Goal: Task Accomplishment & Management: Use online tool/utility

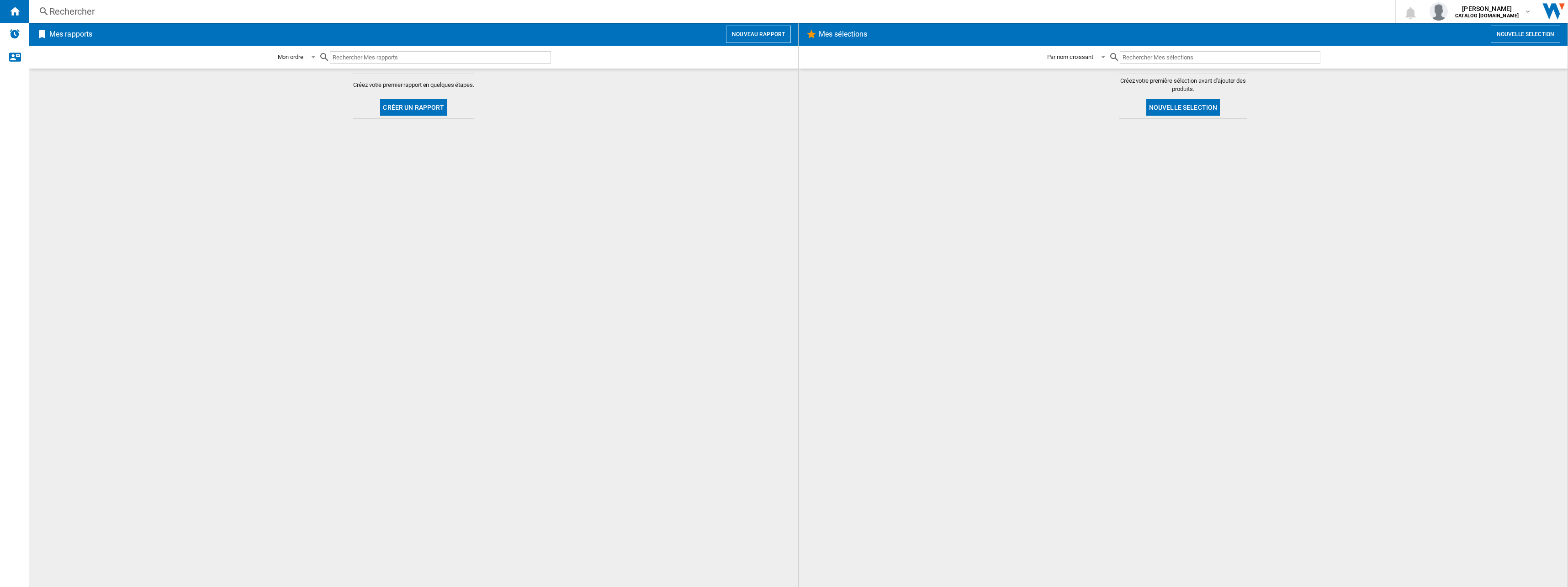
click at [422, 110] on button "Créer un rapport" at bounding box center [413, 107] width 67 height 16
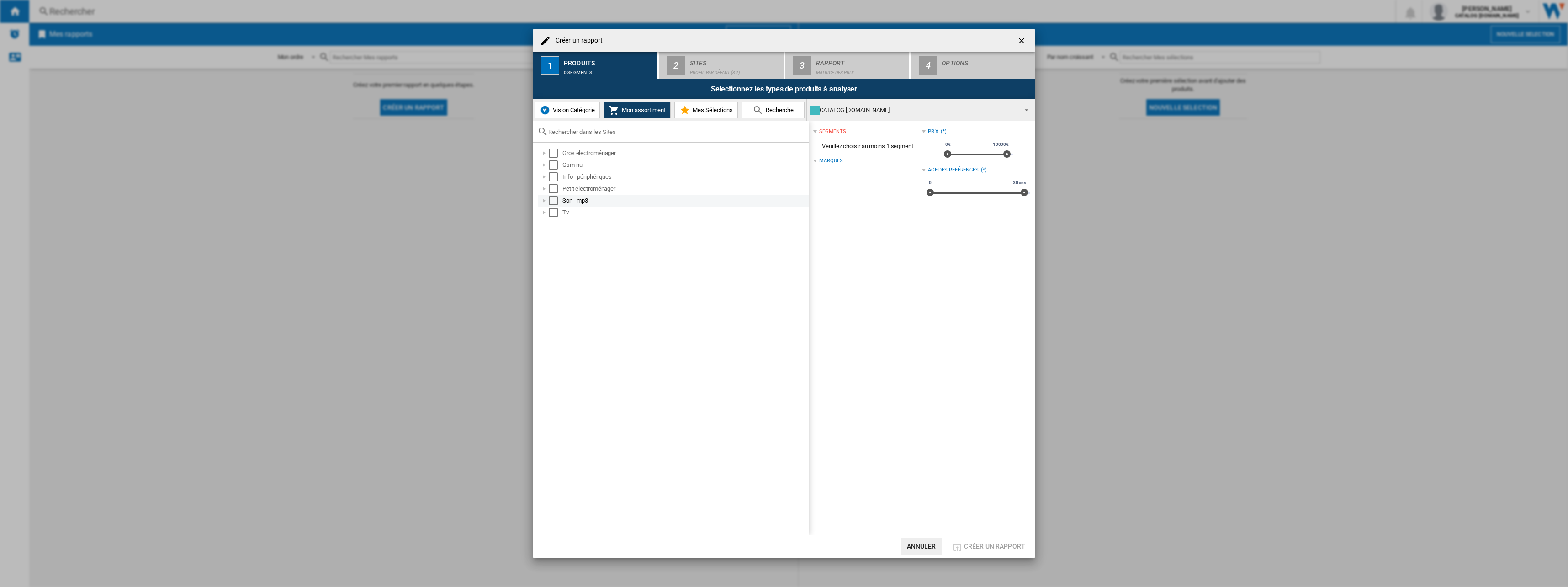
click at [547, 201] on div at bounding box center [544, 200] width 9 height 9
click at [544, 191] on div at bounding box center [544, 188] width 9 height 9
click at [545, 177] on div at bounding box center [544, 177] width 9 height 9
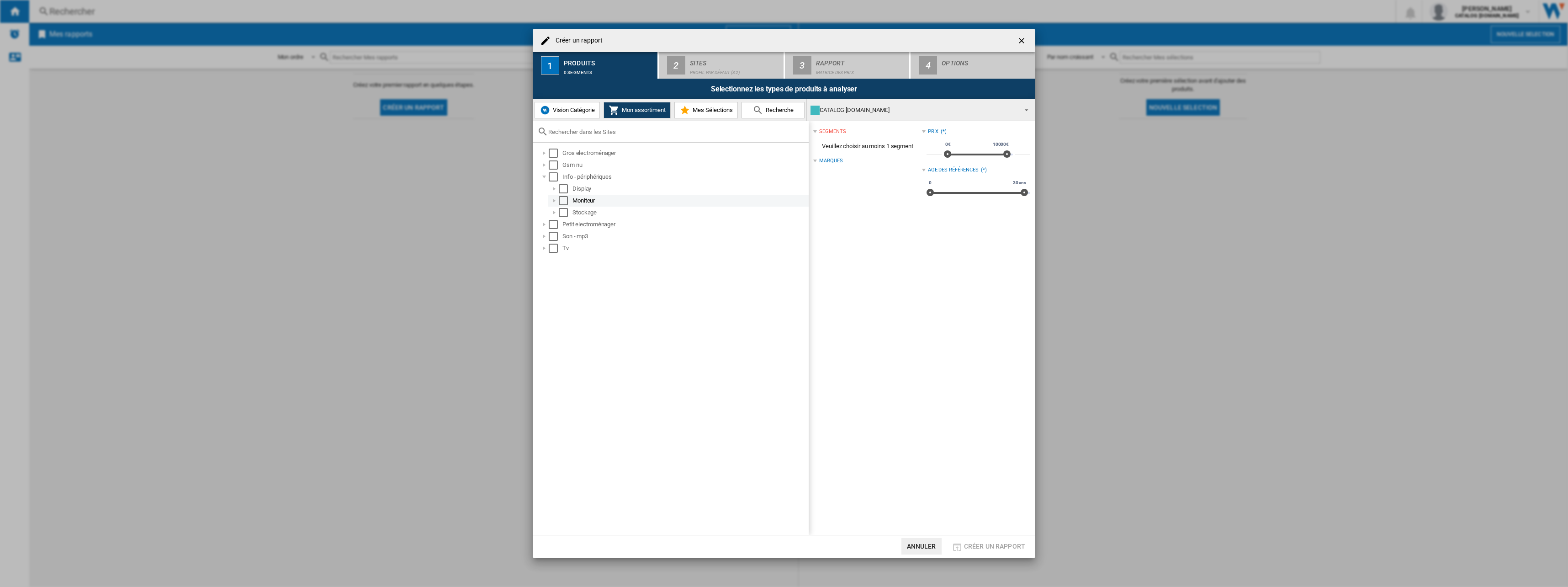
click at [565, 197] on div "Select" at bounding box center [563, 200] width 9 height 9
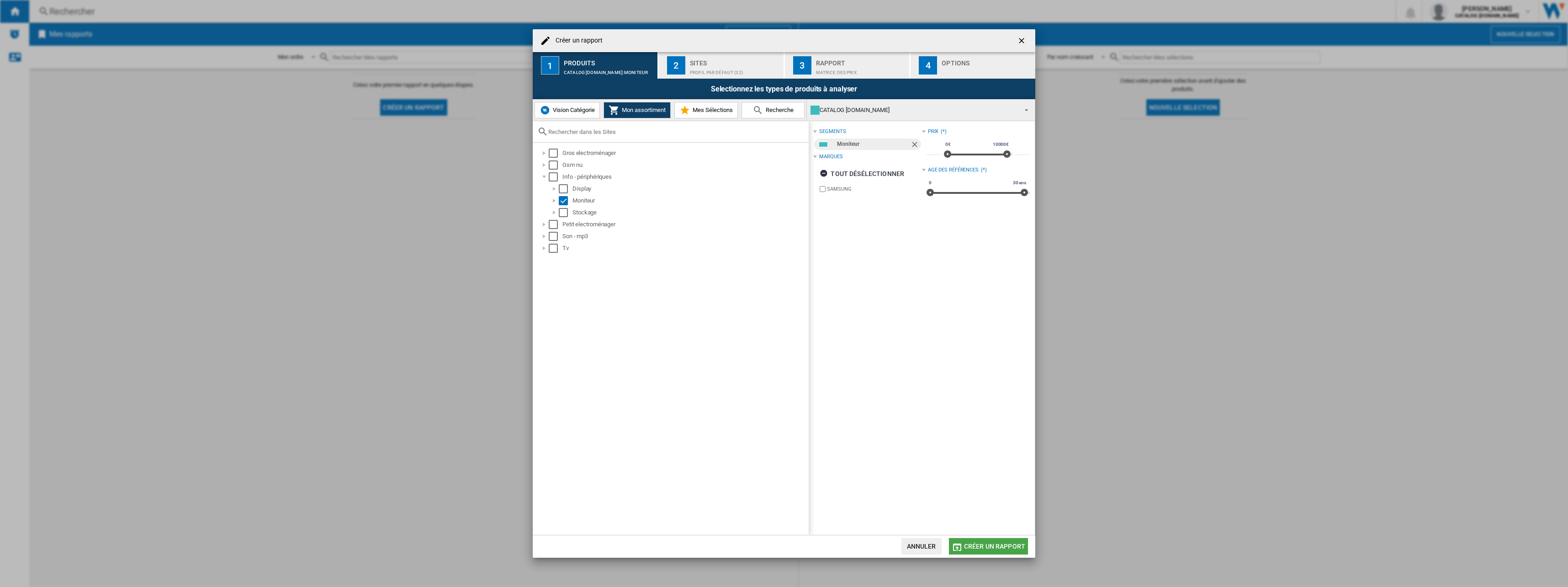
click at [1006, 544] on span "Créer un rapport" at bounding box center [995, 546] width 61 height 7
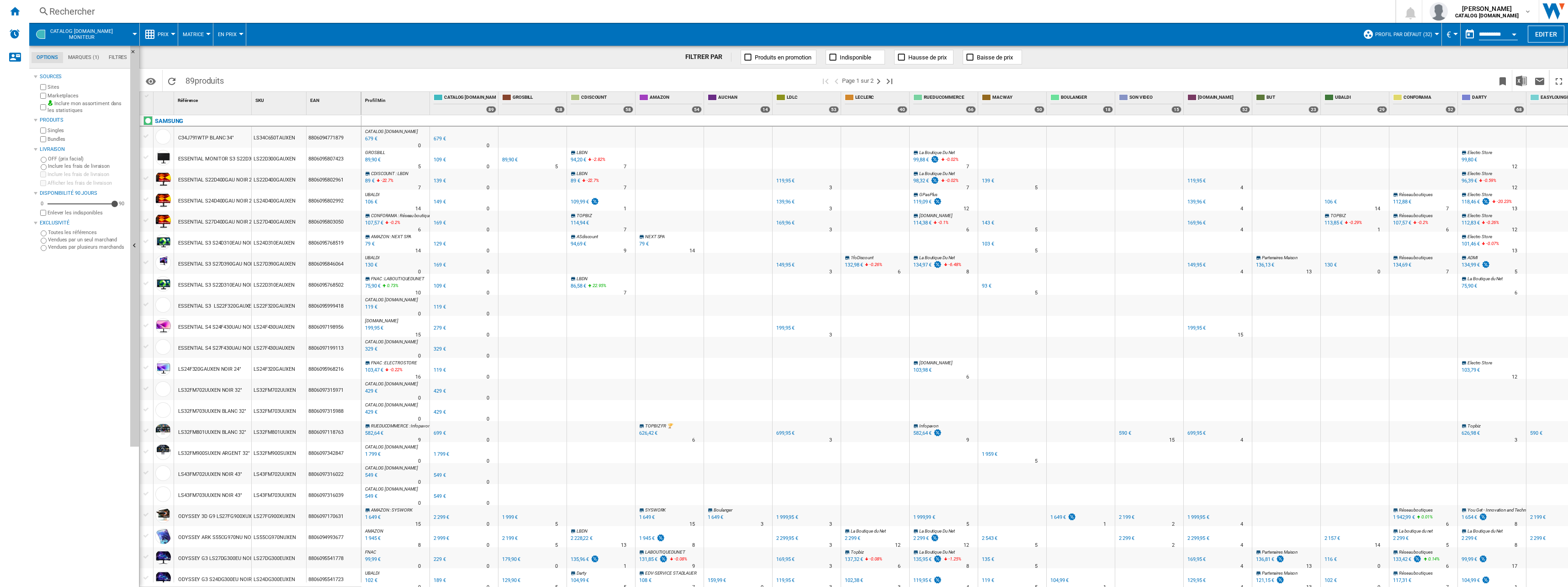
click at [299, 138] on div "LS34C650TAUXEN" at bounding box center [279, 137] width 54 height 21
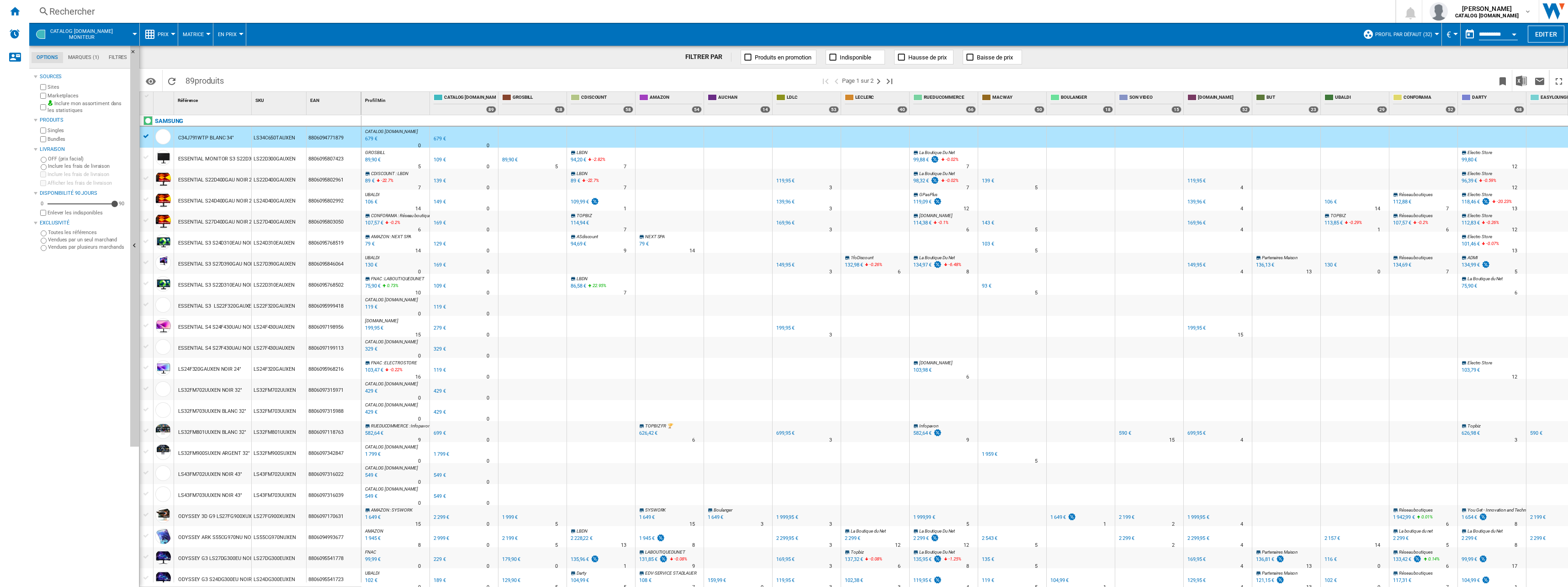
click at [286, 103] on div "SKU 1" at bounding box center [280, 99] width 52 height 14
click at [145, 135] on div "SAMSUNG" at bounding box center [253, 126] width 222 height 21
click at [145, 136] on div "SAMSUNG" at bounding box center [253, 126] width 222 height 21
click at [283, 140] on div "LS34C650TAUXEN" at bounding box center [279, 137] width 54 height 21
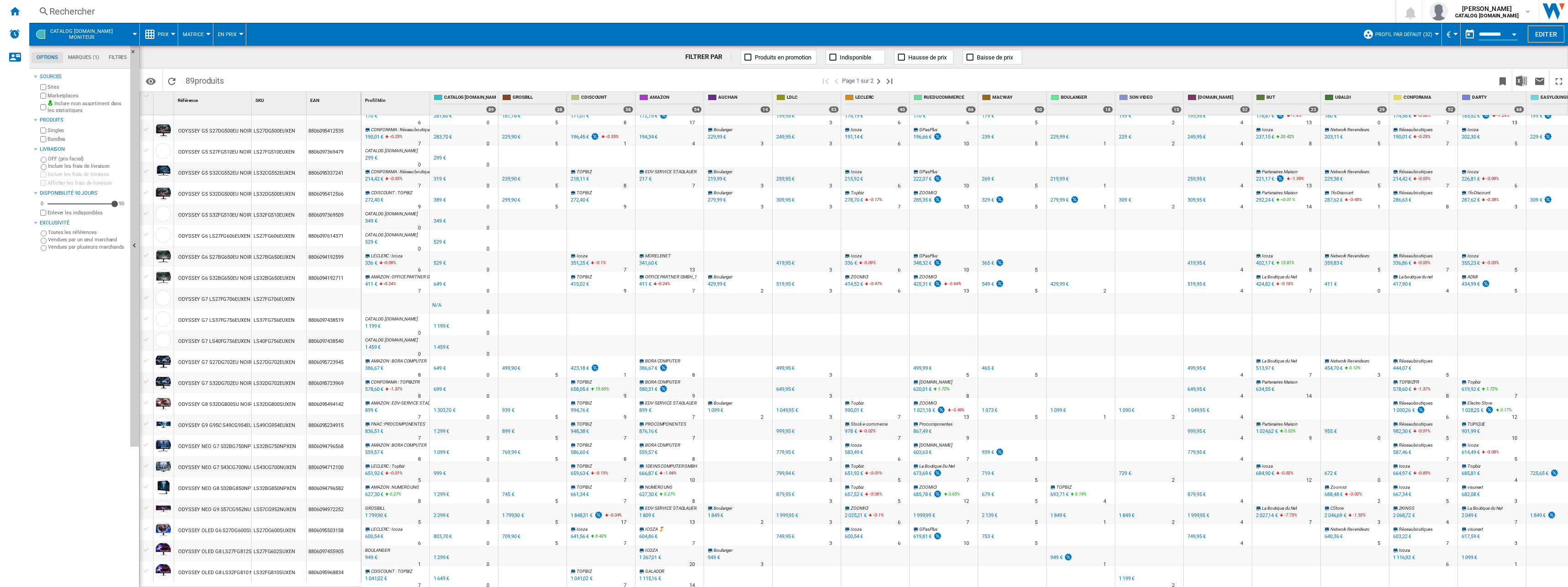
click at [419, 560] on div "1" at bounding box center [419, 564] width 3 height 9
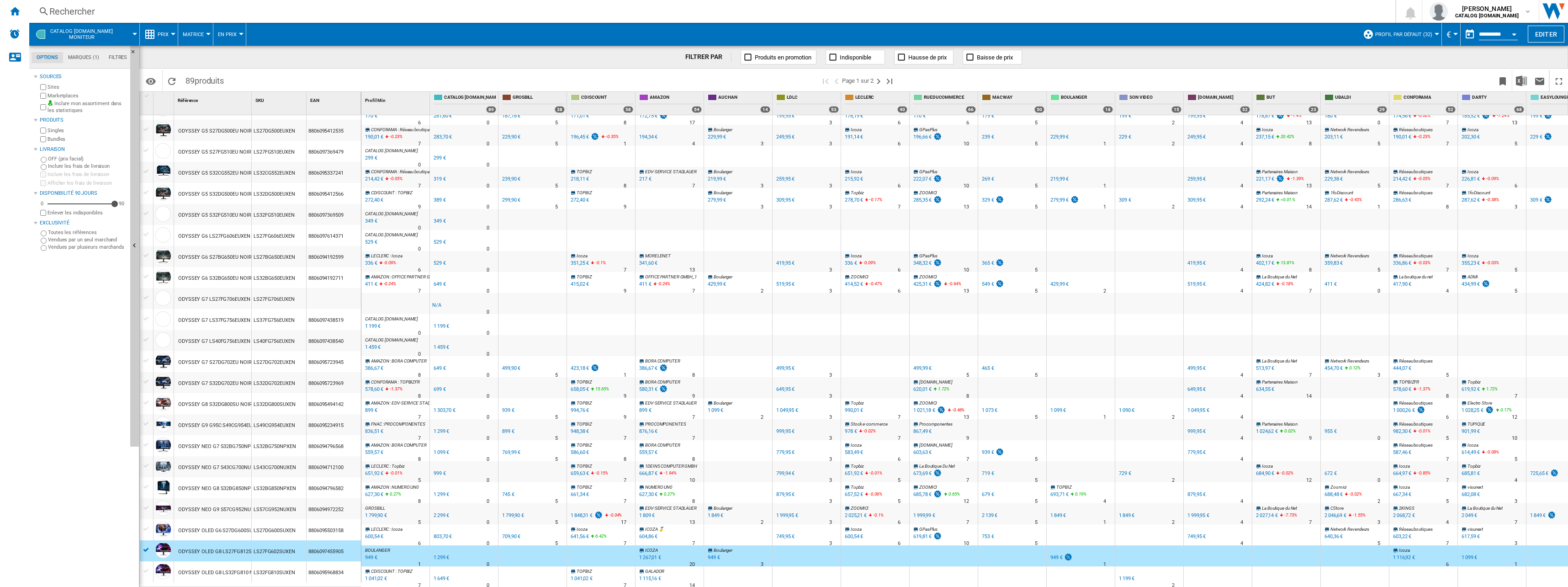
click at [380, 547] on span "BOULANGER" at bounding box center [377, 550] width 25 height 5
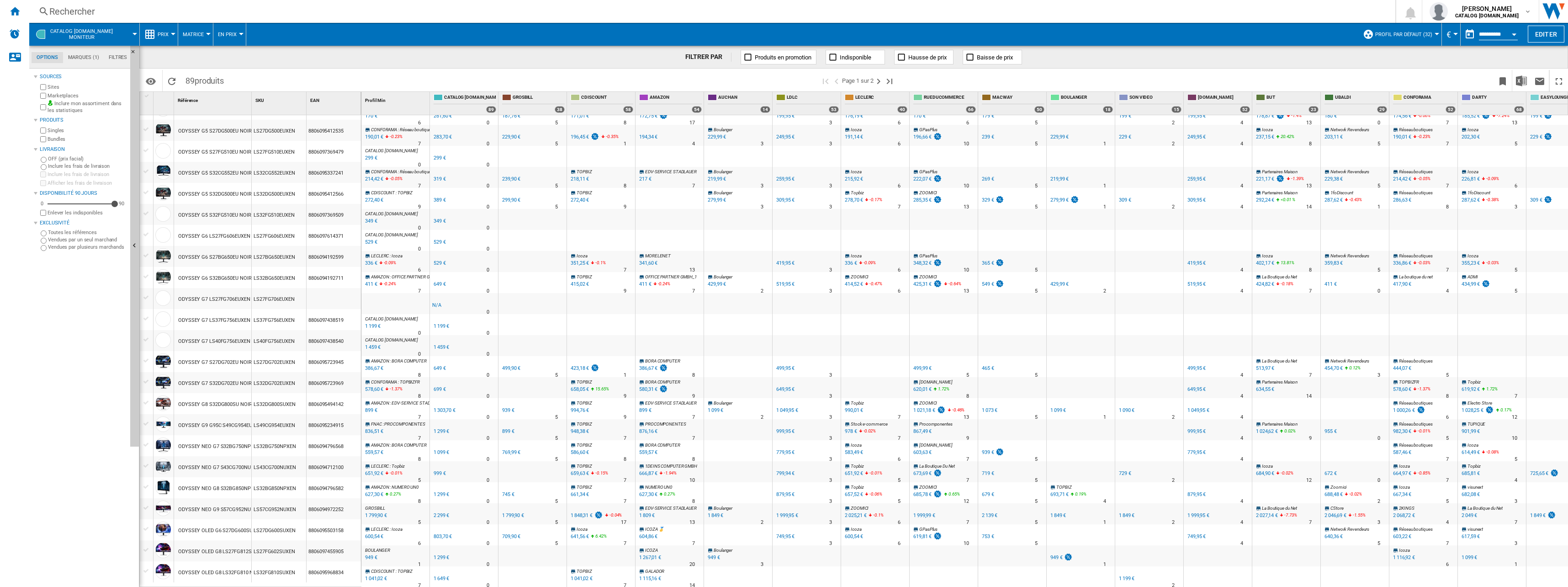
click at [376, 553] on div "949 €" at bounding box center [370, 557] width 14 height 9
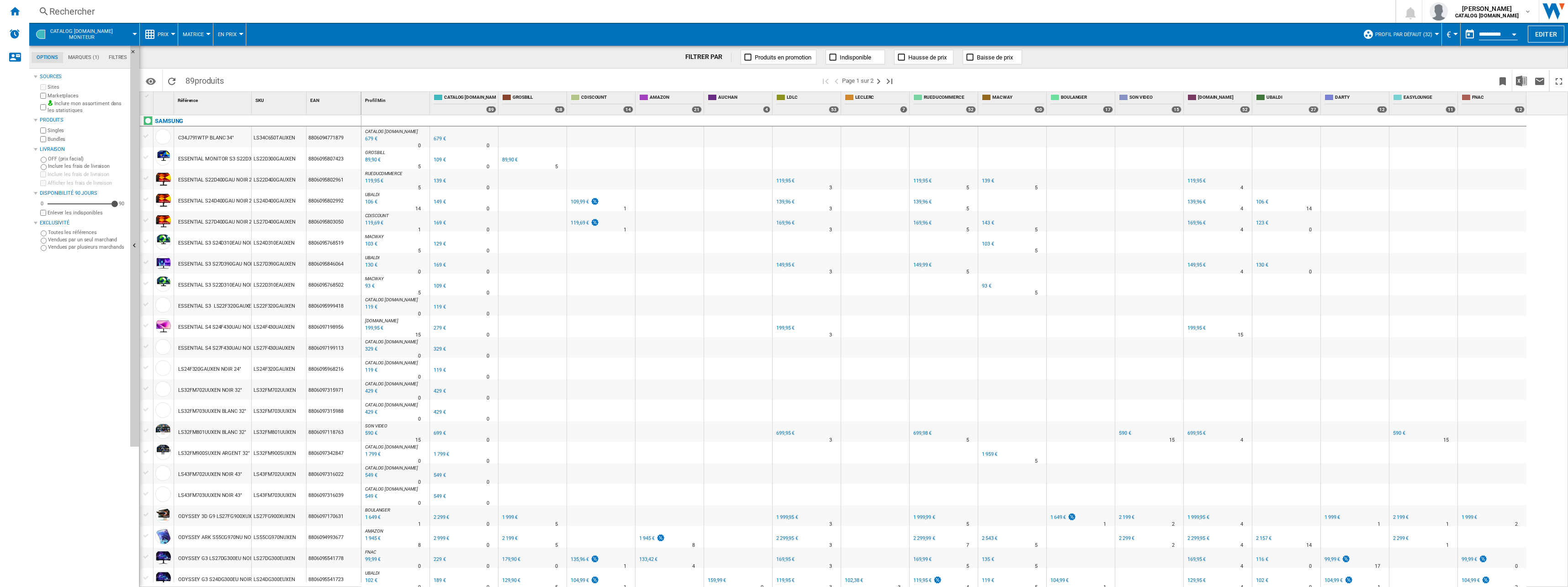
scroll to position [591, 0]
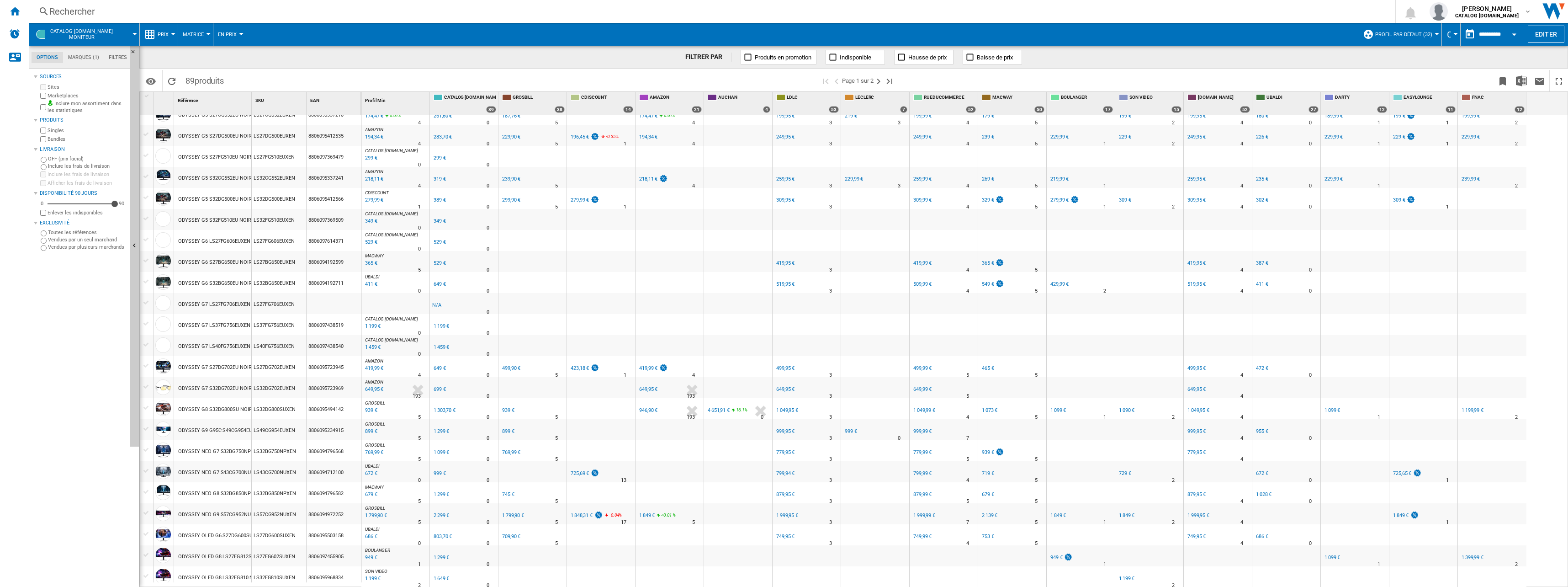
click at [724, 410] on div "4 651,91 €" at bounding box center [719, 410] width 22 height 6
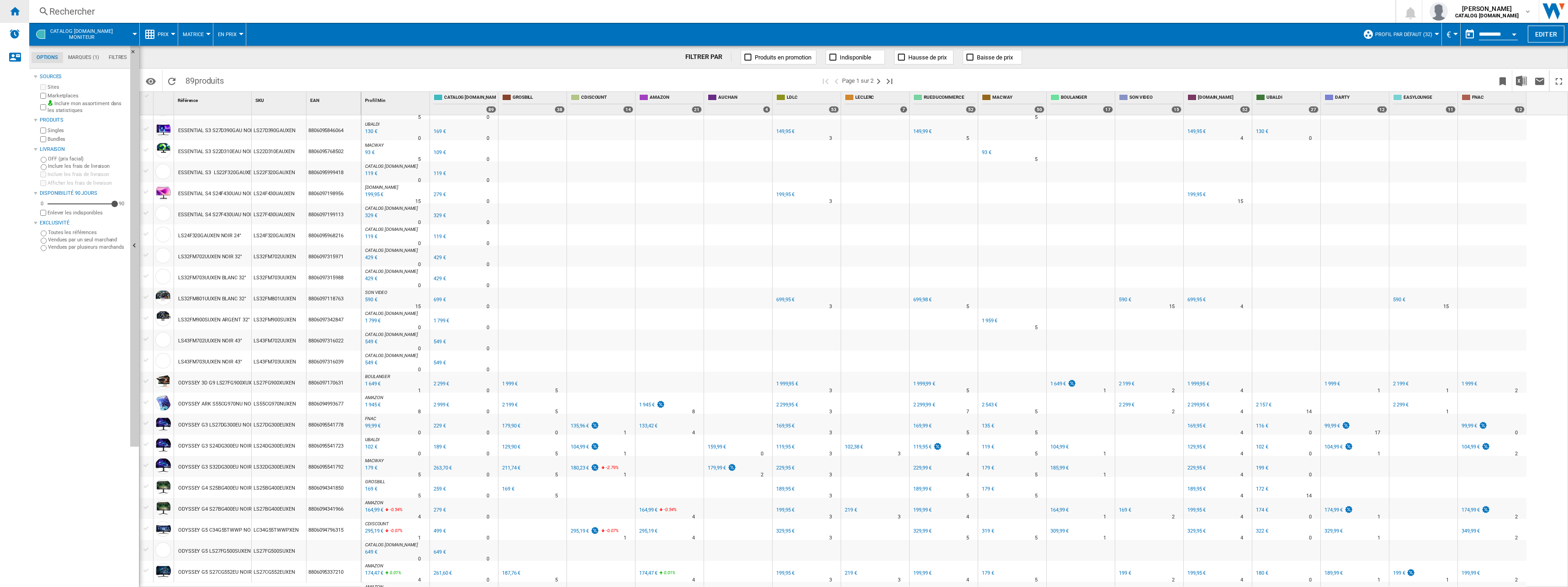
scroll to position [42, 0]
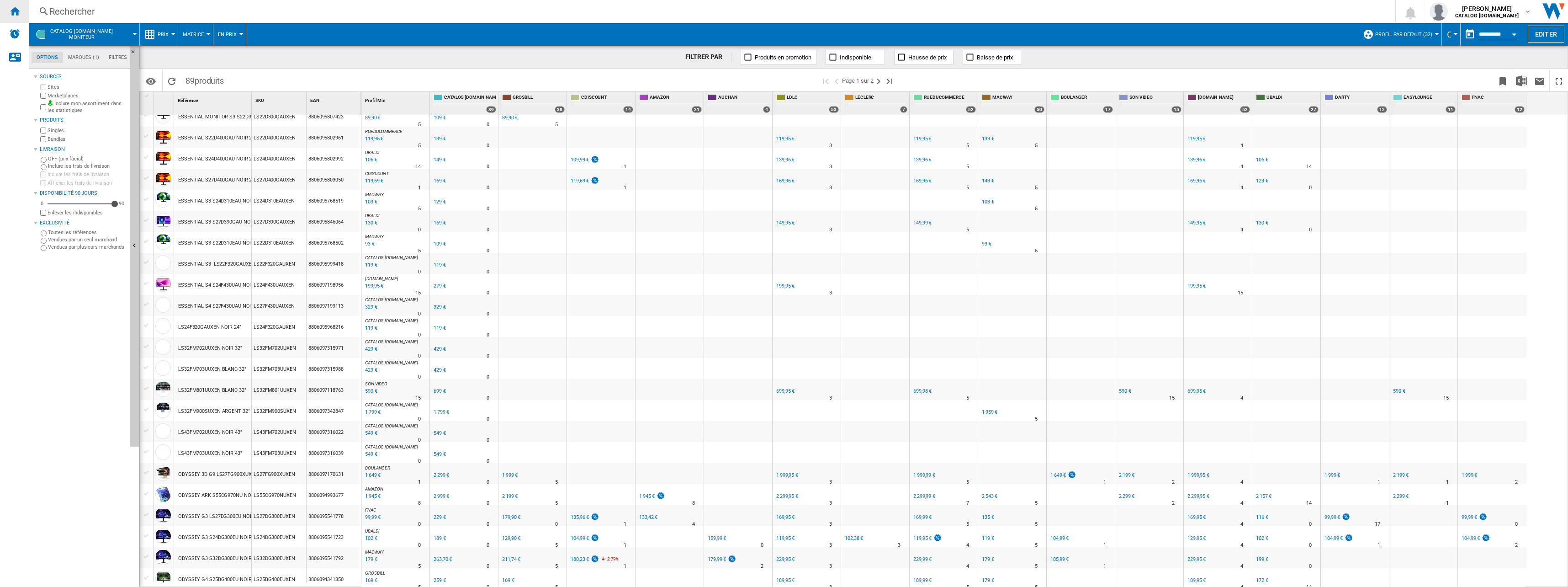
click at [18, 16] on ng-md-icon "Accueil" at bounding box center [15, 11] width 11 height 11
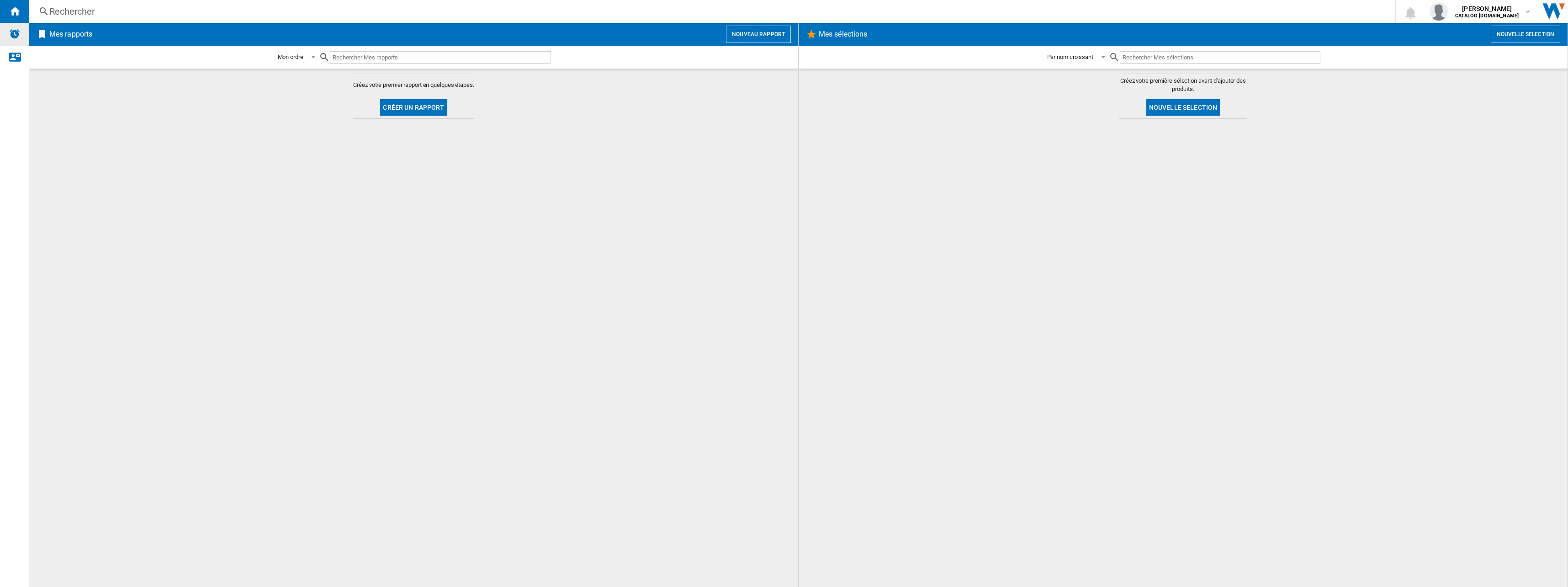
click at [12, 35] on img "Alertes" at bounding box center [15, 34] width 11 height 11
click at [16, 62] on ng-md-icon "Nous contacter" at bounding box center [15, 57] width 11 height 11
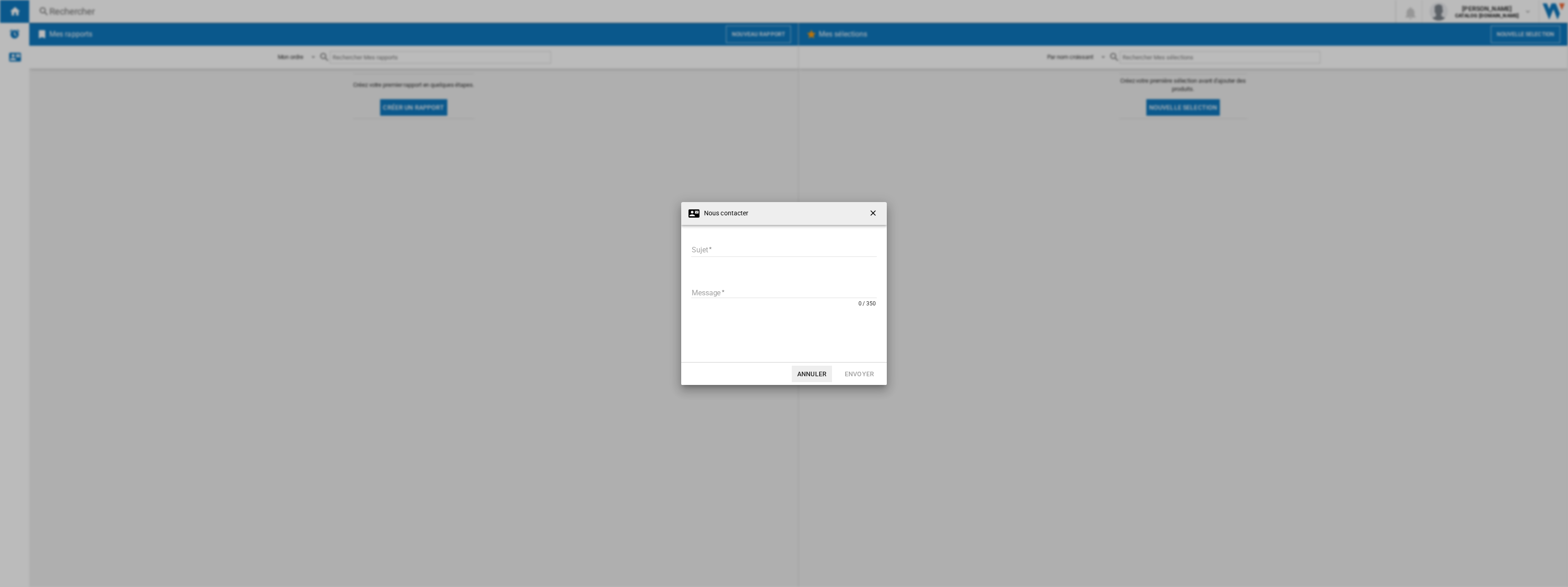
click at [877, 212] on ng-md-icon "getI18NText('BUTTONS.CLOSE_DIALOG')" at bounding box center [874, 214] width 11 height 11
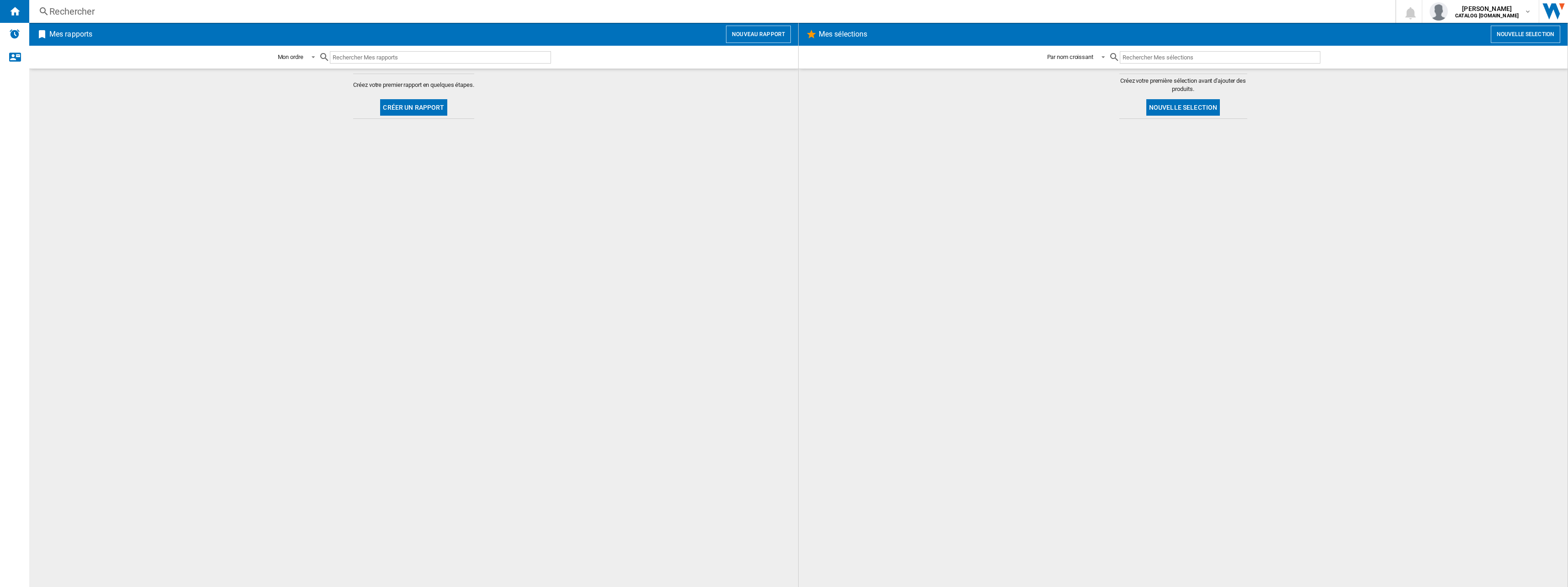
click at [908, 114] on md-content "Créez votre première sélection avant d'ajouter des produits. Nouvelle selection" at bounding box center [1183, 328] width 769 height 518
click at [415, 110] on button "Créer un rapport" at bounding box center [413, 107] width 67 height 16
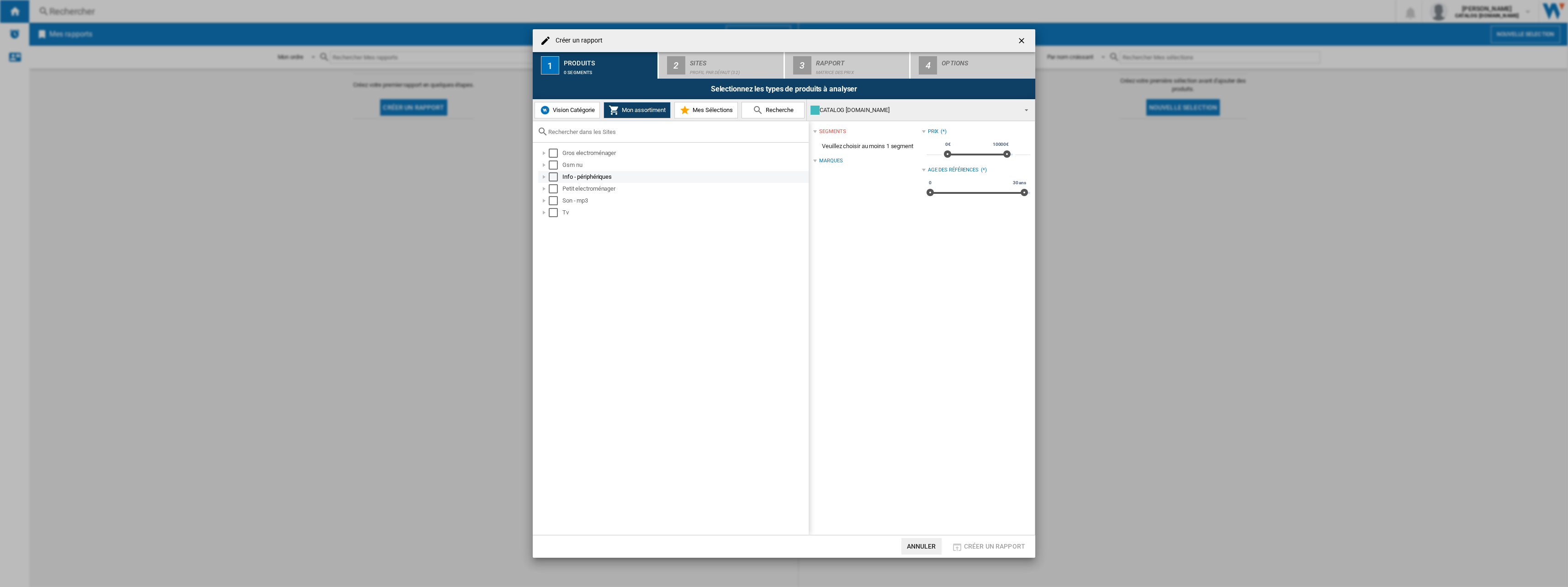
click at [555, 177] on div "Select" at bounding box center [553, 177] width 9 height 9
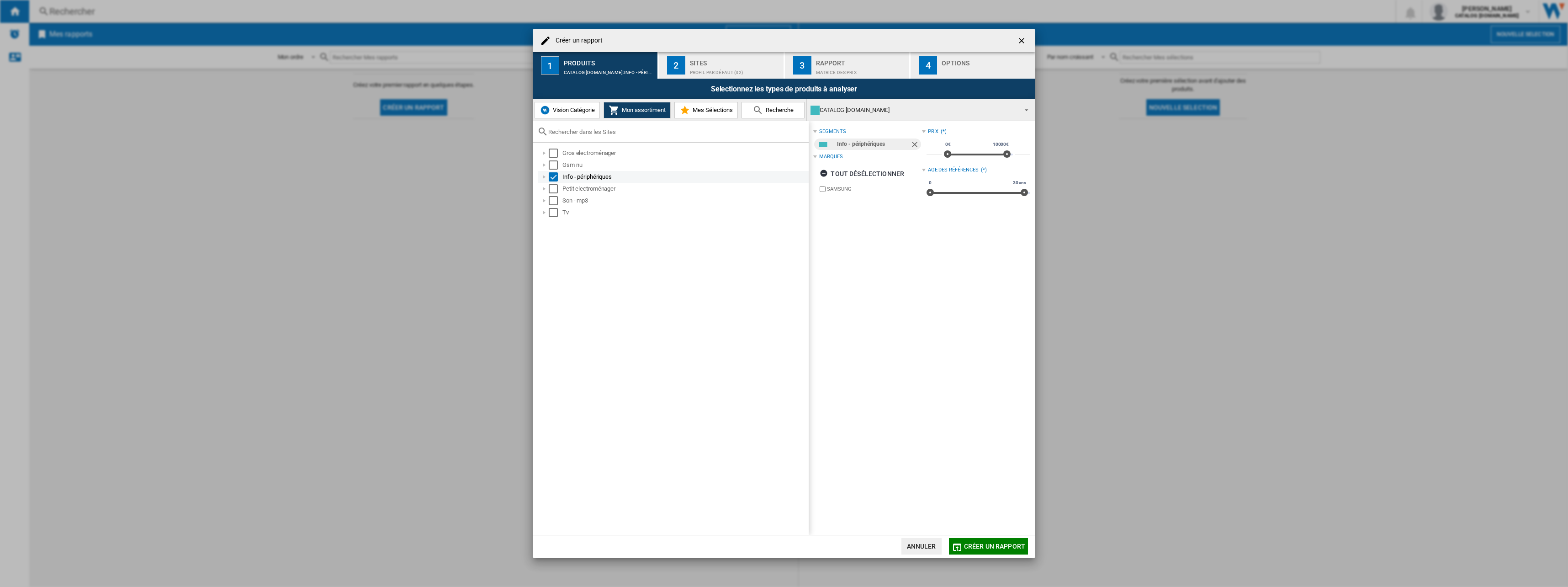
click at [555, 177] on div "Select" at bounding box center [553, 177] width 9 height 9
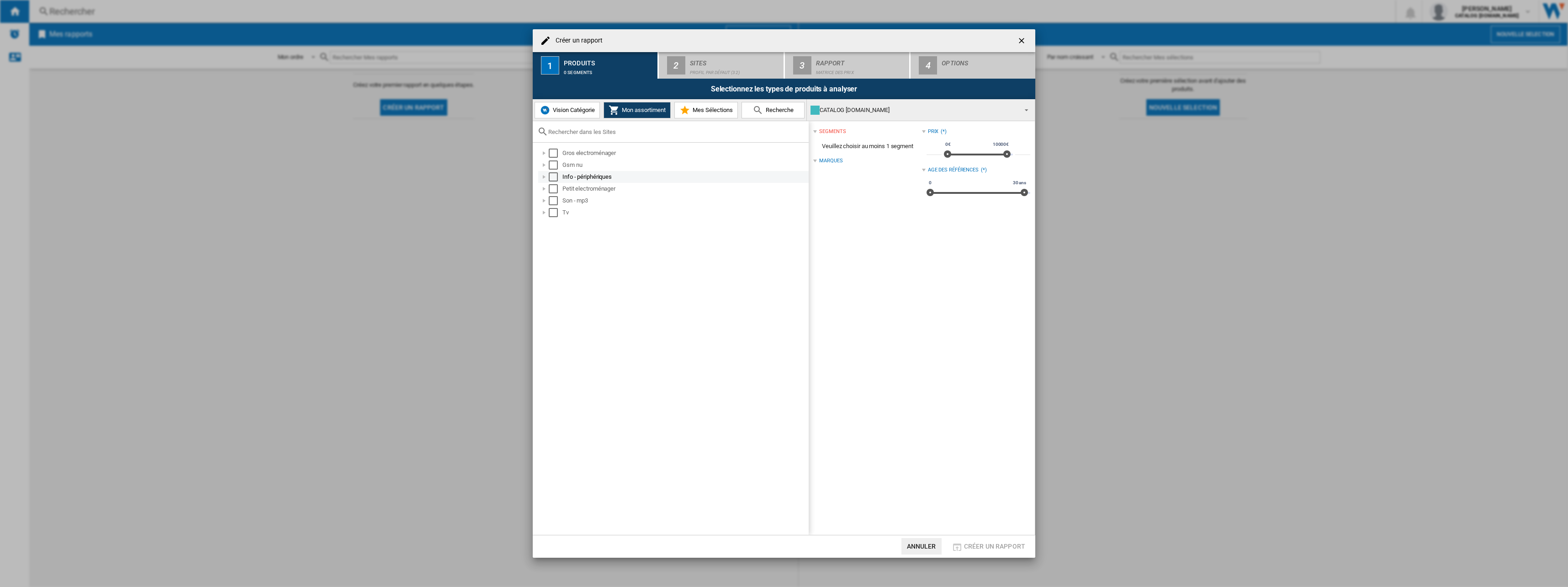
click at [545, 177] on div "Créer un ..." at bounding box center [544, 177] width 9 height 9
click at [562, 199] on div "Select" at bounding box center [563, 200] width 9 height 9
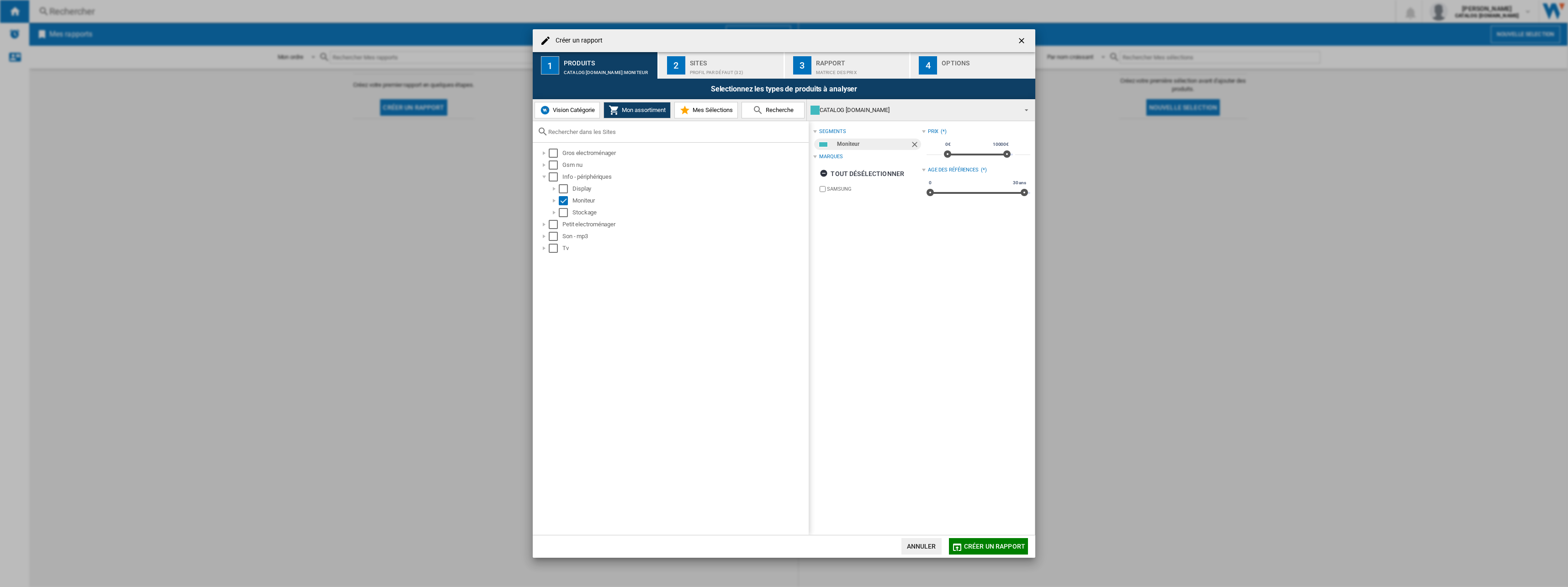
click at [726, 72] on div "Profil par défaut (32)" at bounding box center [735, 70] width 90 height 10
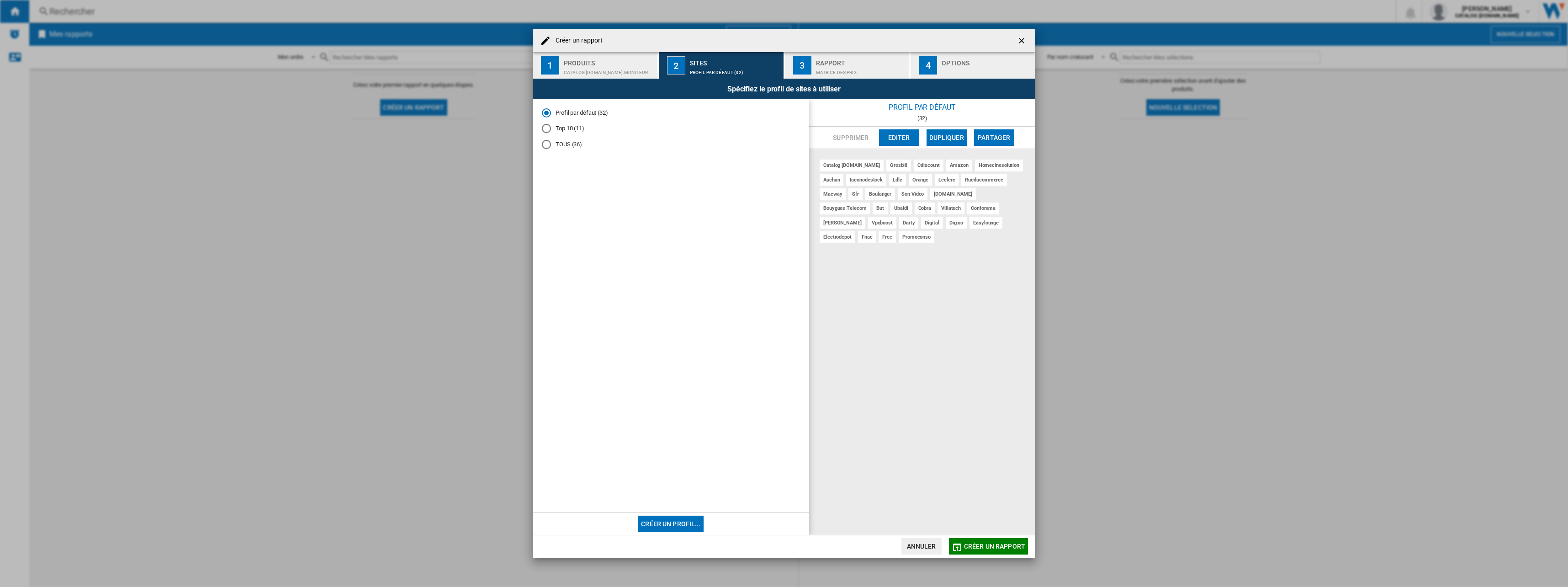
click at [561, 129] on md-radio-button "Top 10 (11)" at bounding box center [671, 128] width 258 height 9
click at [877, 78] on button "3 Rapport Matrice des prix" at bounding box center [848, 66] width 125 height 27
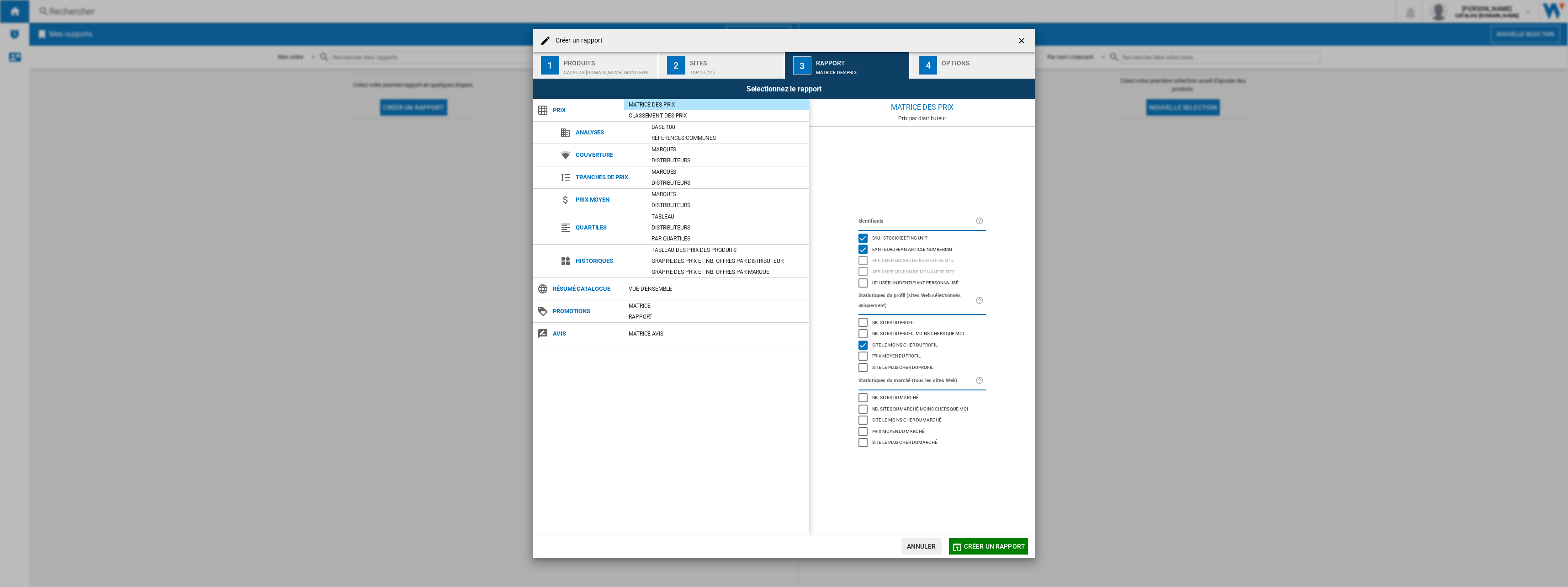
click at [732, 68] on div "Top 10 (11)" at bounding box center [735, 70] width 90 height 10
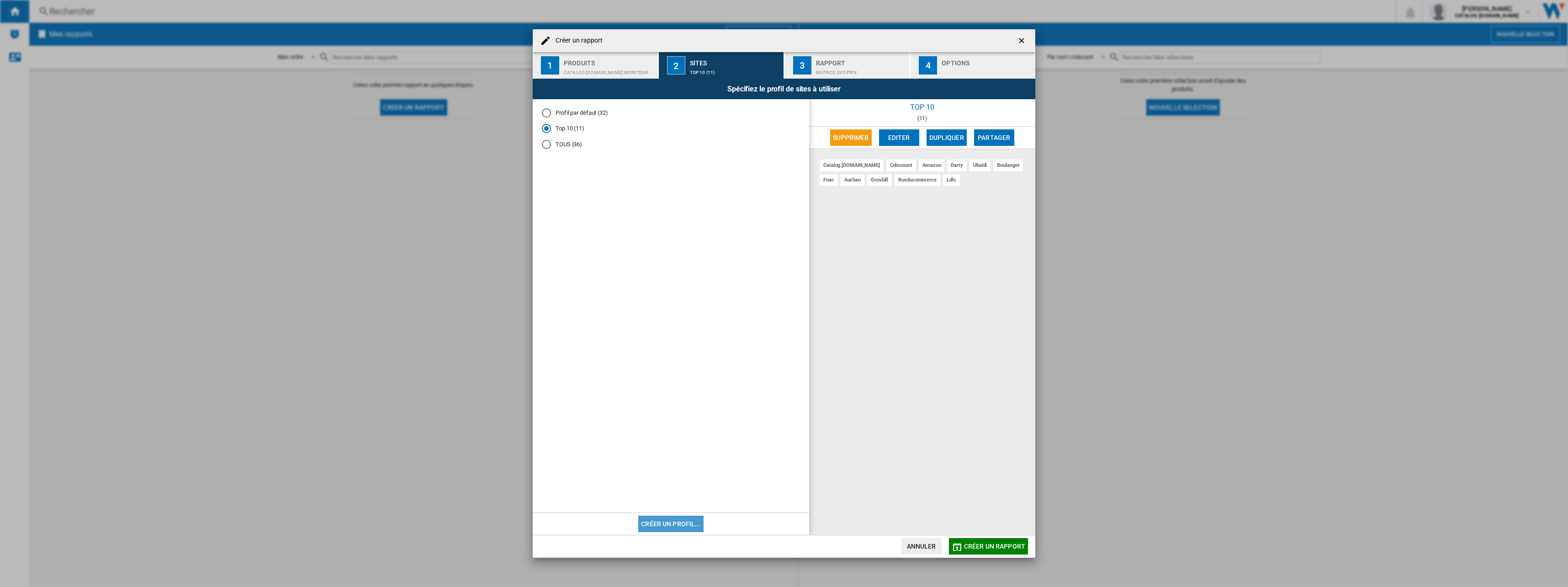
click at [681, 521] on button "Créer un profil..." at bounding box center [671, 524] width 65 height 16
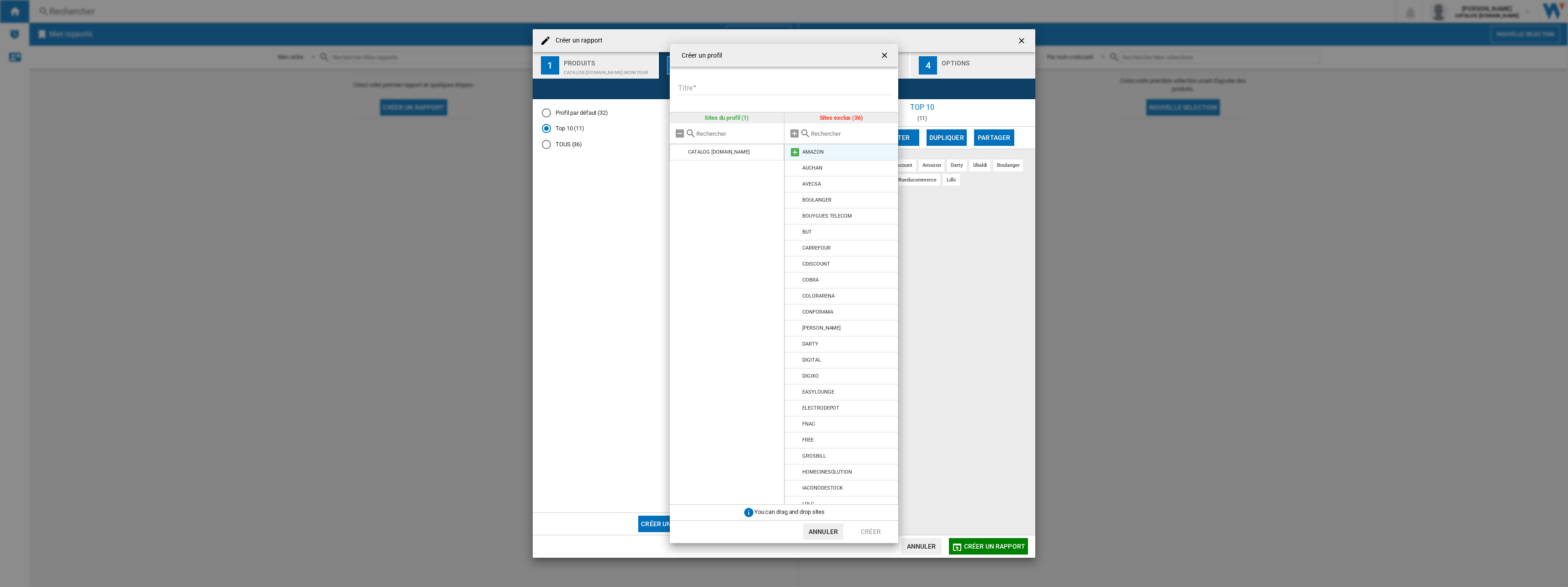
click at [849, 151] on li "AMAZON" at bounding box center [842, 152] width 114 height 16
click at [796, 152] on md-icon at bounding box center [795, 152] width 11 height 11
click at [796, 167] on md-icon at bounding box center [795, 168] width 11 height 11
click at [794, 216] on md-icon at bounding box center [795, 216] width 11 height 11
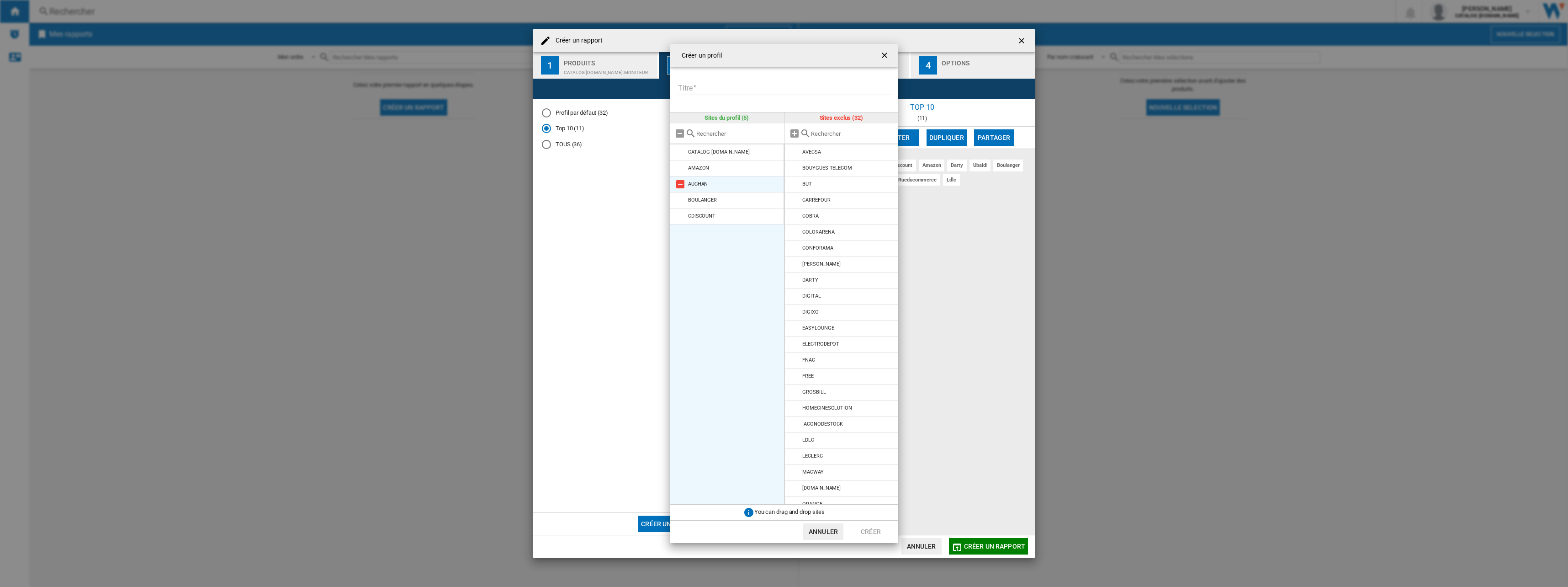
click at [679, 183] on md-icon at bounding box center [681, 184] width 11 height 11
click at [793, 150] on md-icon at bounding box center [795, 152] width 11 height 11
click at [794, 197] on md-icon at bounding box center [795, 200] width 11 height 11
click at [793, 328] on md-icon at bounding box center [795, 328] width 11 height 11
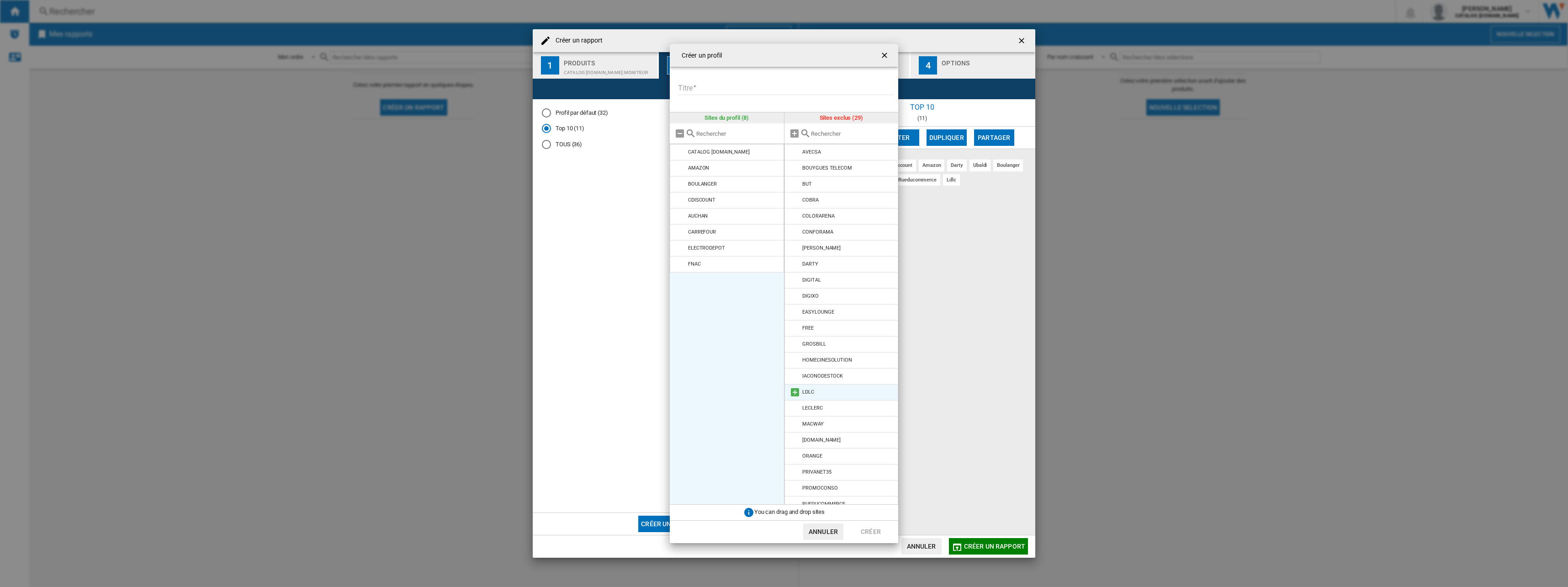
click at [796, 391] on md-icon at bounding box center [795, 392] width 11 height 11
click at [796, 393] on md-icon at bounding box center [795, 392] width 11 height 11
click at [795, 416] on md-icon at bounding box center [795, 416] width 11 height 11
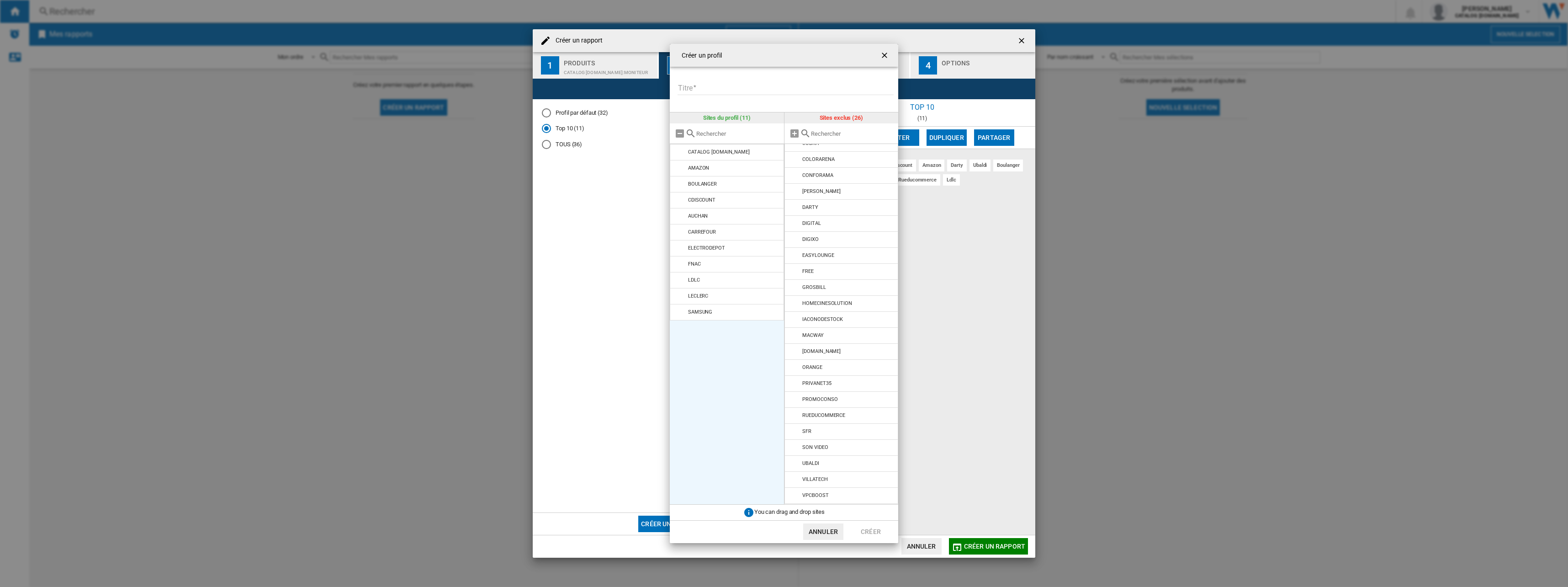
click at [936, 272] on div "Créer un profil Titre Veuillez [PERSON_NAME] un titre à votre profil Sites du p…" at bounding box center [784, 294] width 1568 height 587
click at [757, 87] on input "Titre" at bounding box center [785, 88] width 216 height 14
click at [793, 473] on md-icon at bounding box center [795, 472] width 11 height 11
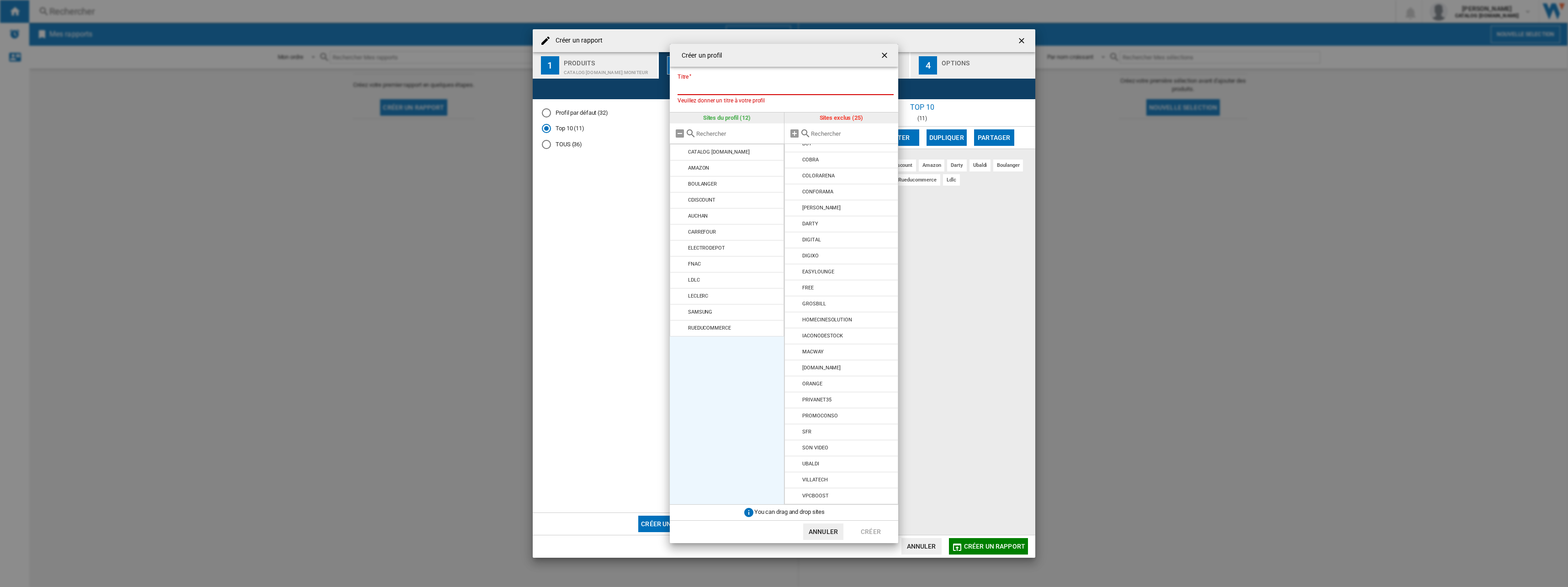
click at [724, 91] on input "Titre" at bounding box center [785, 88] width 216 height 14
type input "****"
click at [878, 528] on button "Créer" at bounding box center [871, 531] width 40 height 16
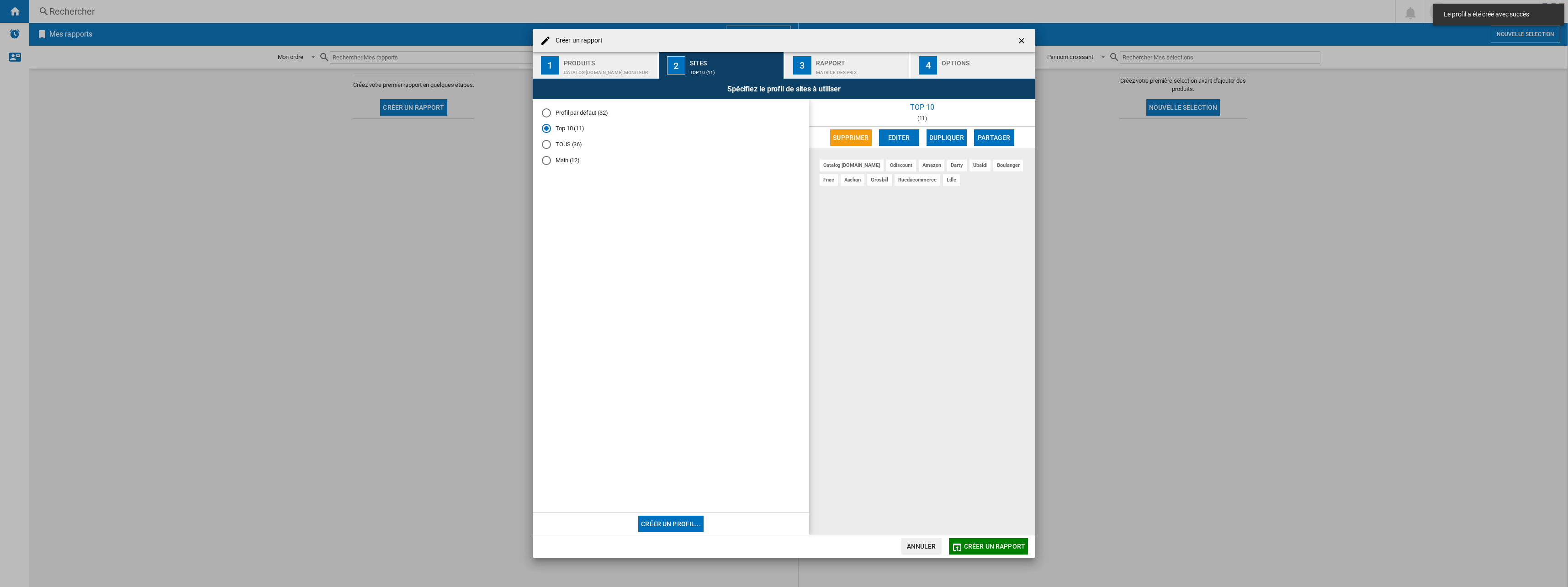
click at [553, 158] on md-radio-button "Main (12)" at bounding box center [671, 160] width 258 height 9
click at [865, 63] on div "Rapport" at bounding box center [861, 61] width 90 height 10
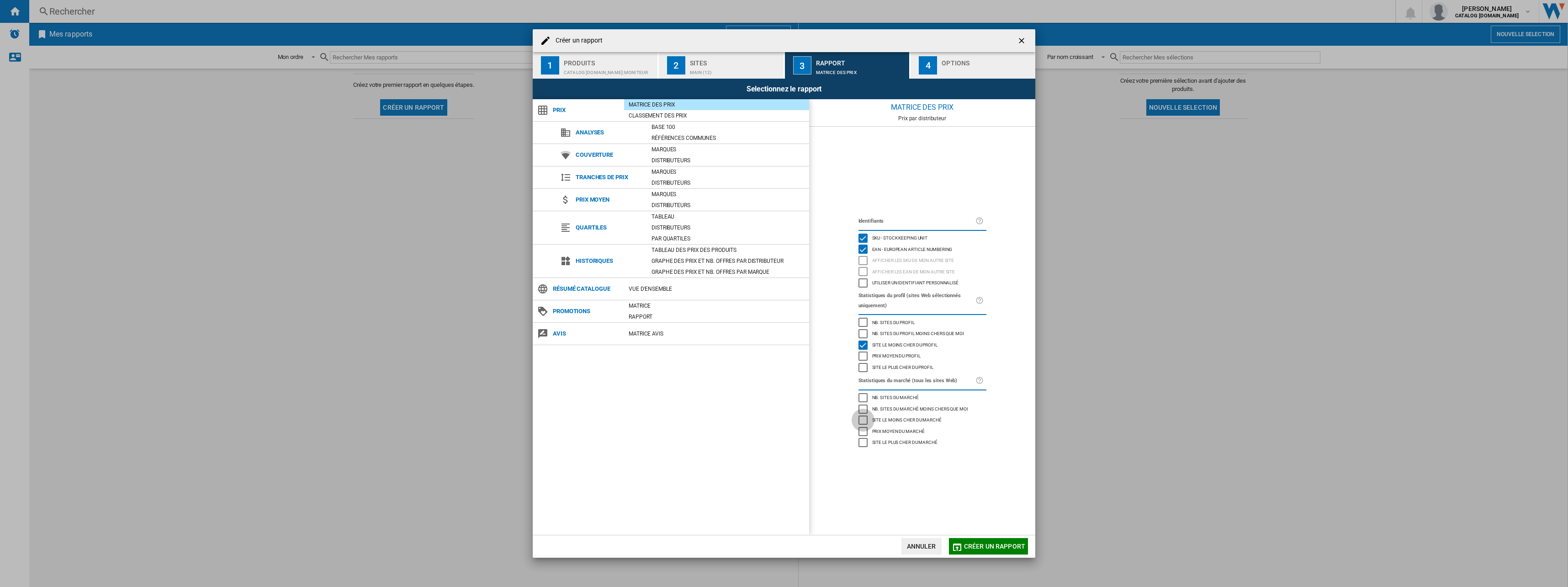
click at [864, 421] on div "Site le moins cher du marché" at bounding box center [863, 420] width 9 height 9
click at [860, 433] on div "Prix moyen du marché" at bounding box center [863, 431] width 9 height 9
click at [866, 353] on div "Prix moyen du profil" at bounding box center [863, 356] width 9 height 9
click at [863, 357] on div "Prix moyen du profil" at bounding box center [863, 356] width 9 height 9
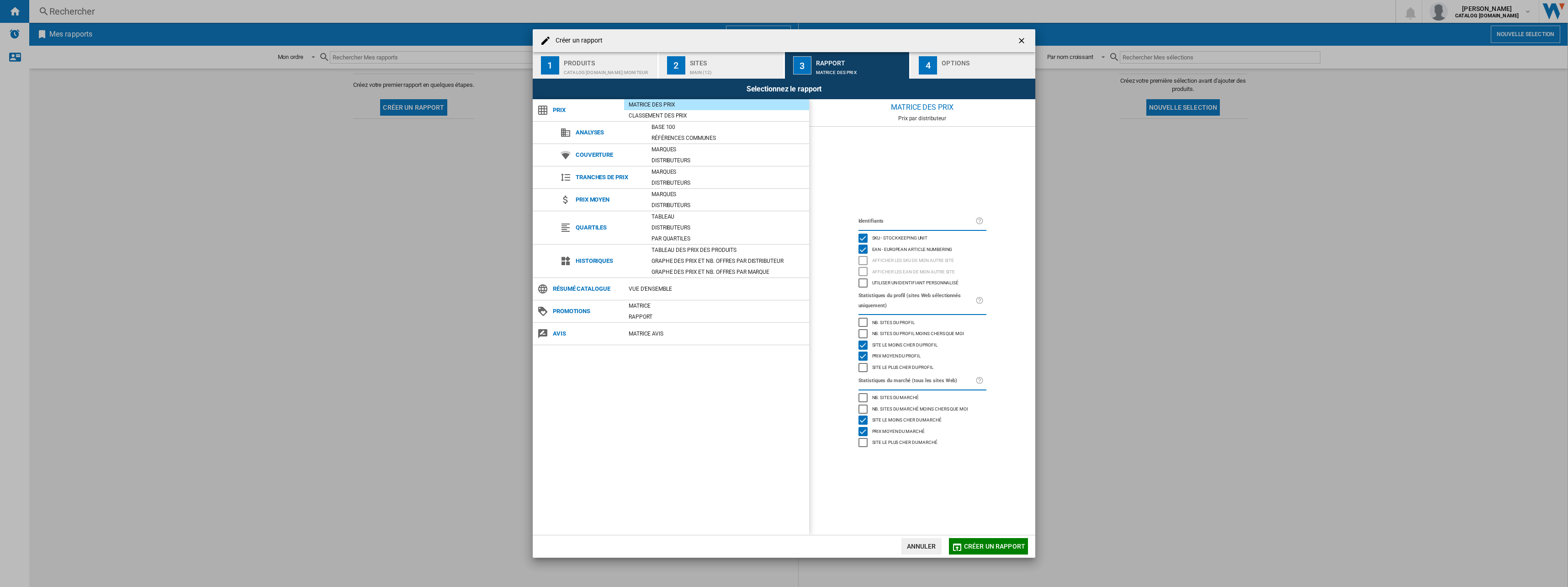
click at [864, 334] on div "Nb. sites du profil moins chers que moi" at bounding box center [863, 333] width 9 height 9
click at [864, 408] on div "Nb. sites du marché moins chers que moi" at bounding box center [863, 409] width 9 height 9
click at [945, 69] on div "Créer un ..." at bounding box center [987, 70] width 90 height 10
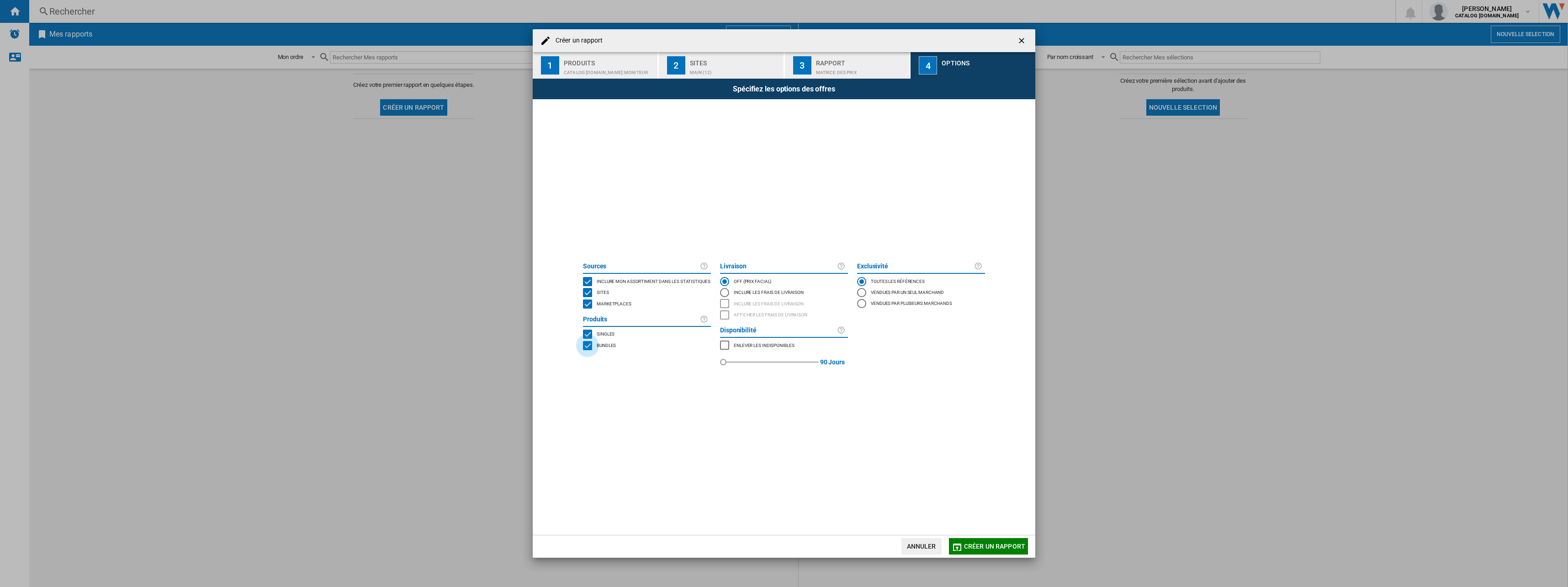
click at [586, 349] on div "BUNDLES" at bounding box center [587, 345] width 9 height 9
click at [985, 544] on span "Créer un rapport" at bounding box center [995, 546] width 61 height 7
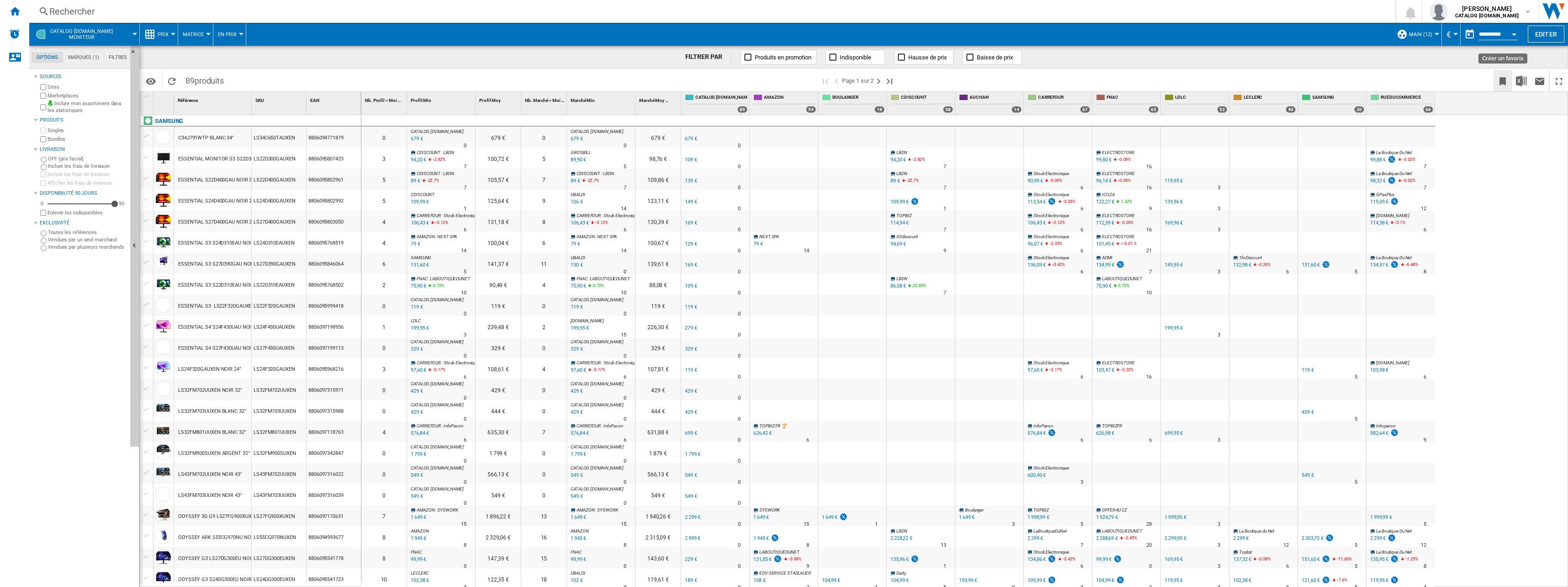
click at [1504, 81] on ng-md-icon "Créer un favoris" at bounding box center [1503, 82] width 11 height 11
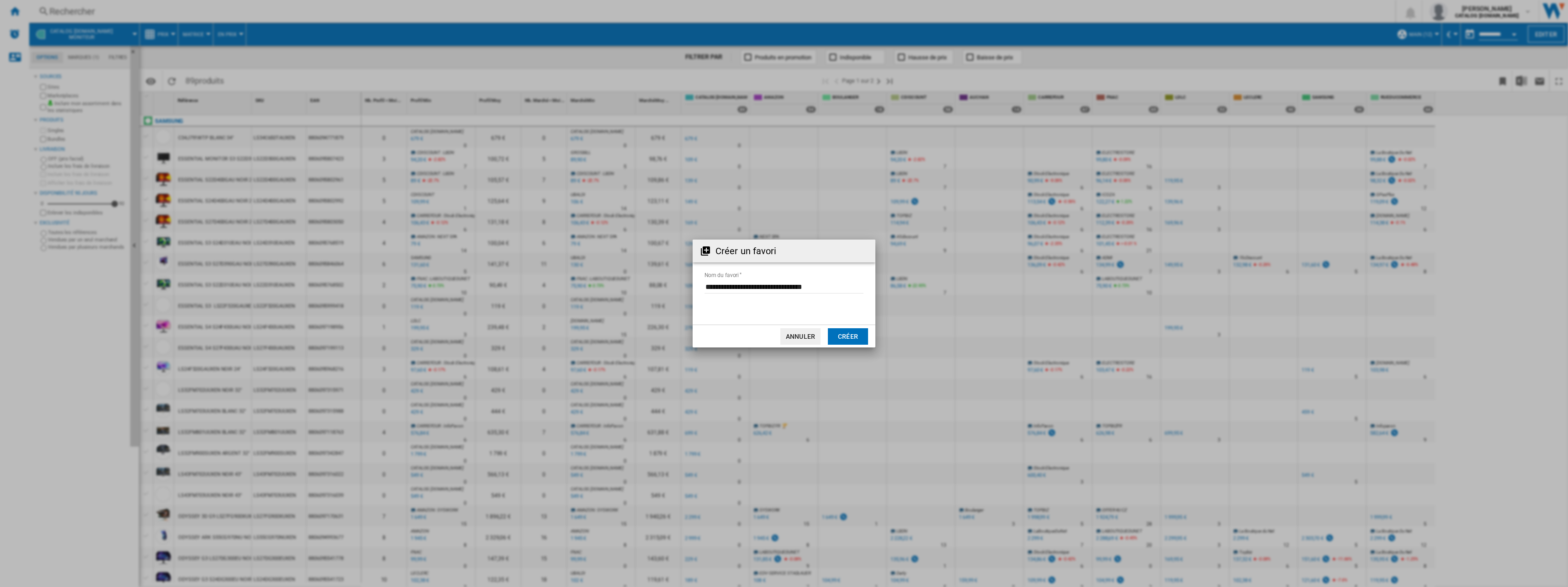
click at [849, 338] on button "Créer" at bounding box center [848, 336] width 40 height 16
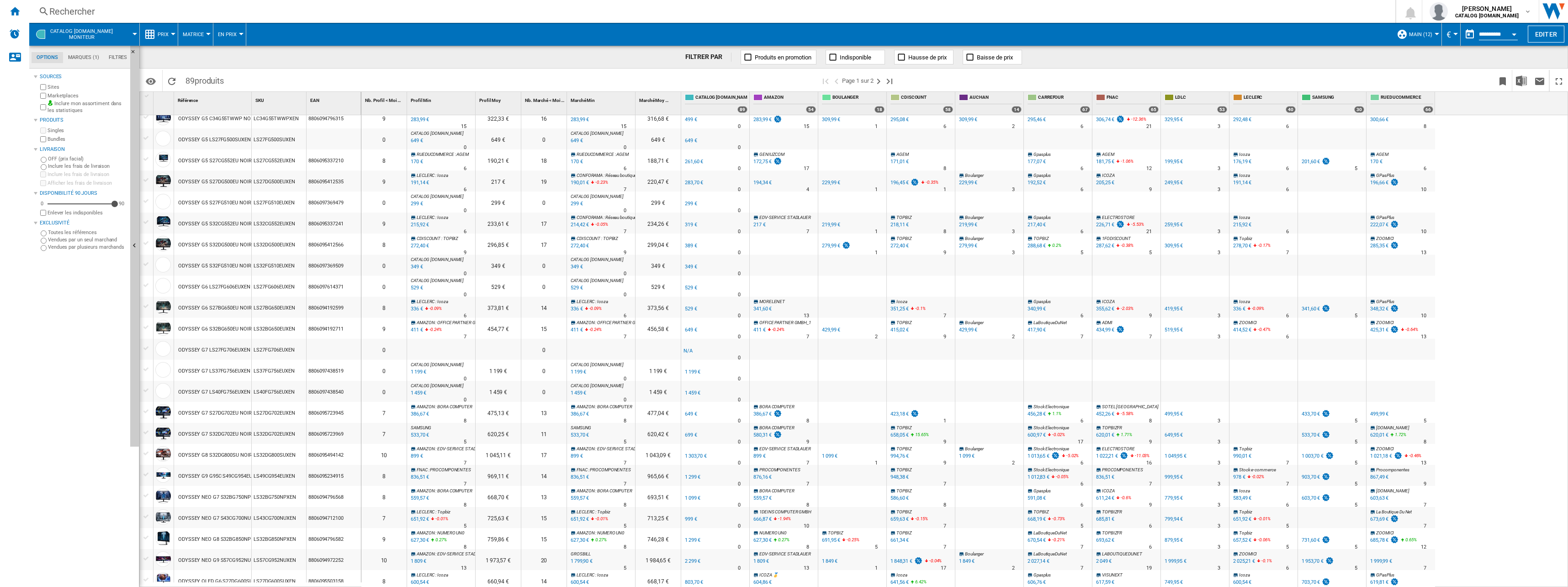
scroll to position [591, 0]
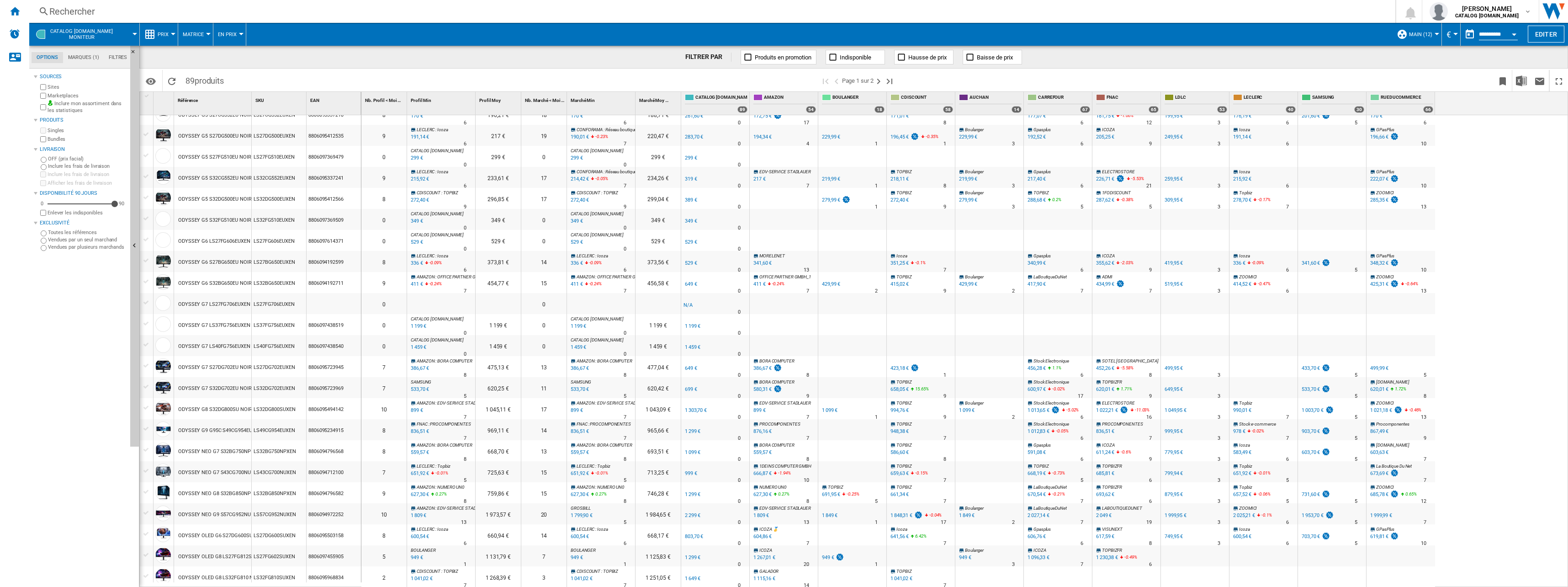
click at [545, 556] on div "7" at bounding box center [544, 555] width 45 height 21
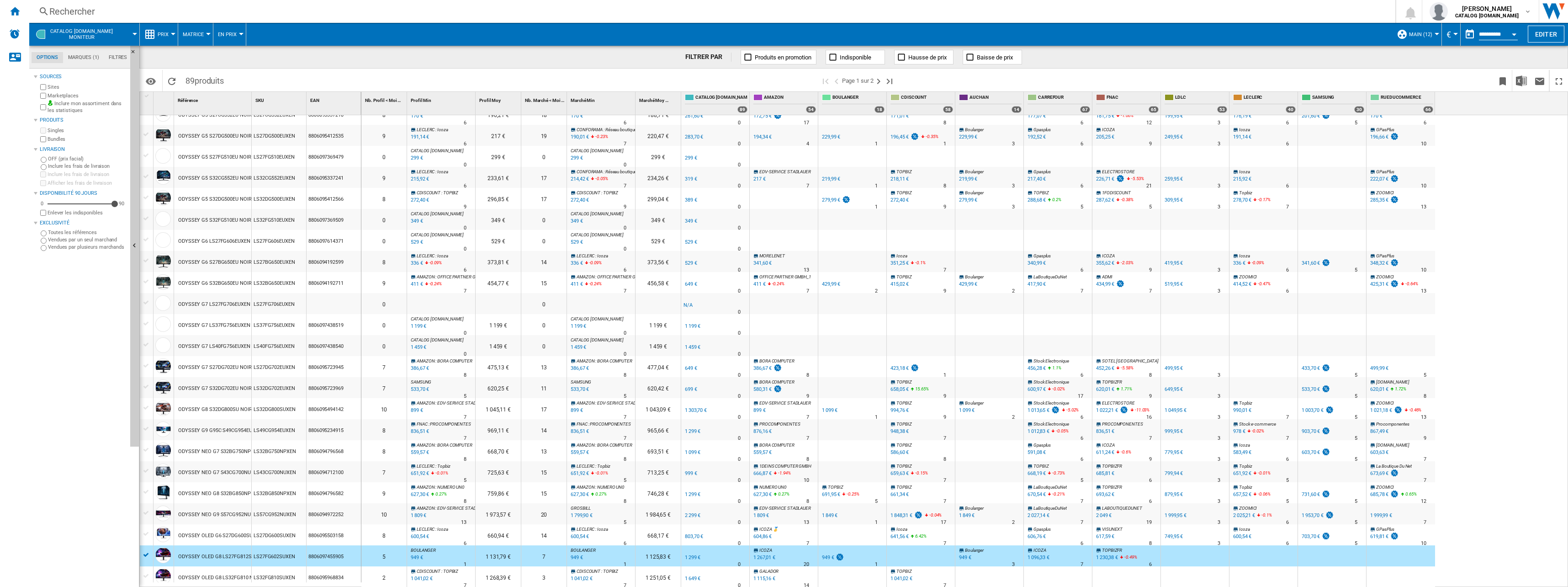
click at [544, 554] on div "7" at bounding box center [544, 555] width 45 height 21
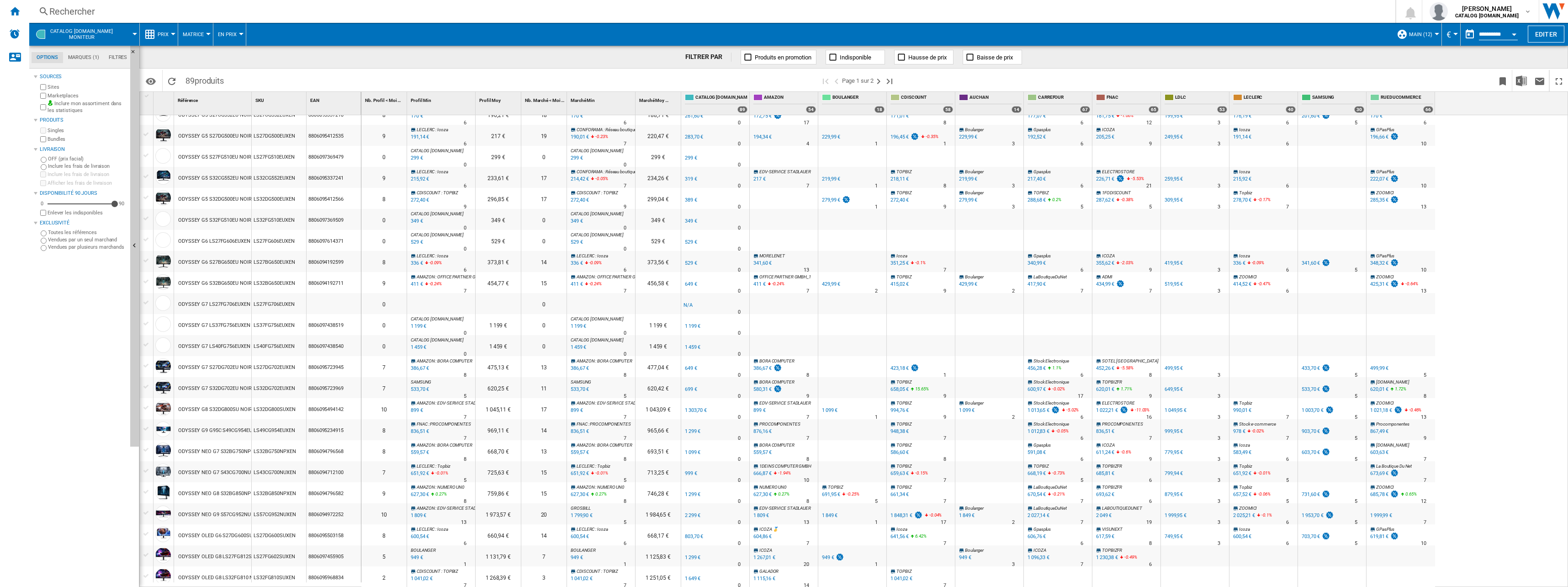
click at [544, 554] on div "7" at bounding box center [544, 555] width 45 height 21
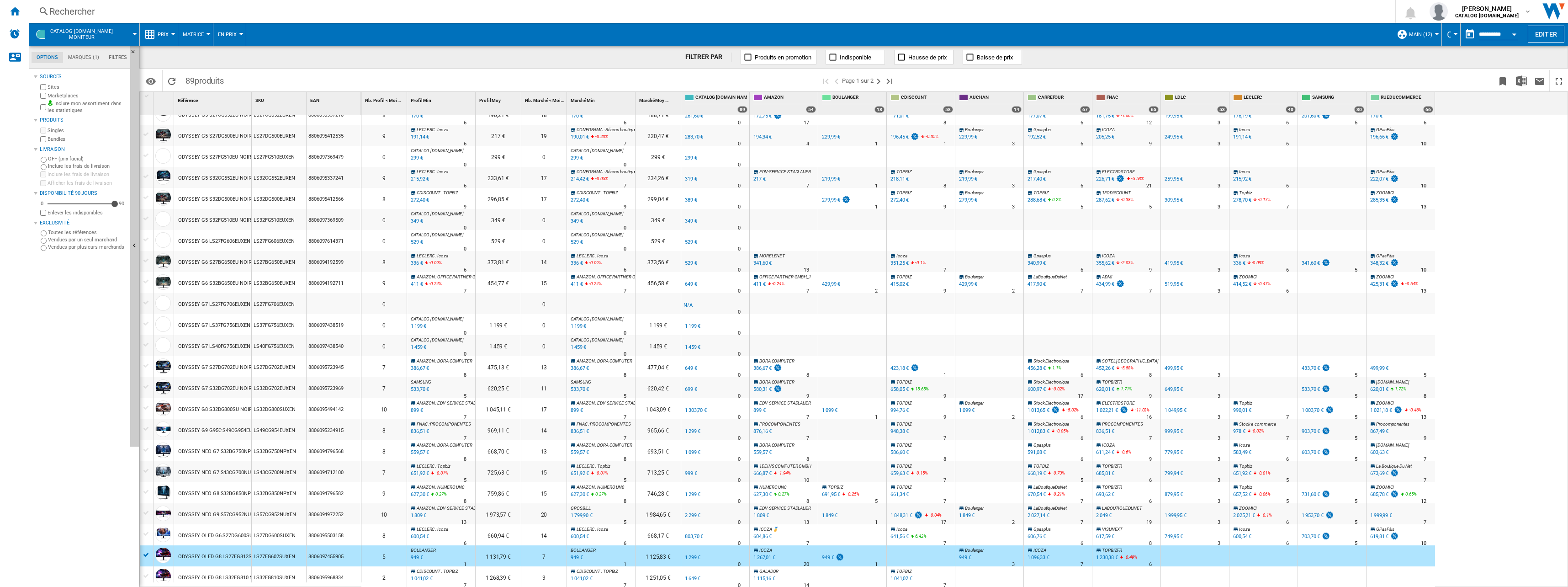
click at [86, 57] on md-tab-item "Marques (1)" at bounding box center [83, 58] width 41 height 11
click at [116, 56] on md-tab-item "Filtres" at bounding box center [117, 58] width 29 height 11
click at [41, 56] on md-tab-item "Options" at bounding box center [47, 58] width 32 height 11
click at [16, 9] on ng-md-icon "Accueil" at bounding box center [15, 11] width 11 height 11
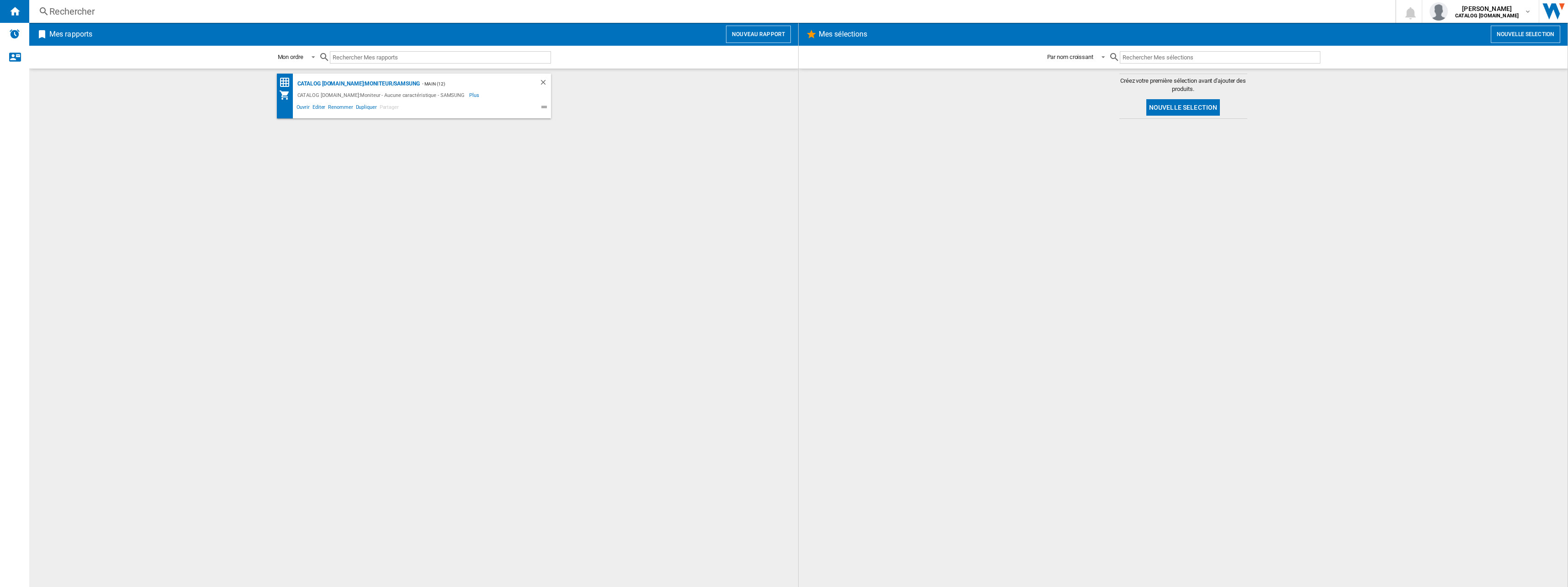
click at [611, 166] on div "CATALOG [DOMAIN_NAME]:Moniteur/SAMSUNG - Main (12) CATALOG [DOMAIN_NAME]:Monite…" at bounding box center [413, 328] width 751 height 508
click at [1525, 9] on md-icon "button" at bounding box center [1528, 12] width 7 height 7
click at [1525, 7] on md-backdrop at bounding box center [784, 294] width 1568 height 587
click at [1544, 9] on img "Aller sur wiser.com" at bounding box center [1553, 12] width 29 height 23
click at [74, 12] on div "Rechercher" at bounding box center [710, 11] width 1322 height 13
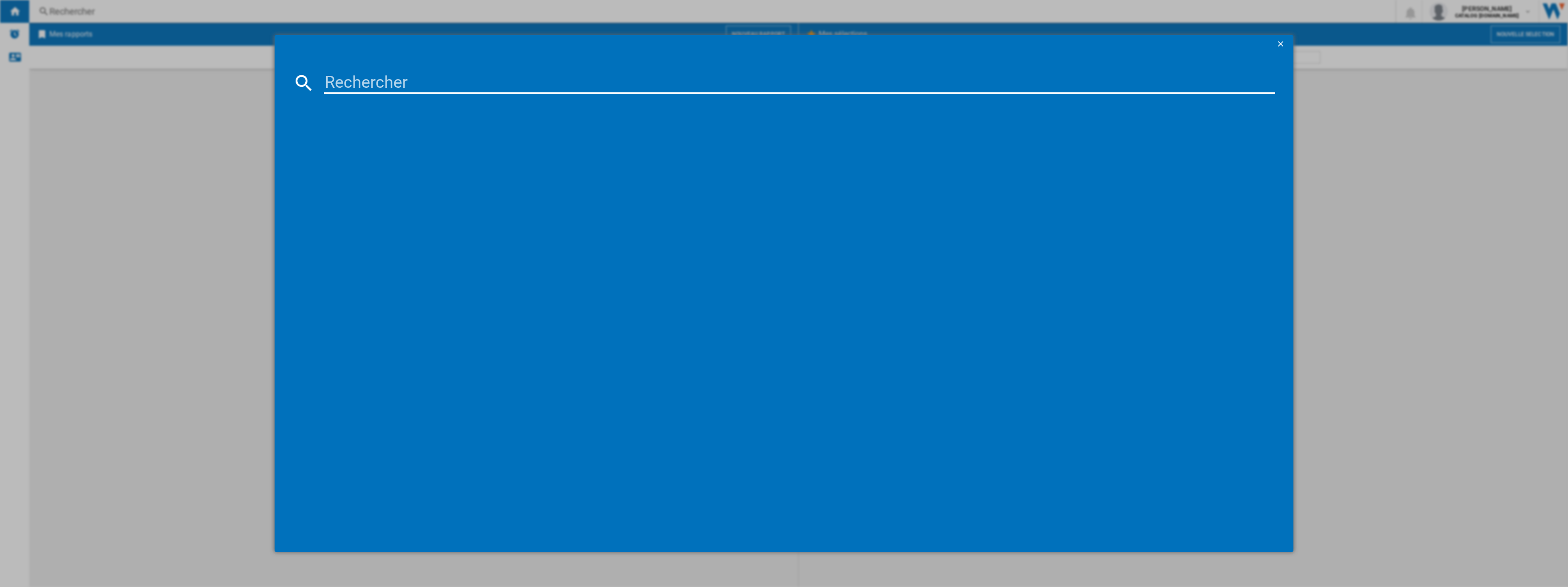
click at [426, 74] on input at bounding box center [799, 83] width 951 height 22
type input "catégorie"
click at [1279, 46] on ng-md-icon "getI18NText('BUTTONS.CLOSE_DIALOG')" at bounding box center [1281, 45] width 11 height 11
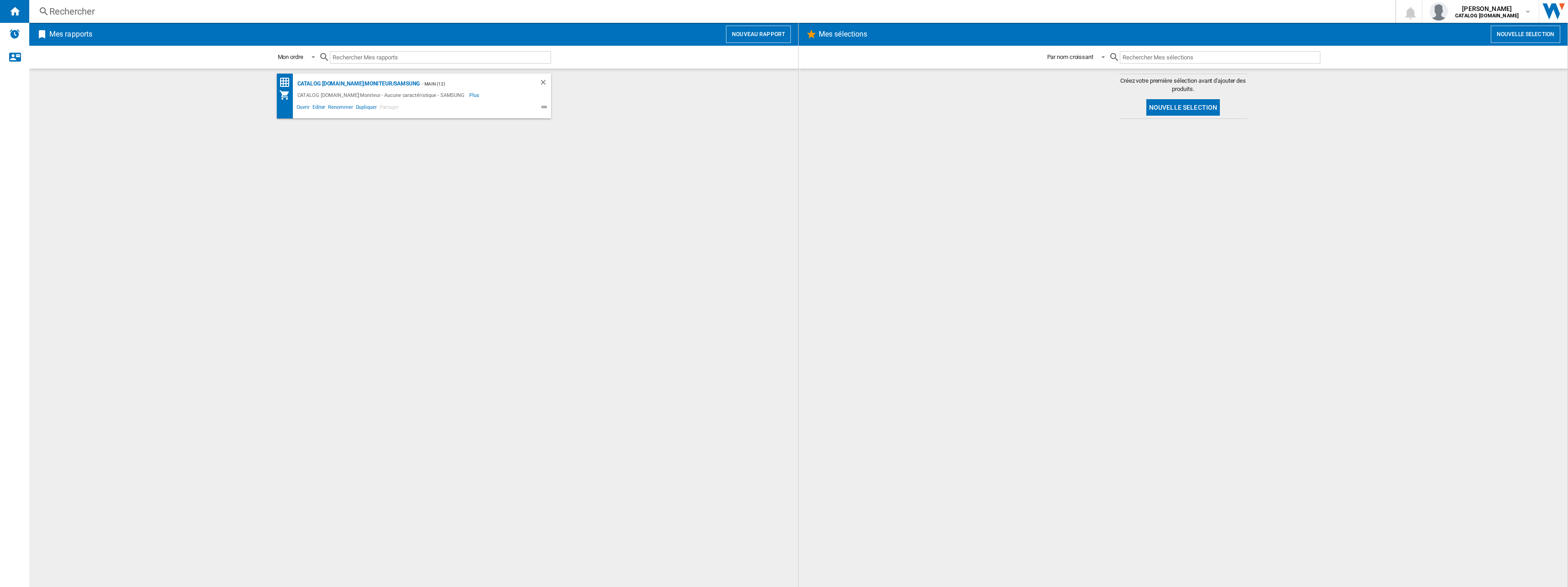
click at [765, 32] on button "Nouveau rapport" at bounding box center [758, 34] width 65 height 18
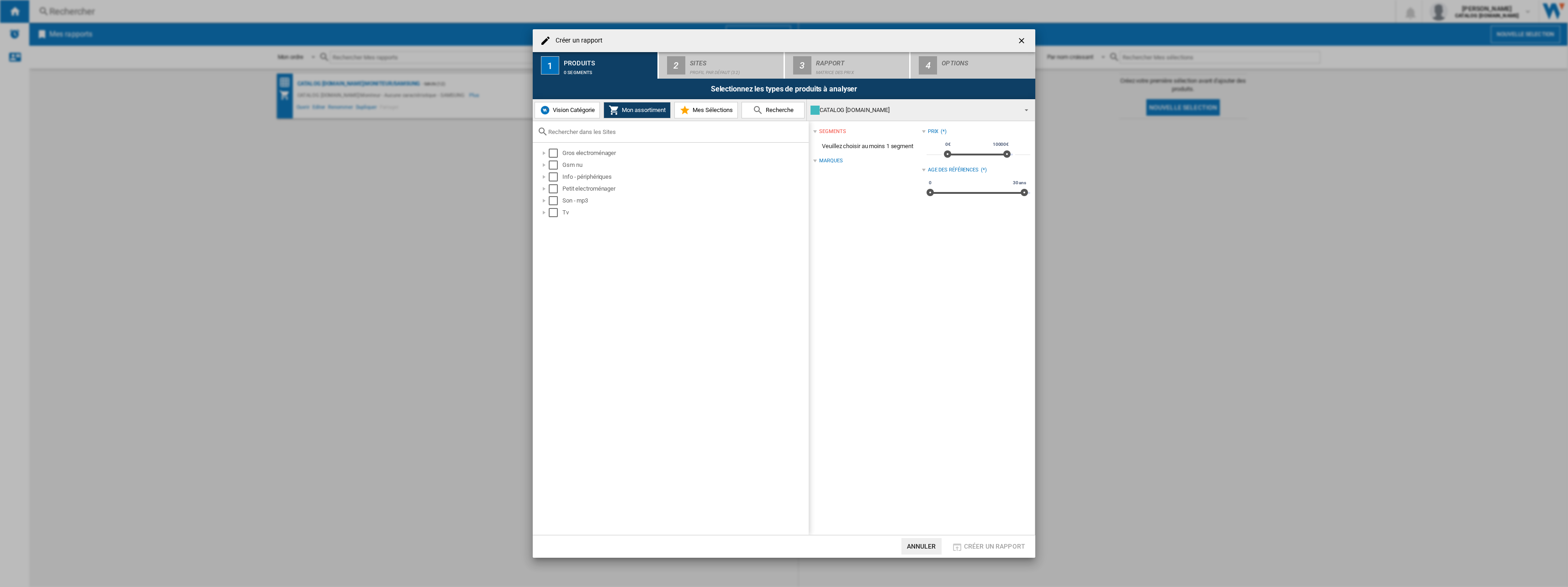
click at [590, 102] on button "Vision Catégorie" at bounding box center [567, 110] width 65 height 16
click at [539, 189] on div "Créer un ..." at bounding box center [539, 188] width 9 height 9
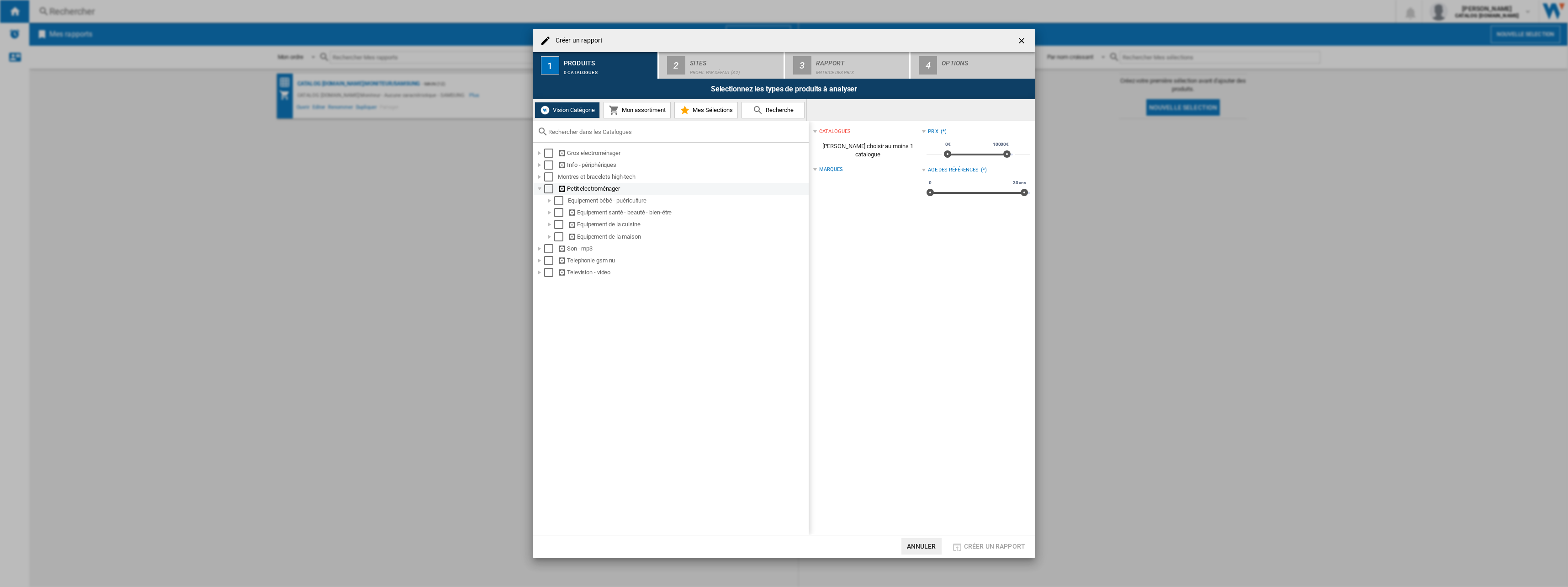
click at [537, 189] on div "Créer un ..." at bounding box center [539, 188] width 9 height 9
click at [548, 167] on div "Select" at bounding box center [548, 164] width 9 height 9
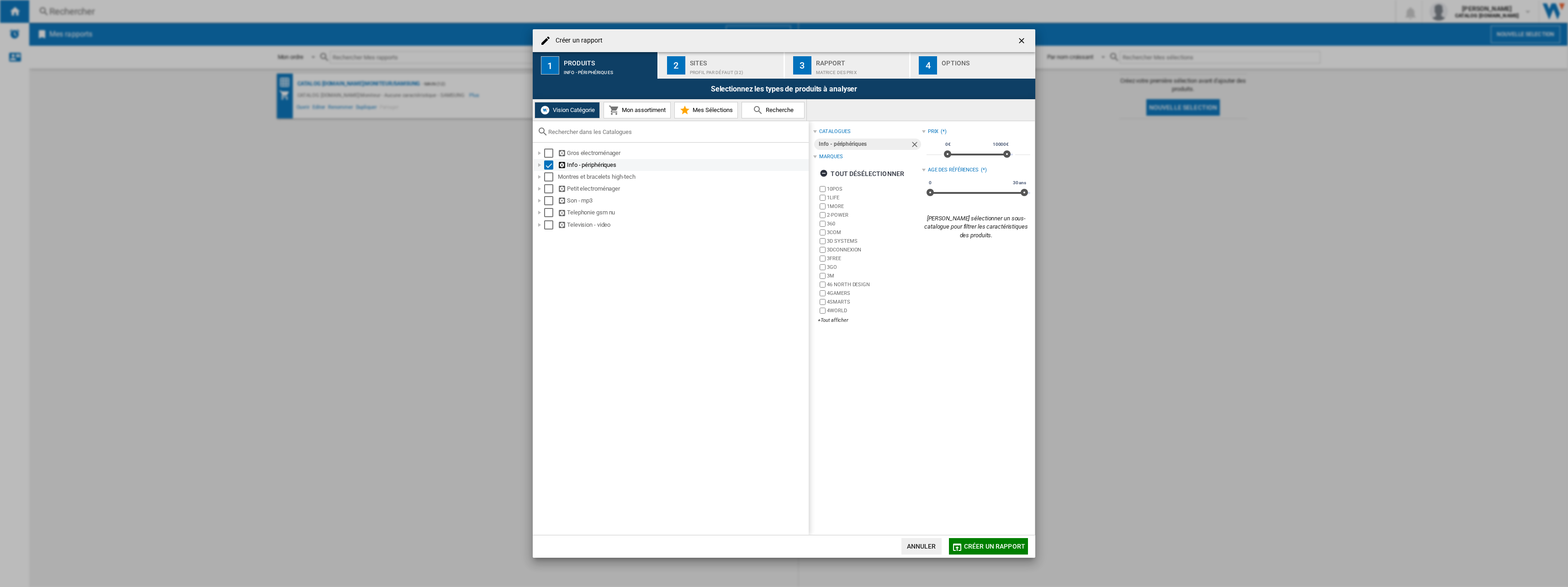
click at [548, 167] on div "Select" at bounding box center [548, 164] width 9 height 9
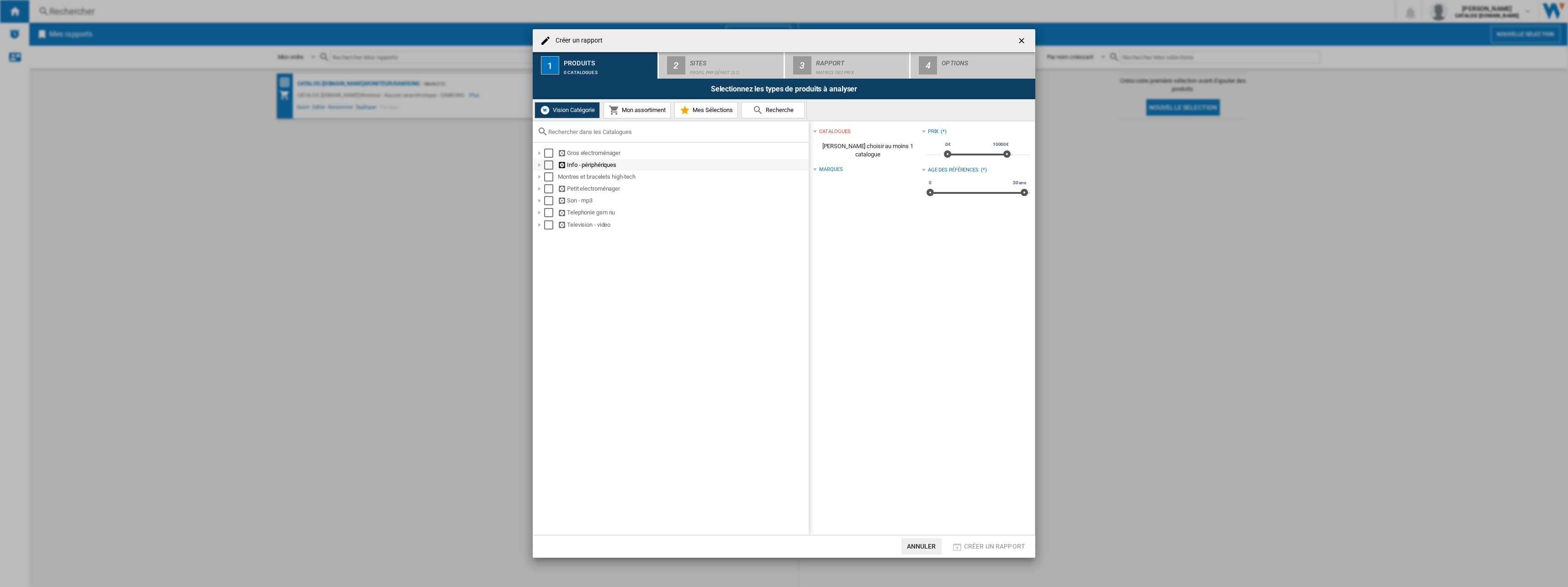
click at [542, 166] on div "Créer un ..." at bounding box center [539, 164] width 9 height 9
click at [542, 273] on div "Créer un ..." at bounding box center [539, 272] width 9 height 9
click at [545, 345] on div "Select" at bounding box center [548, 343] width 9 height 9
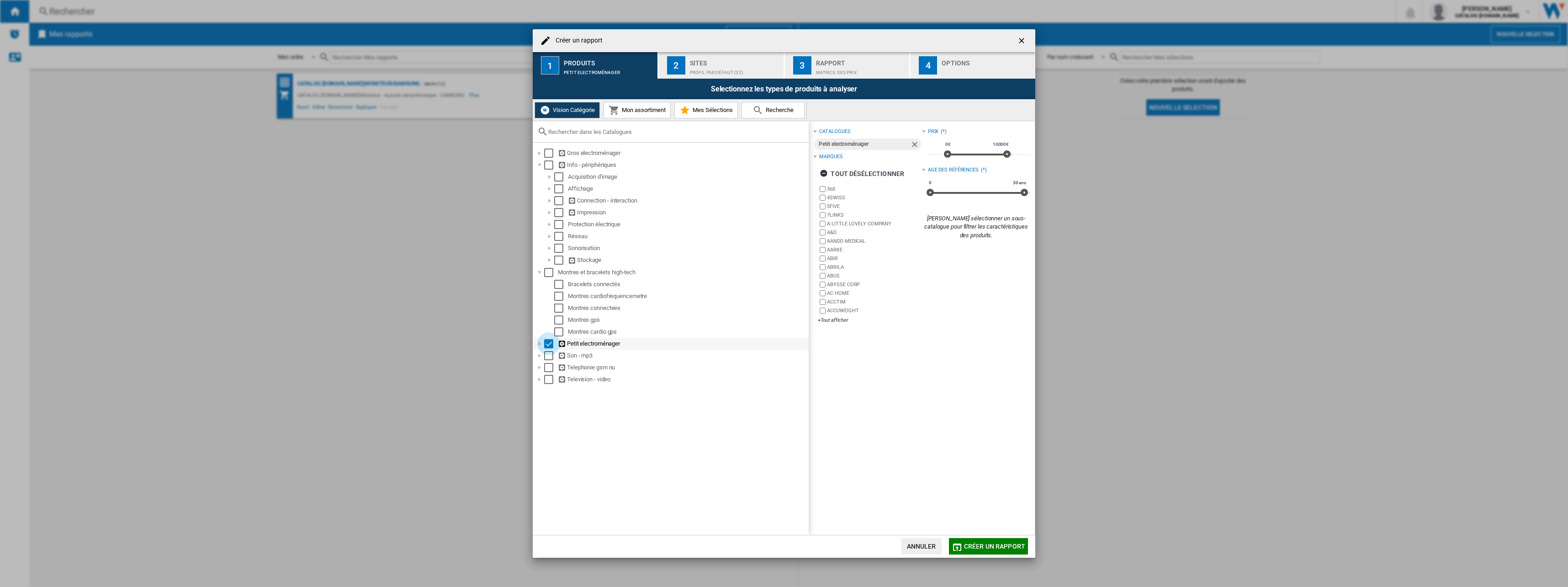
click at [547, 343] on div "Select" at bounding box center [548, 343] width 9 height 9
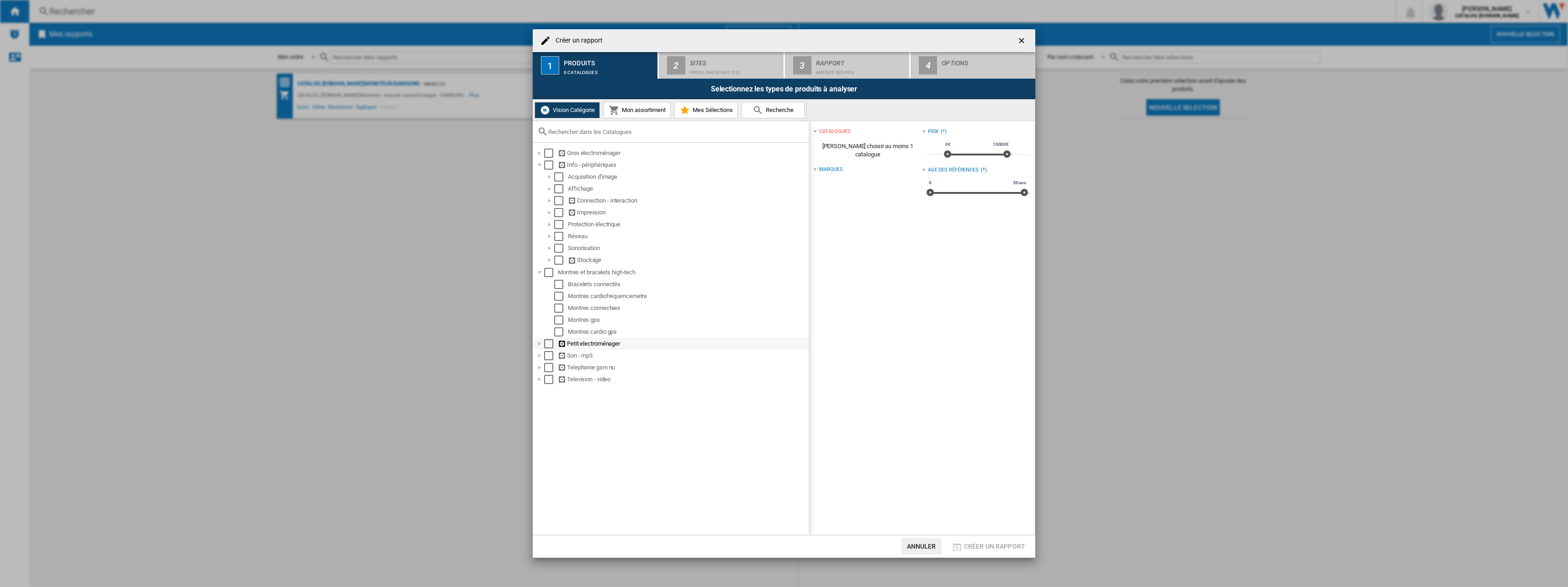
click at [542, 345] on div "Créer un ..." at bounding box center [539, 343] width 9 height 9
click at [540, 404] on div "Créer un ..." at bounding box center [539, 403] width 9 height 9
click at [548, 393] on div "Créer un ..." at bounding box center [549, 391] width 9 height 9
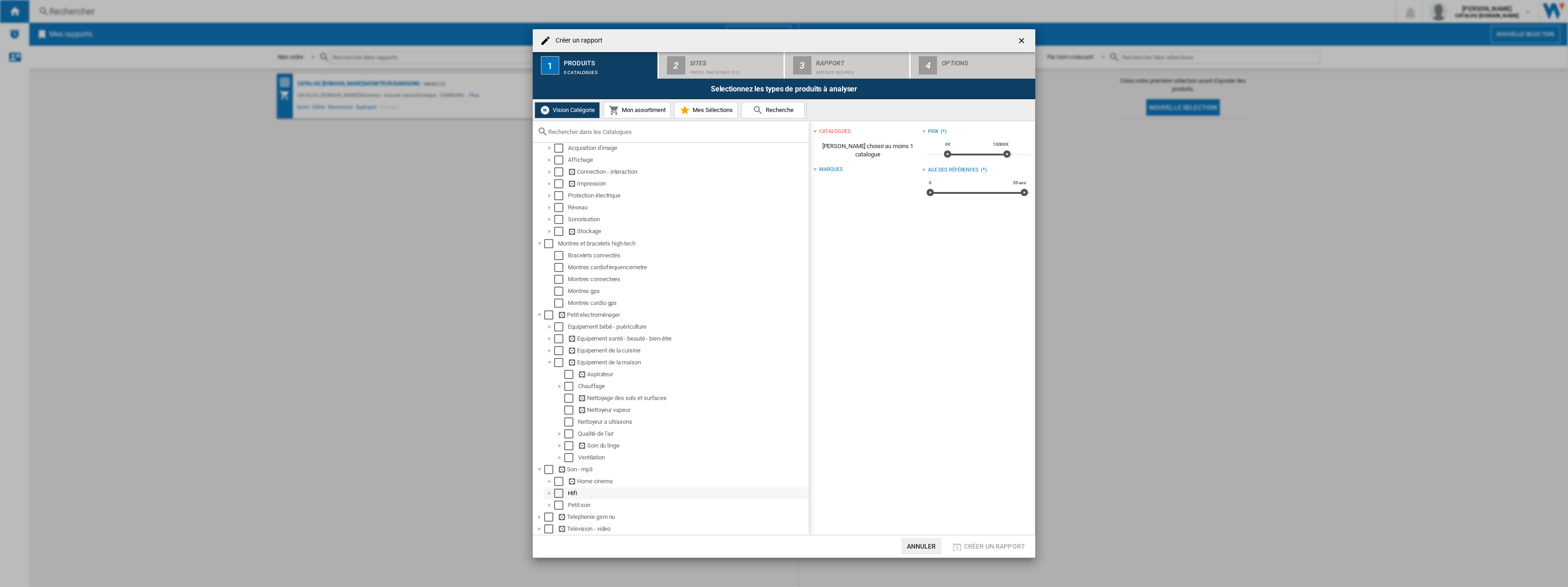
click at [551, 492] on div "Créer un ..." at bounding box center [549, 493] width 9 height 9
click at [551, 457] on div "Créer un ..." at bounding box center [549, 457] width 9 height 9
click at [538, 531] on div "Créer un ..." at bounding box center [539, 529] width 9 height 9
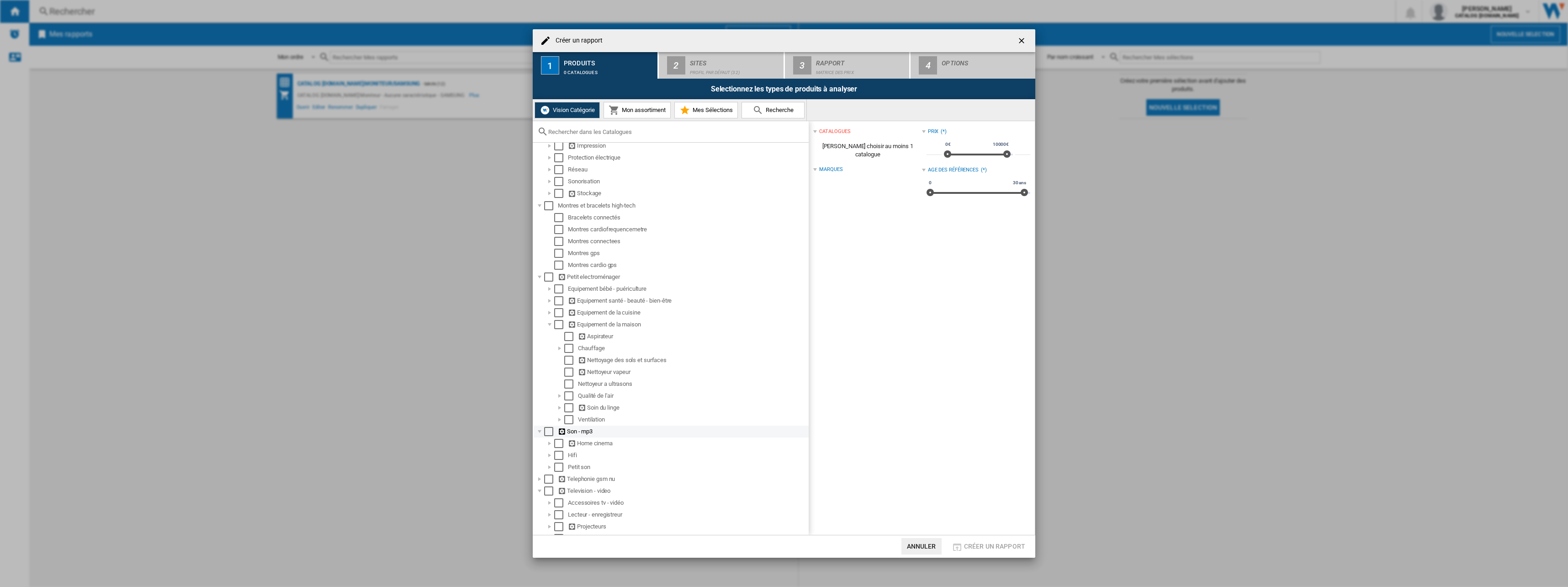
scroll to position [91, 0]
click at [550, 515] on div "Créer un ..." at bounding box center [549, 516] width 9 height 9
click at [551, 494] on div "Créer un ..." at bounding box center [549, 493] width 9 height 9
click at [545, 492] on div "Créer un ..." at bounding box center [549, 493] width 9 height 9
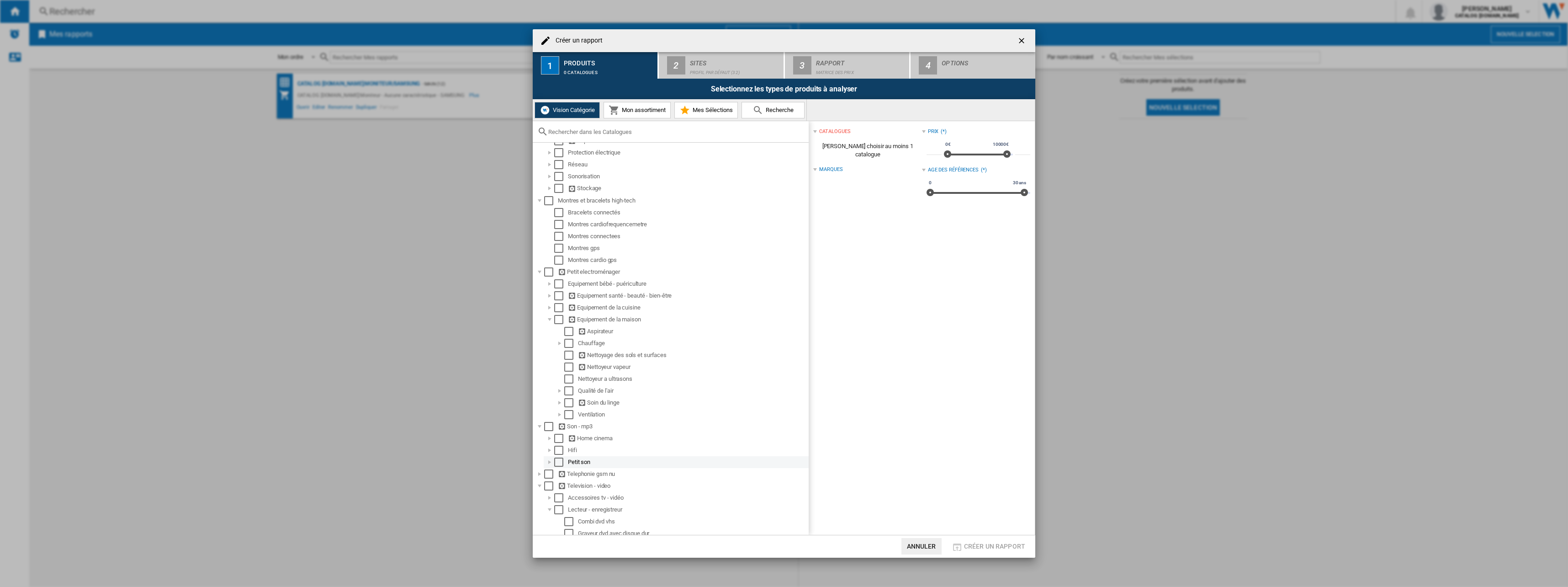
scroll to position [0, 0]
click at [541, 153] on div "Créer un ..." at bounding box center [539, 153] width 9 height 9
click at [1366, 313] on div "Créer un rapport 1 Produits 0 catalogues 2 Sites Profil par défaut (32) 3 Rappo…" at bounding box center [784, 294] width 1568 height 587
click at [553, 505] on div "Créer un ..." at bounding box center [549, 505] width 9 height 9
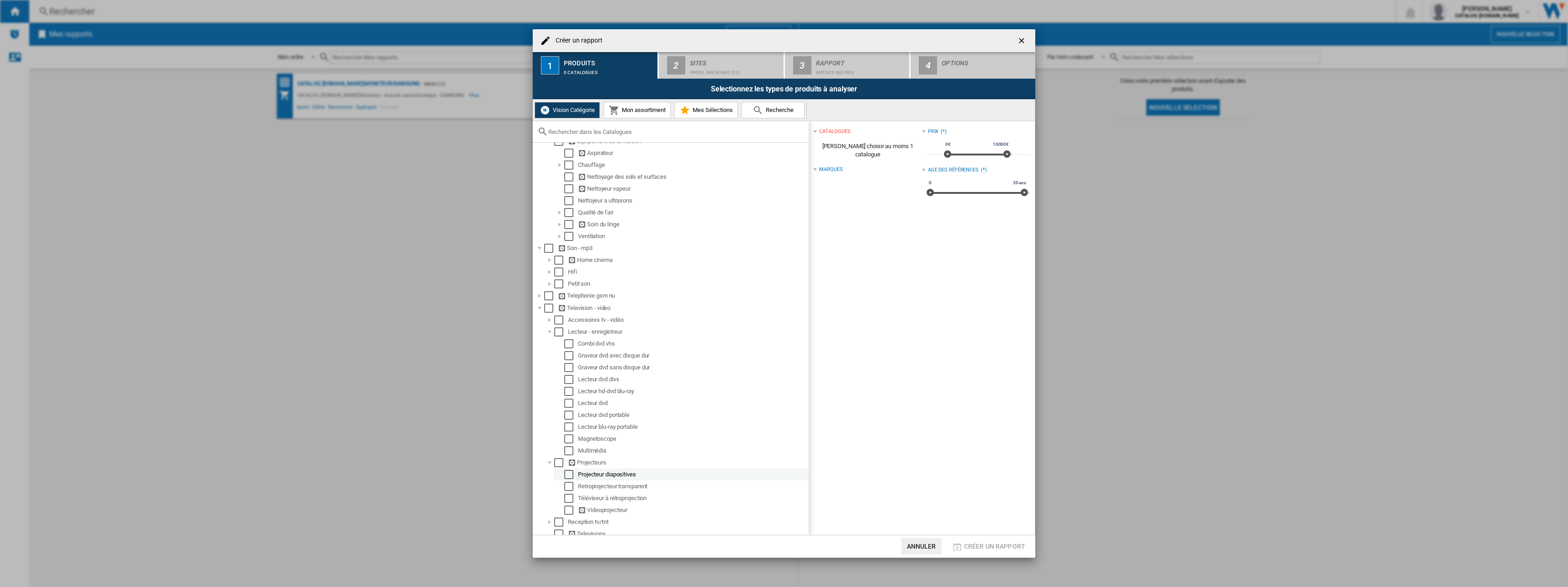
scroll to position [329, 0]
click at [548, 516] on div "Créer un ..." at bounding box center [549, 516] width 9 height 9
click at [588, 127] on div "Créer un ..." at bounding box center [670, 132] width 276 height 21
click at [588, 130] on input "Créer un ..." at bounding box center [676, 132] width 256 height 7
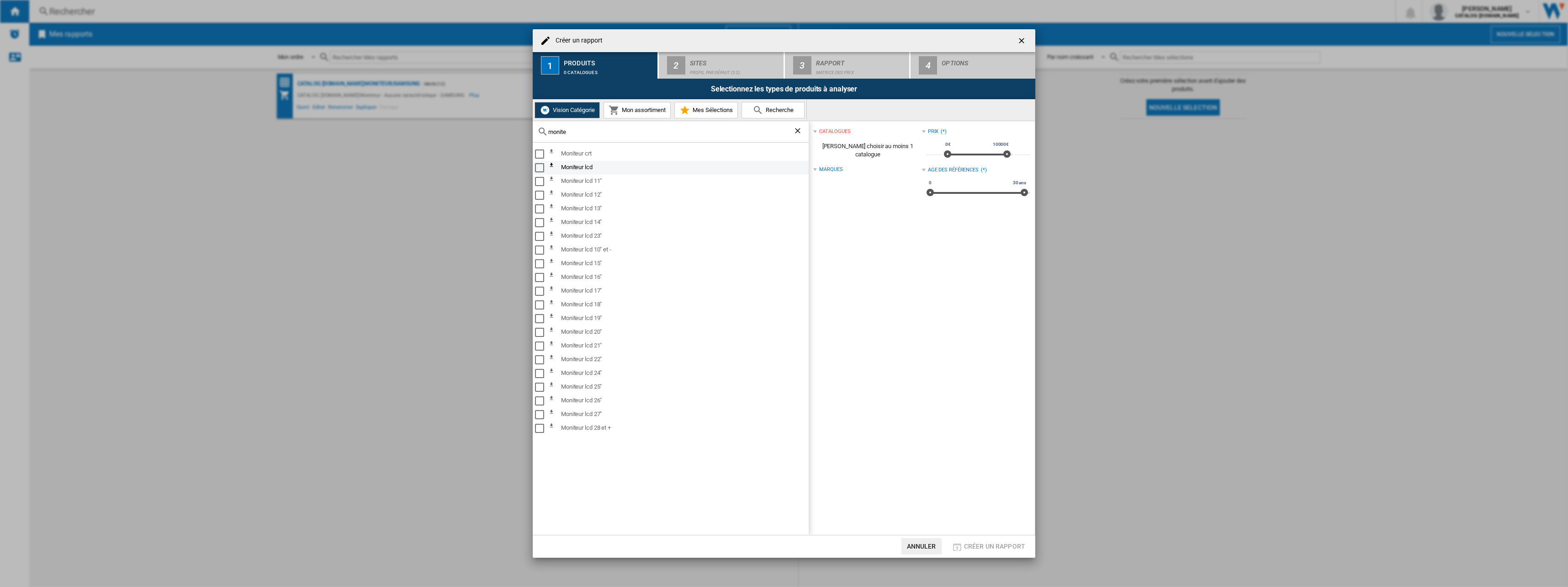
type input "monite"
click at [538, 169] on div "Select" at bounding box center [539, 167] width 9 height 9
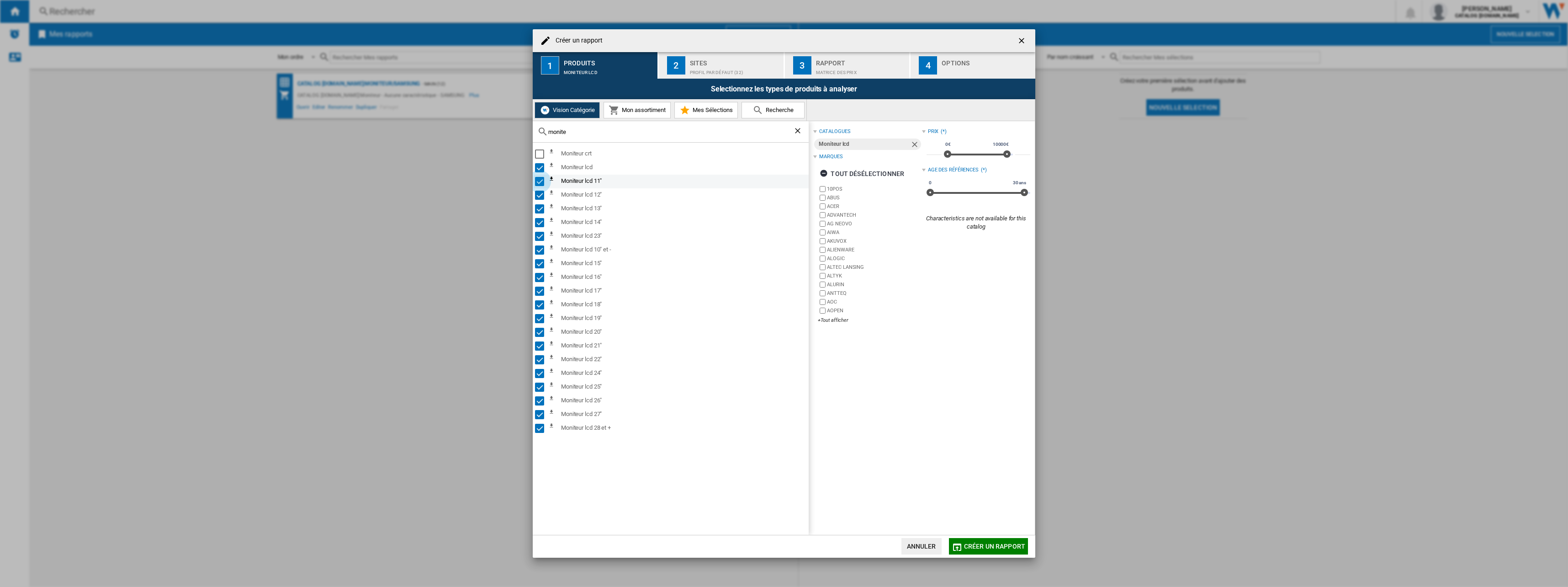
click at [539, 185] on div "Select" at bounding box center [539, 181] width 9 height 9
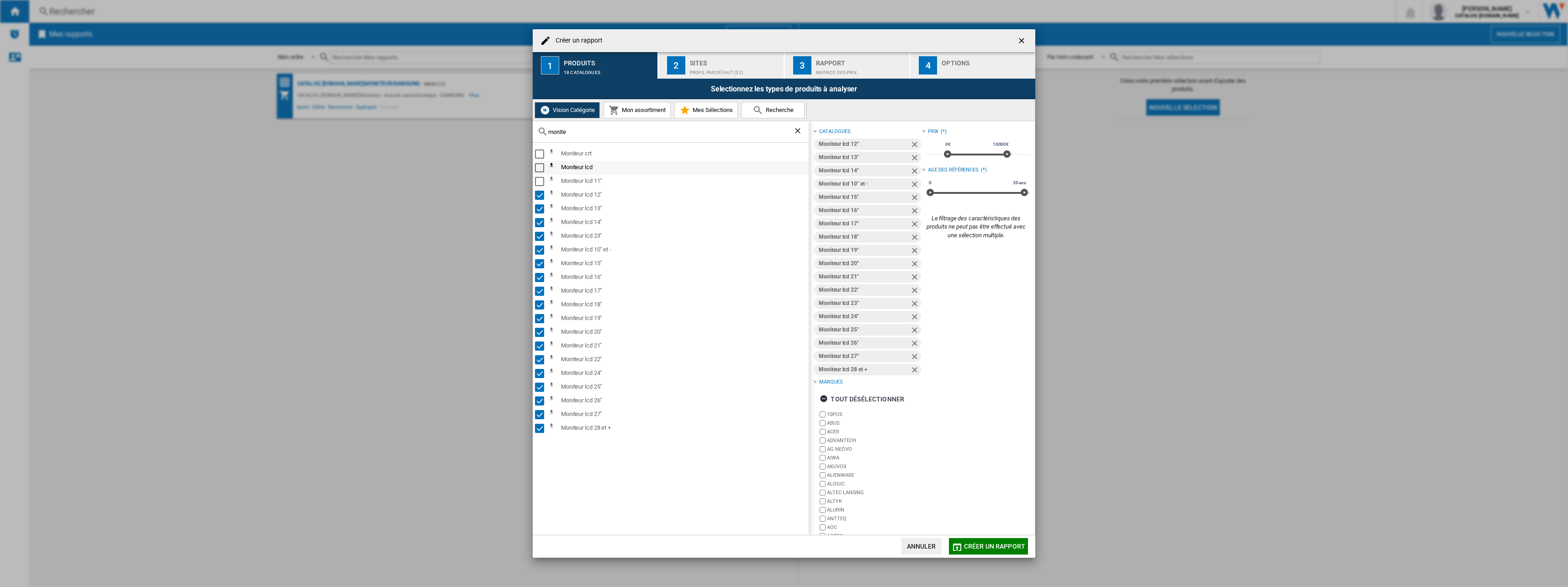
click at [540, 171] on div "Select" at bounding box center [539, 167] width 9 height 9
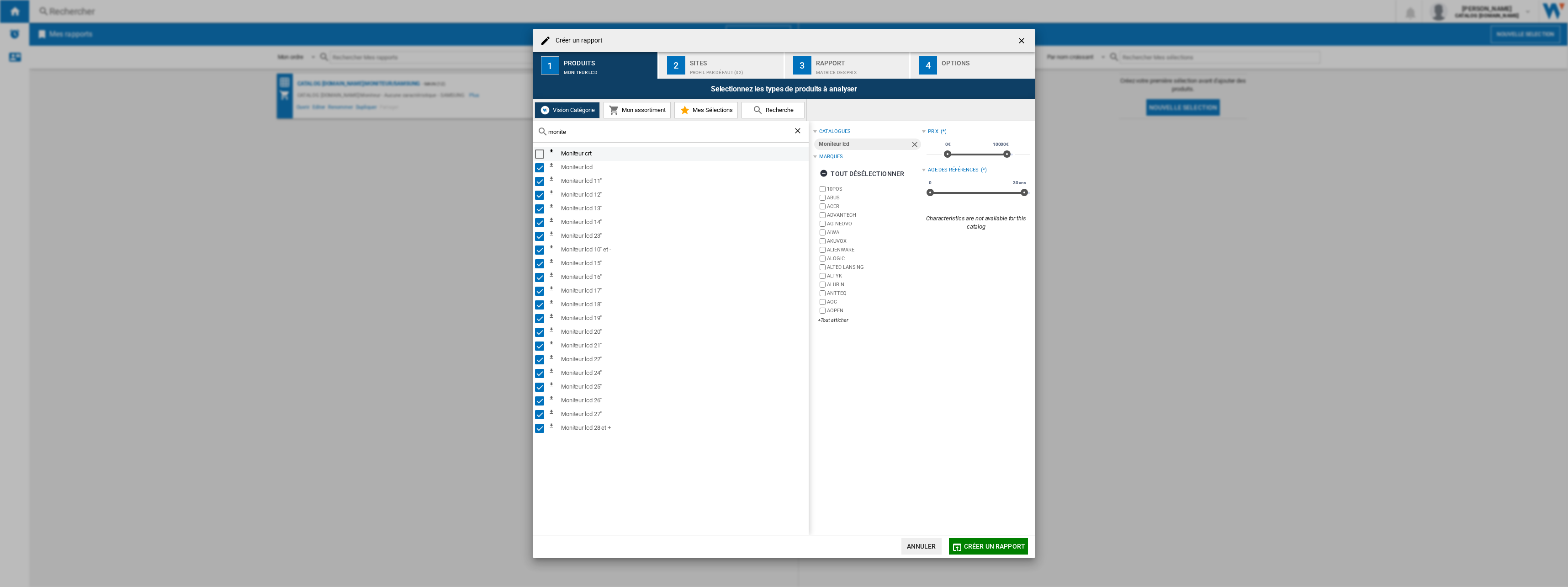
click at [542, 151] on div "Select" at bounding box center [539, 153] width 9 height 9
click at [733, 62] on div "Sites" at bounding box center [735, 61] width 90 height 10
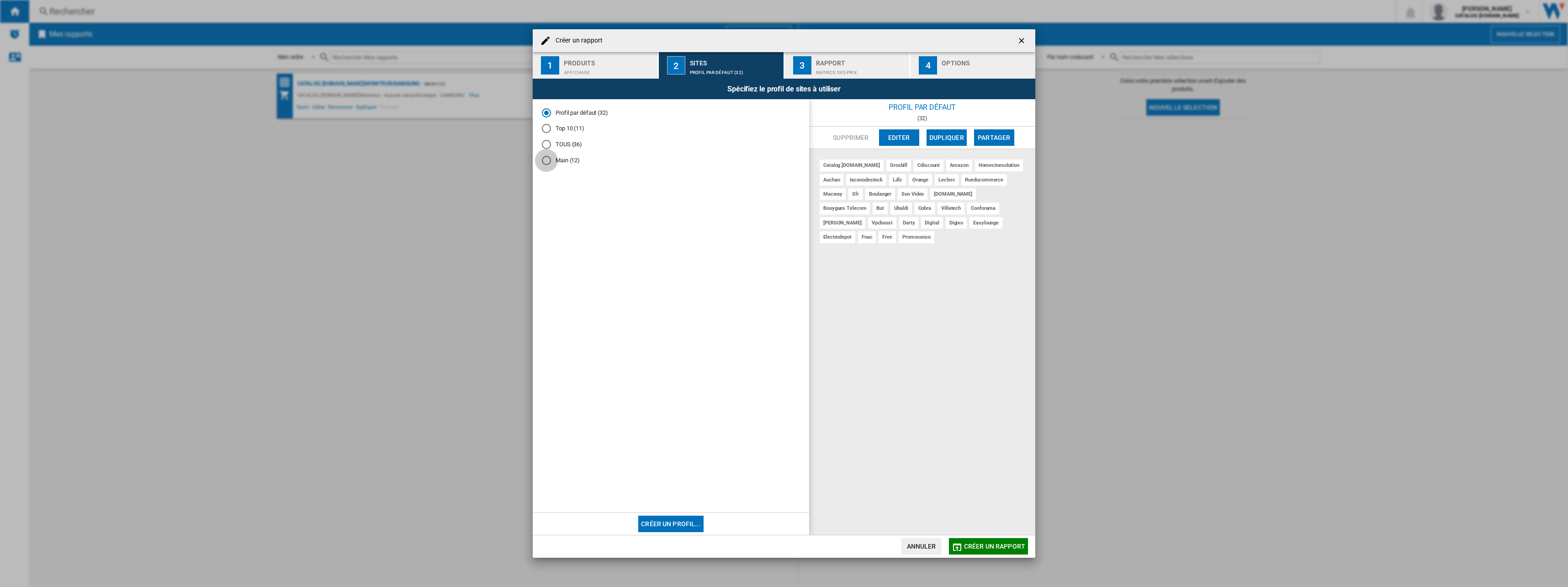
click at [549, 164] on div "Main (12)" at bounding box center [546, 160] width 9 height 9
click at [835, 55] on button "3 Rapport Matrice des prix" at bounding box center [848, 66] width 125 height 27
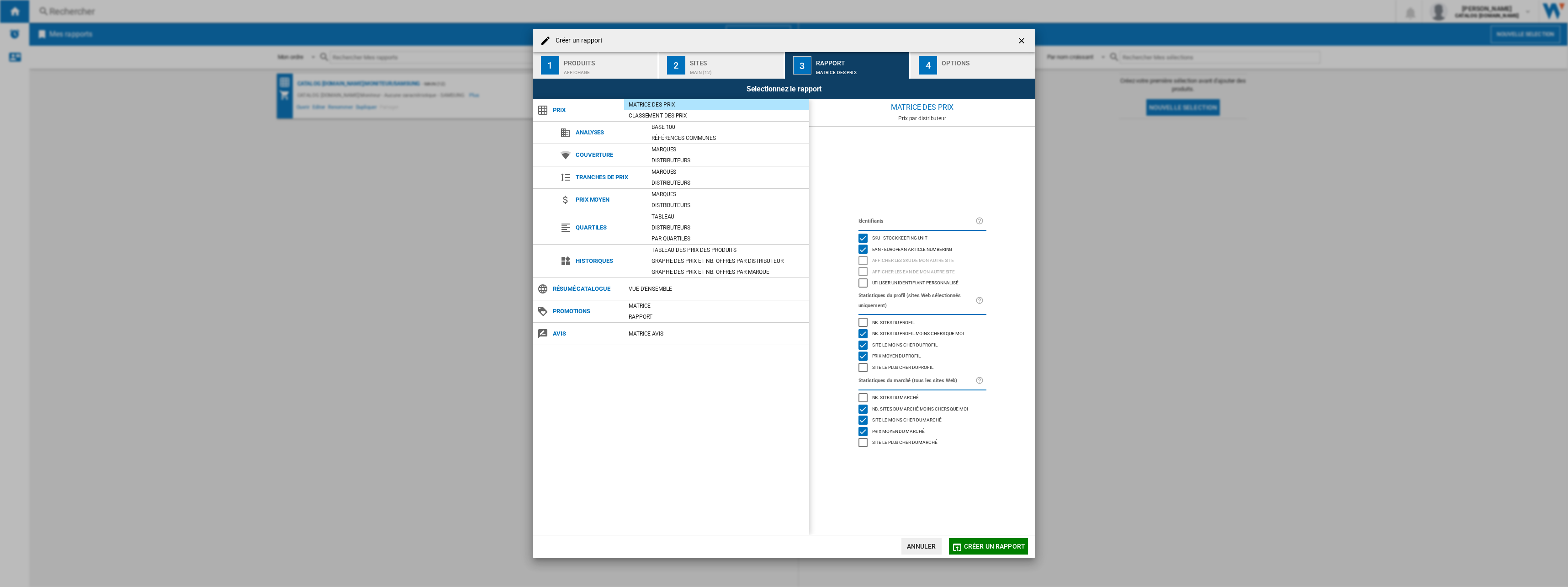
click at [941, 64] on button "4 Options" at bounding box center [973, 66] width 125 height 27
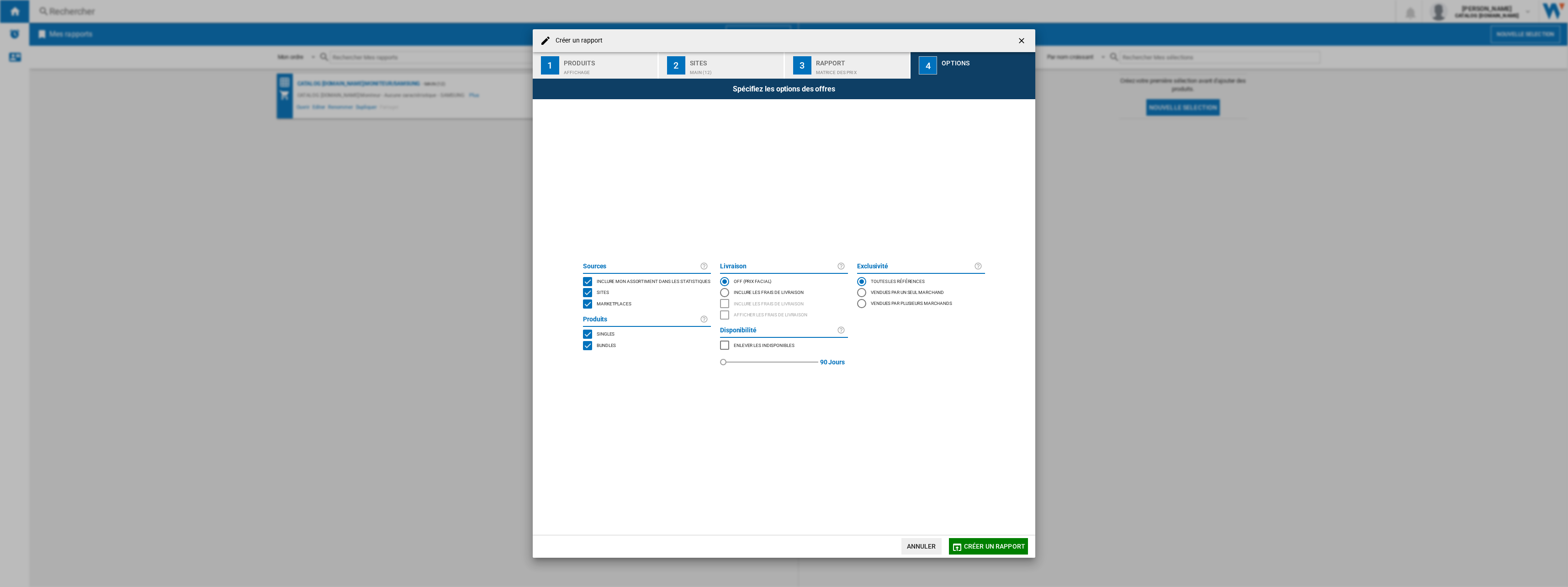
click at [1001, 545] on span "Créer un rapport" at bounding box center [995, 546] width 61 height 7
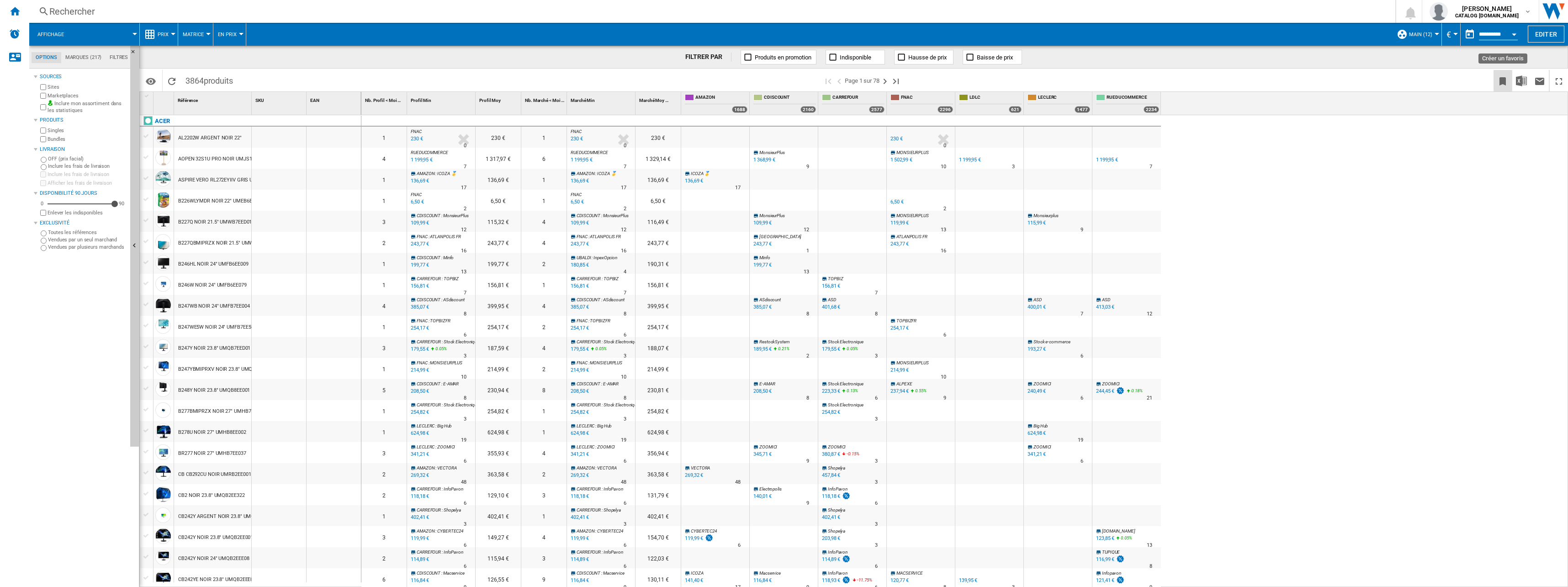
click at [1503, 79] on ng-md-icon "Créer un favoris" at bounding box center [1503, 82] width 11 height 11
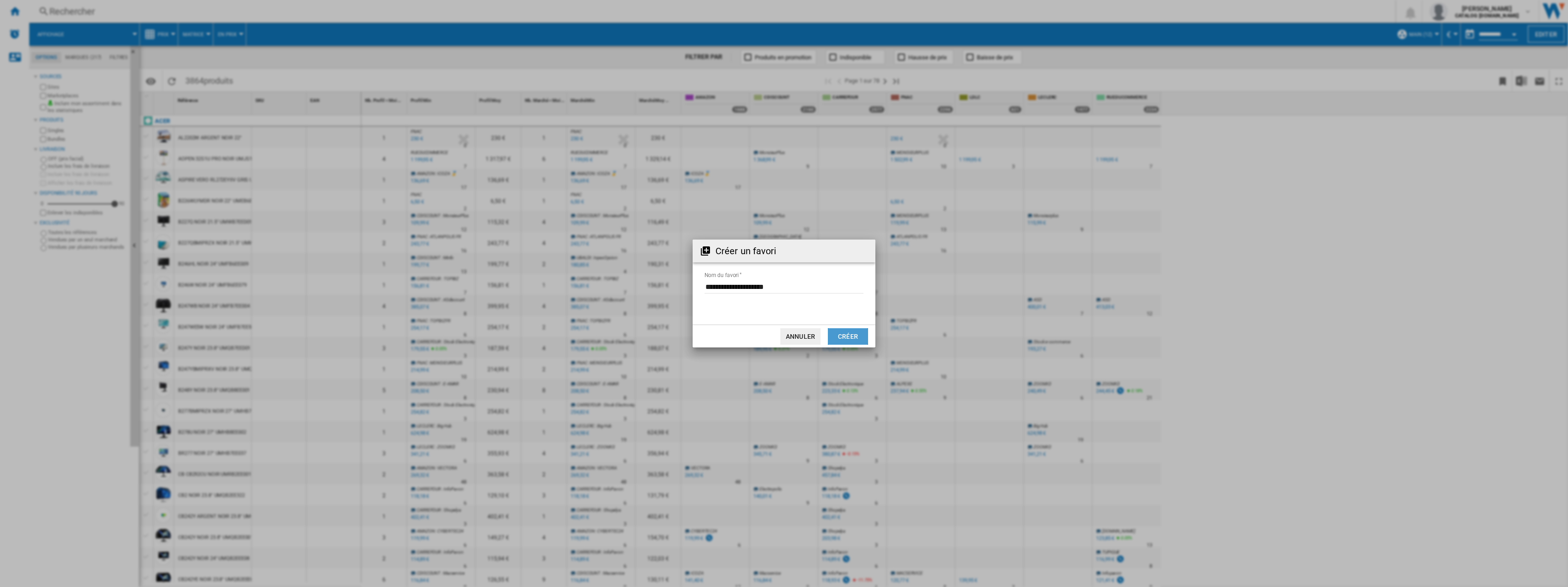
click at [853, 340] on button "Créer" at bounding box center [848, 336] width 40 height 16
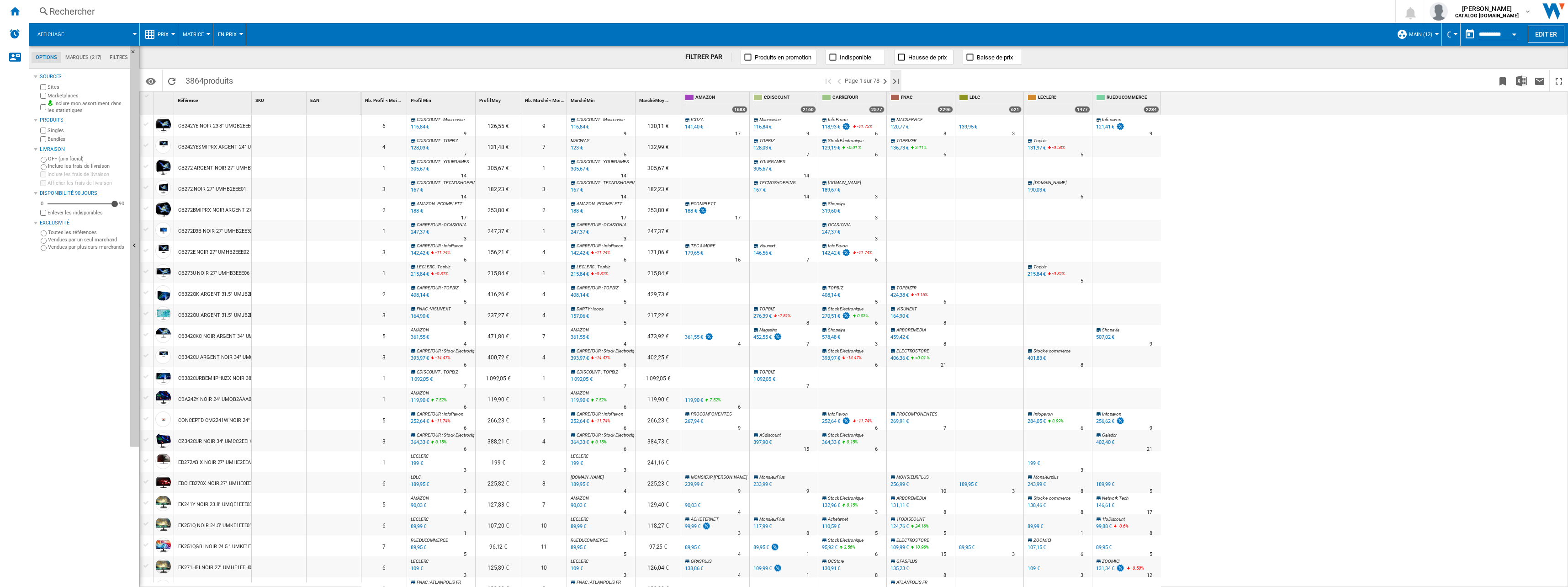
scroll to position [88, 0]
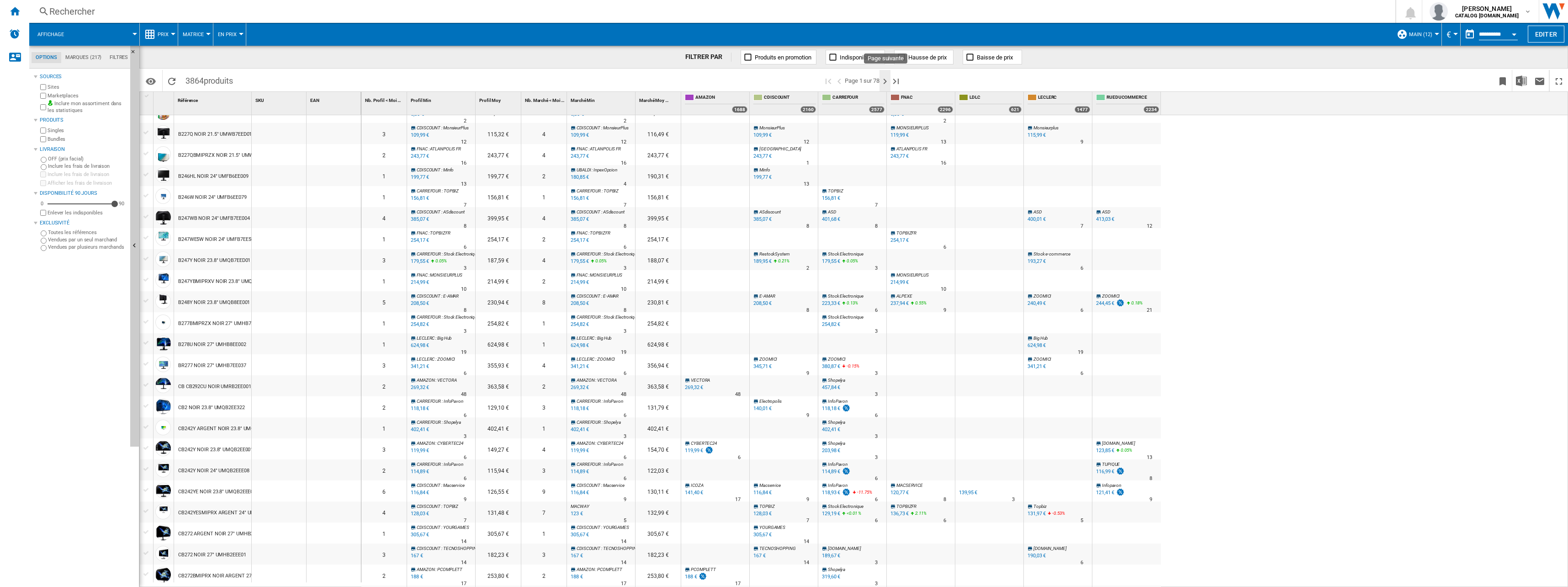
click at [887, 82] on ng-md-icon "Page suivante" at bounding box center [885, 82] width 11 height 11
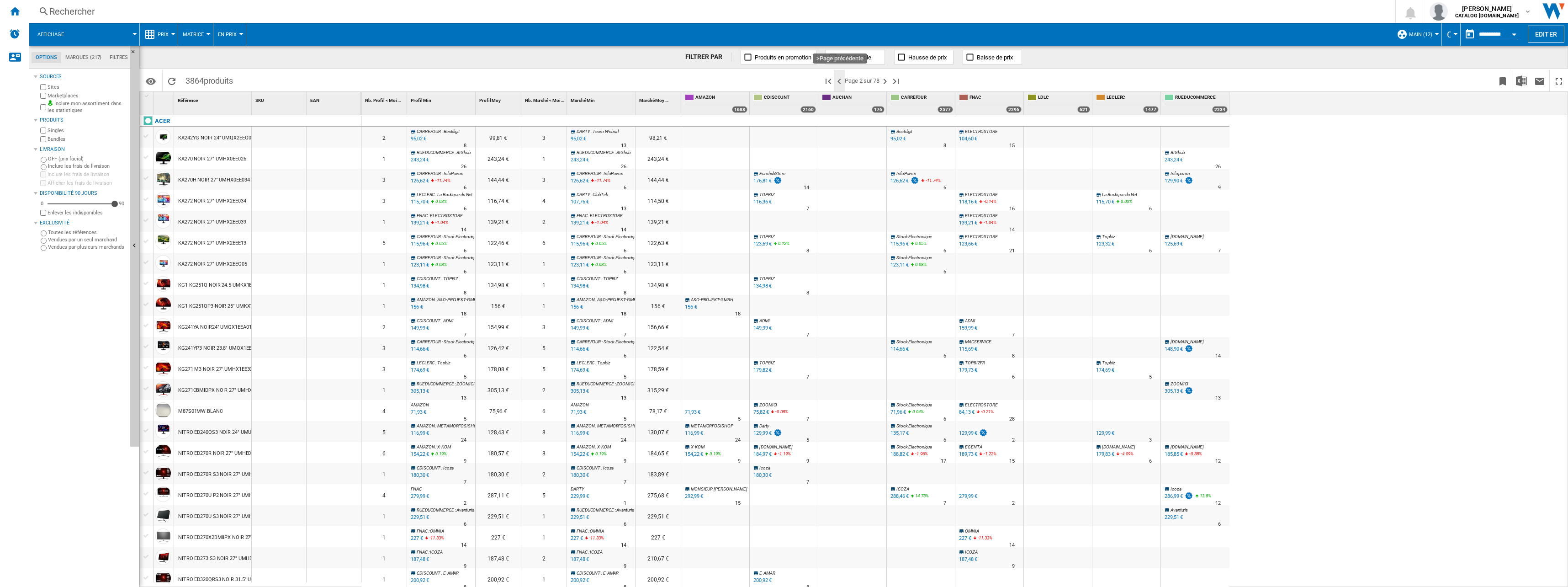
click at [840, 80] on ng-md-icon ">Page précédente" at bounding box center [839, 82] width 11 height 11
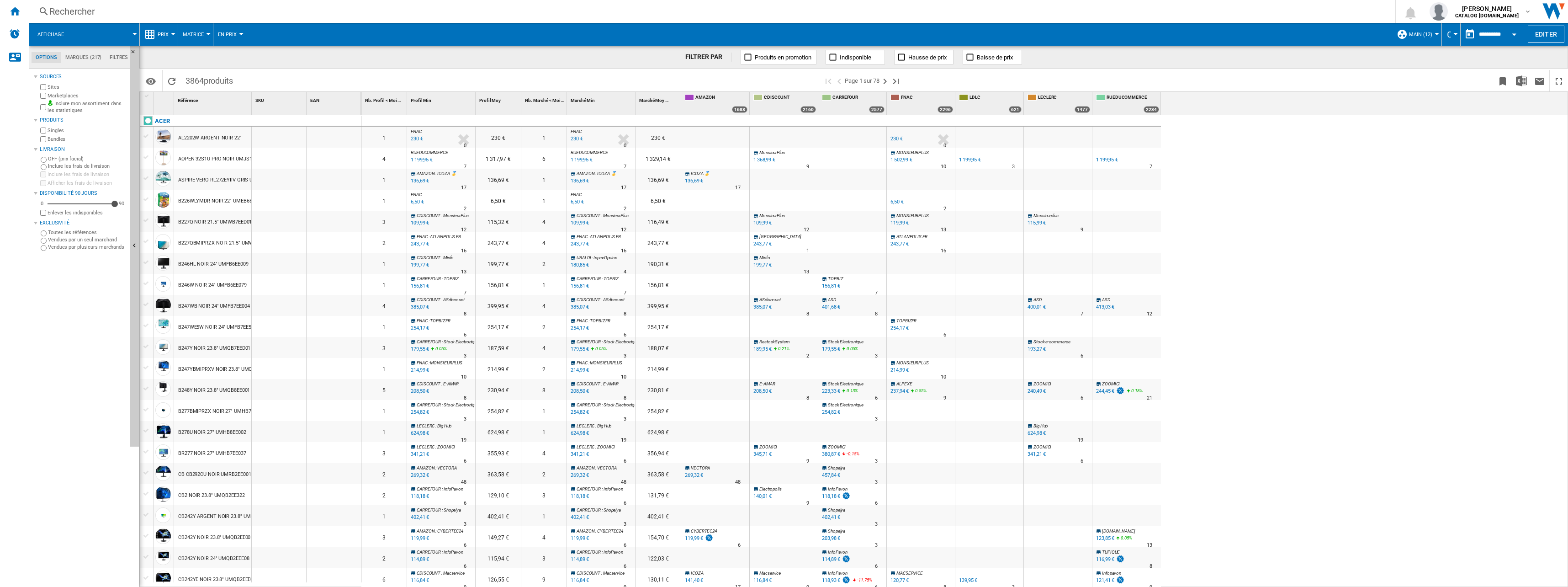
click at [80, 52] on md-tabs-canvas "Options Marques (217) Filtres Options Marques (217) Filtres" at bounding box center [84, 57] width 110 height 23
click at [85, 58] on md-tab-item "Marques (217)" at bounding box center [83, 58] width 44 height 11
click at [44, 136] on div "10POS ABUS ACER ADVANTECH AG NEOVO [GEOGRAPHIC_DATA] [GEOGRAPHIC_DATA] ALIENWAR…" at bounding box center [82, 228] width 88 height 271
click at [38, 86] on button "tout sélectionner" at bounding box center [79, 82] width 82 height 16
click at [46, 82] on ng-md-icon "button" at bounding box center [46, 82] width 11 height 11
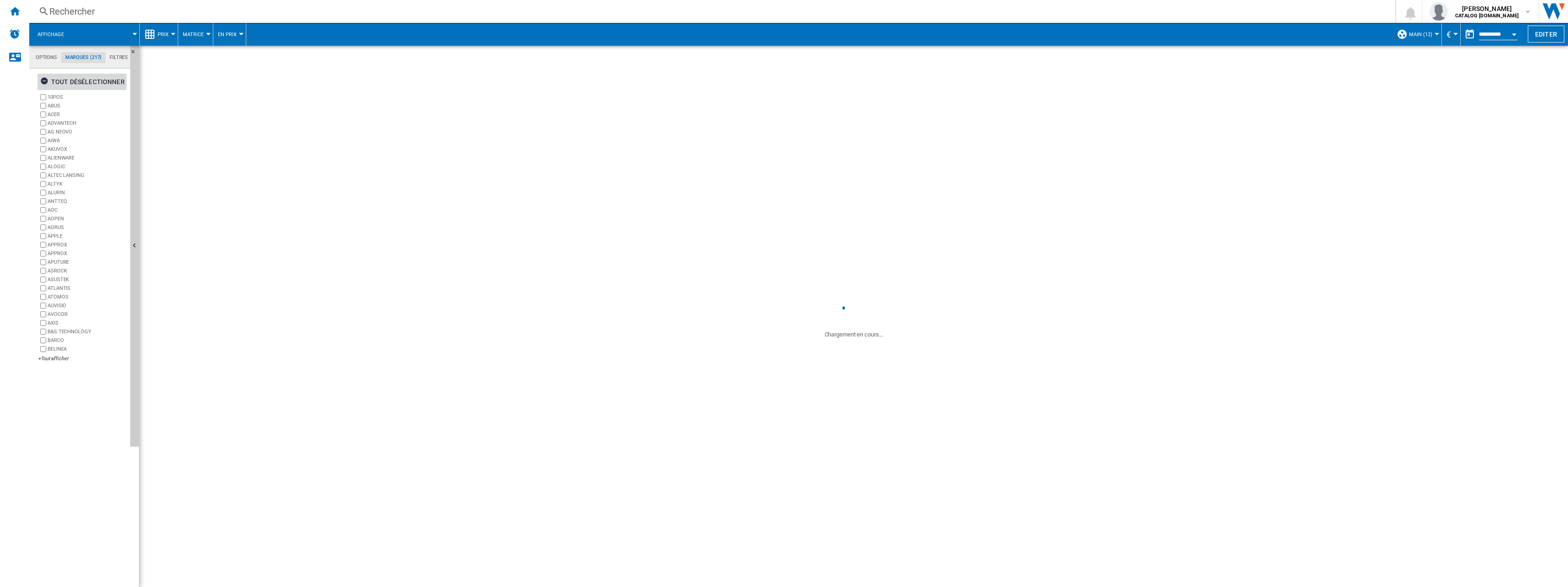
click at [46, 80] on ng-md-icon "button" at bounding box center [46, 82] width 11 height 11
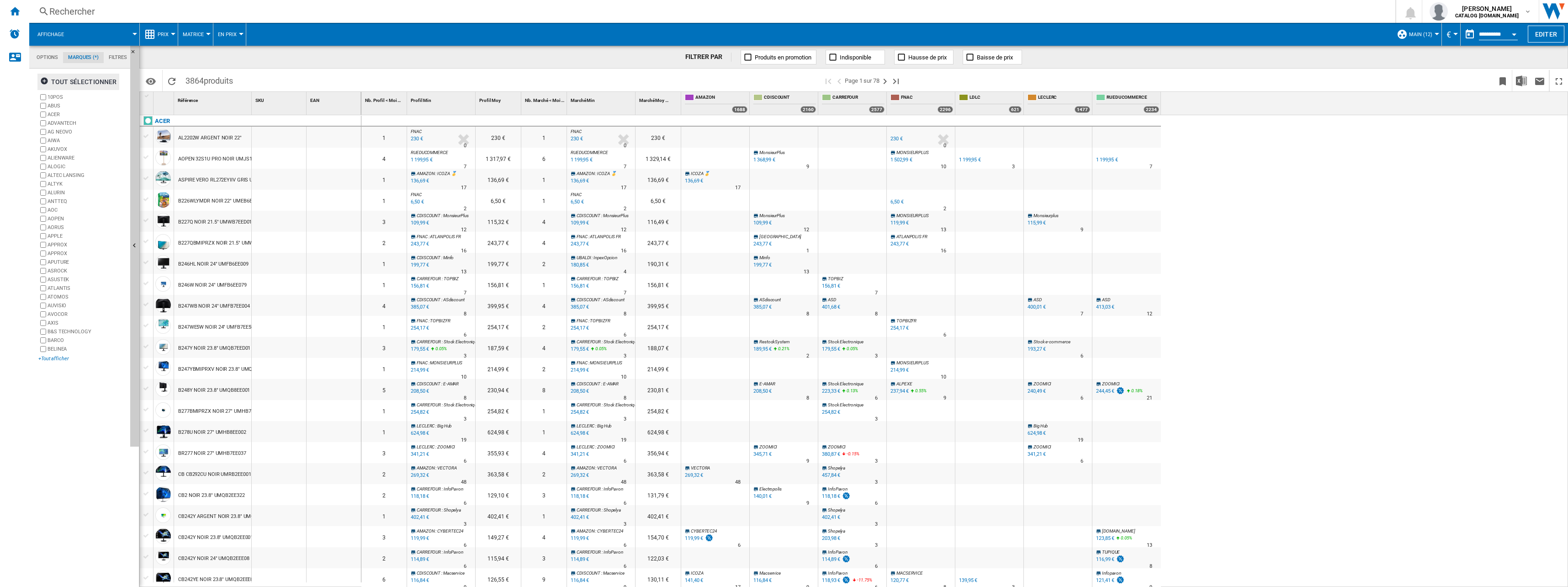
click at [63, 358] on div "+Tout afficher" at bounding box center [82, 358] width 88 height 7
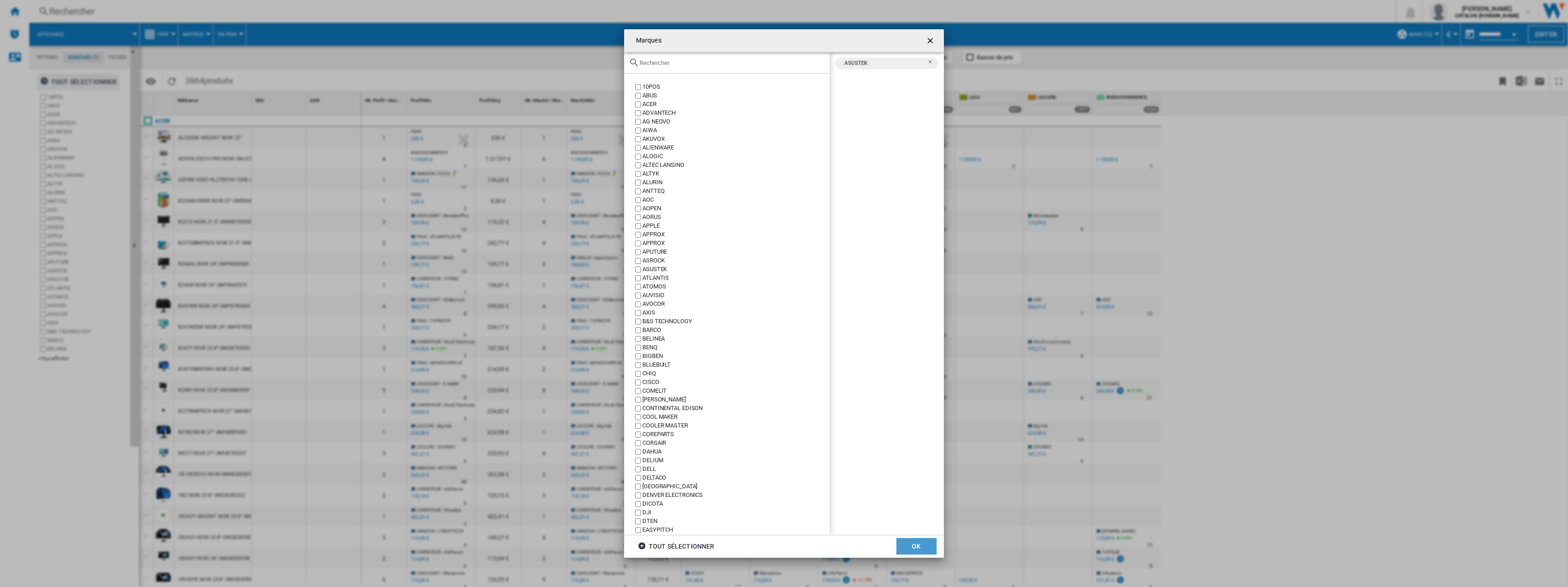
click at [909, 547] on button "OK" at bounding box center [917, 546] width 40 height 16
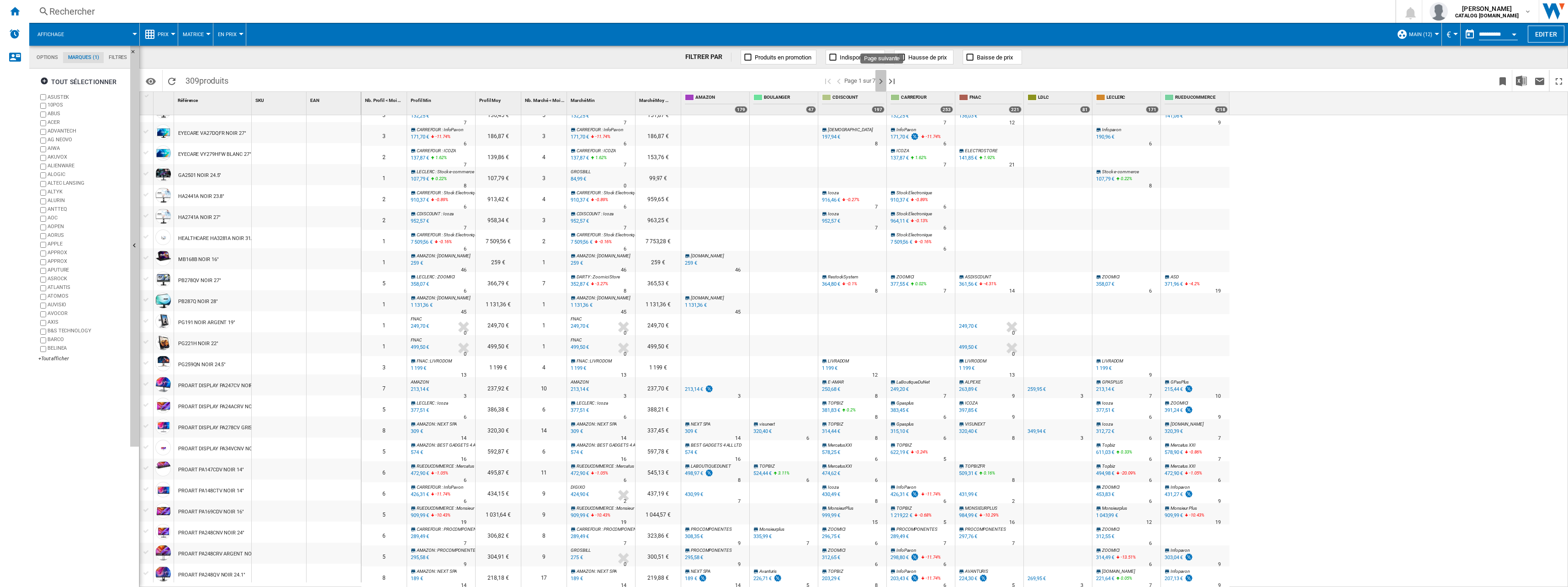
click at [880, 82] on ng-md-icon "Page suivante" at bounding box center [881, 82] width 11 height 11
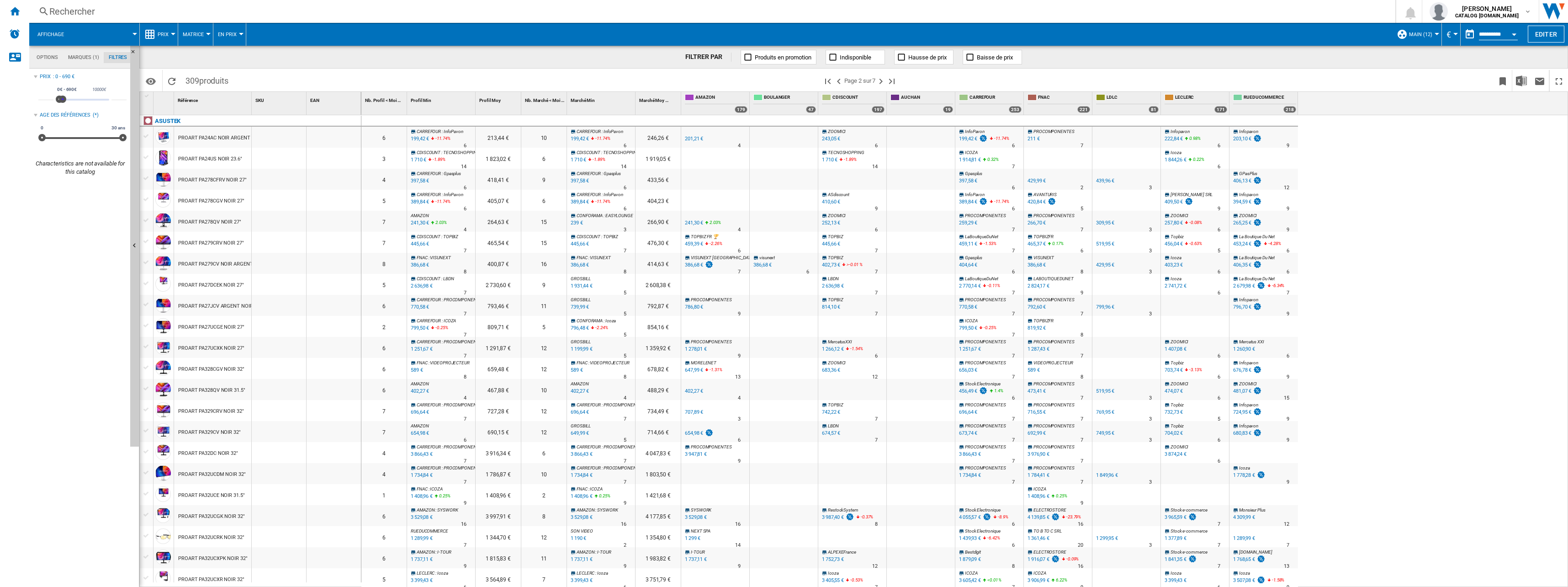
scroll to position [60, 0]
type input "****"
click at [65, 109] on div "Prix : 0 - 1090 € * 0€ 10000€ 0€ 1090€ 0€ - 1090€ **** Age des références (*) 0…" at bounding box center [80, 123] width 93 height 105
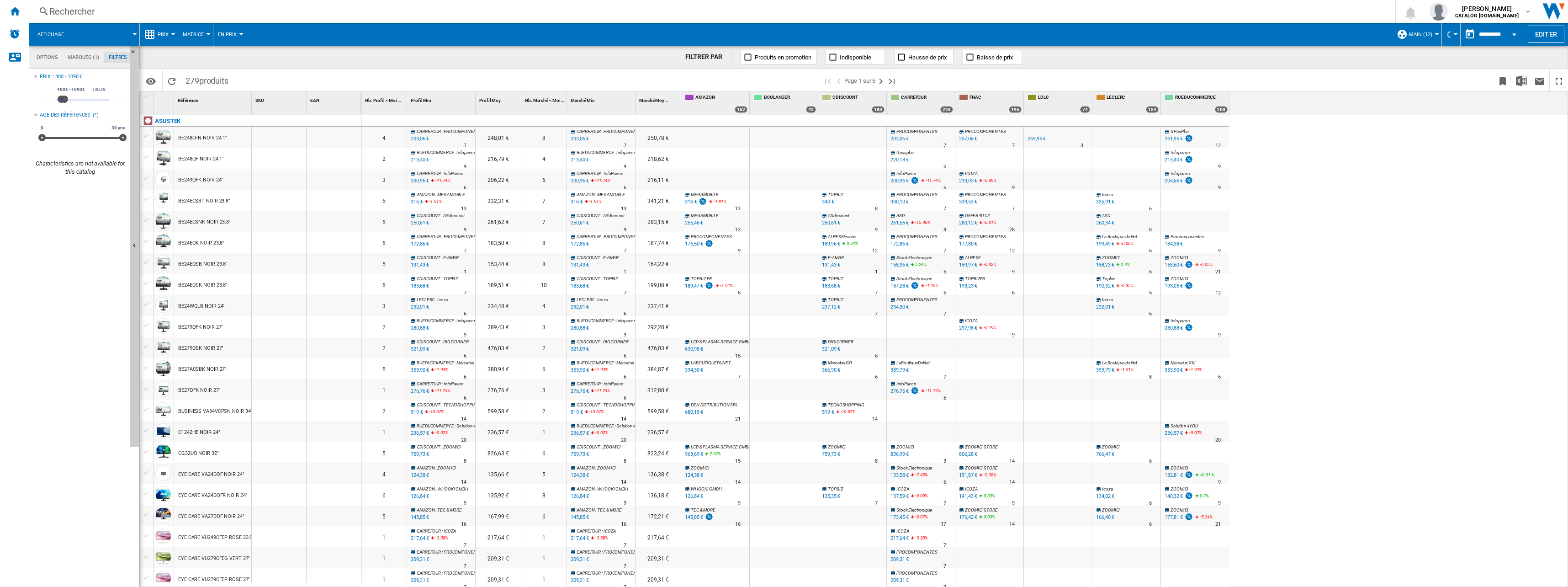
type input "***"
drag, startPoint x: 59, startPoint y: 99, endPoint x: 63, endPoint y: 99, distance: 4.0
click at [63, 99] on span at bounding box center [63, 99] width 7 height 7
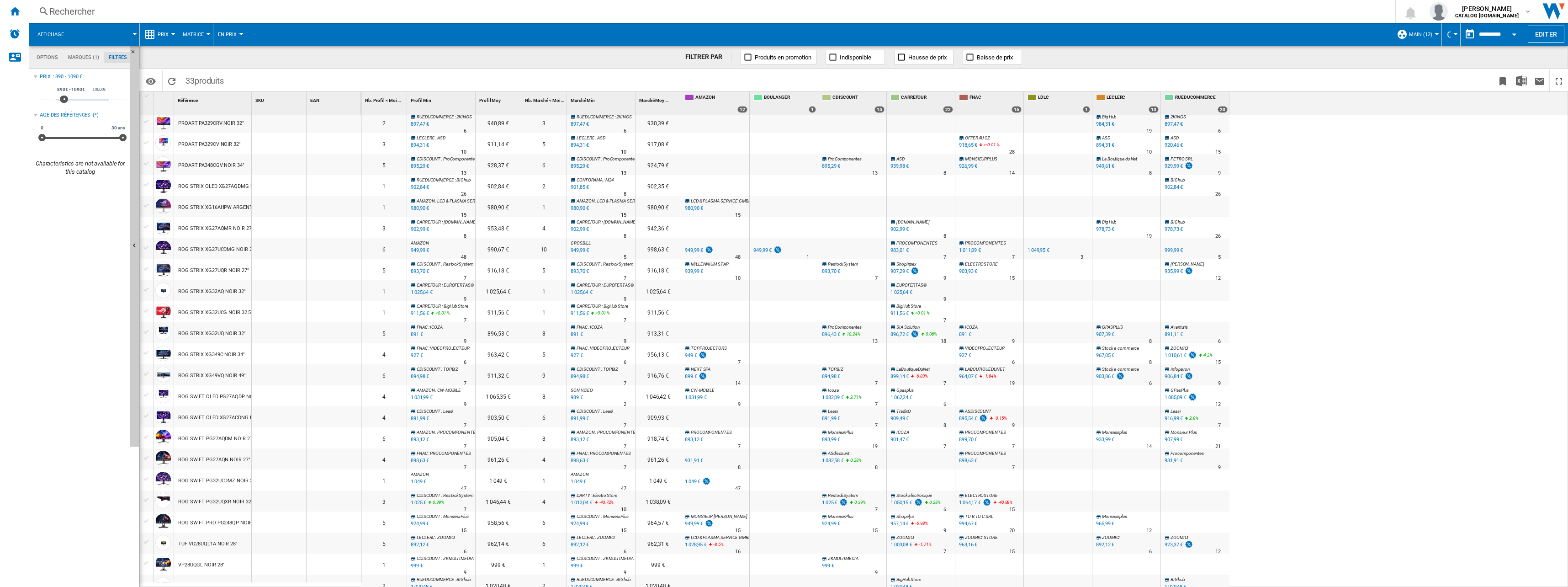
scroll to position [137, 0]
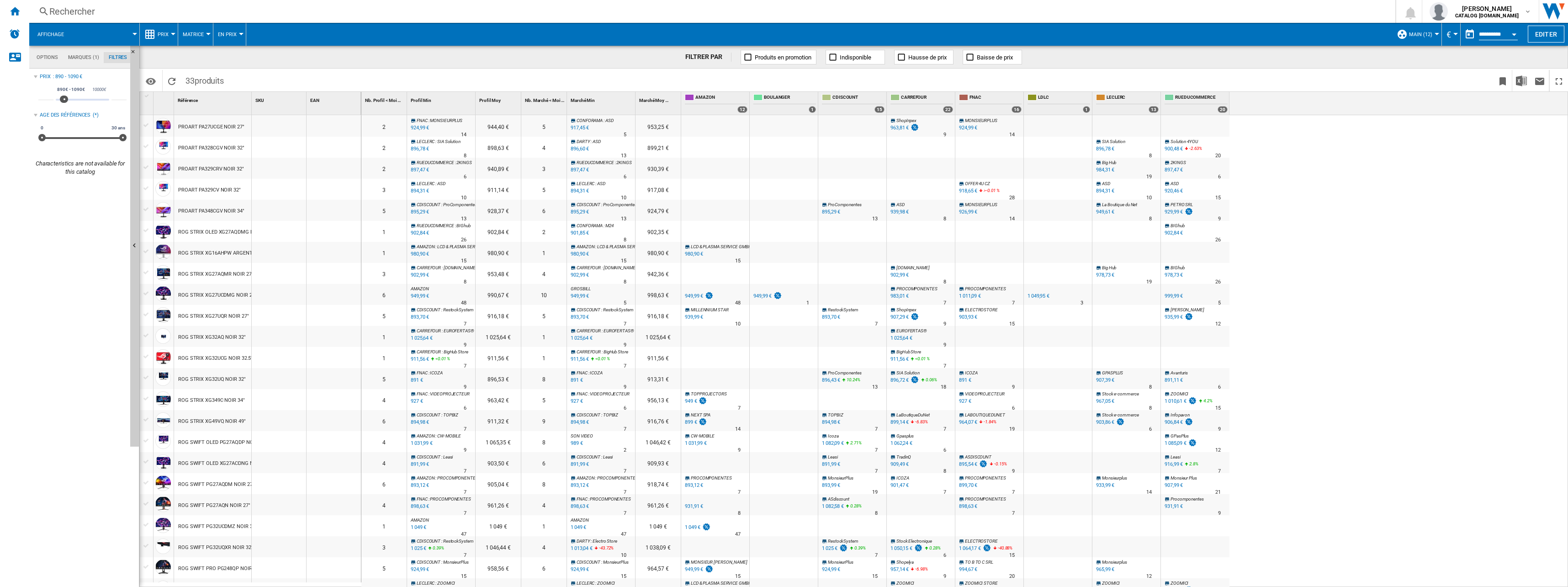
drag, startPoint x: 226, startPoint y: 298, endPoint x: 234, endPoint y: 298, distance: 8.0
click at [234, 298] on div "ROG STRIX XG27UCDMG NOIR 27"" at bounding box center [217, 295] width 78 height 21
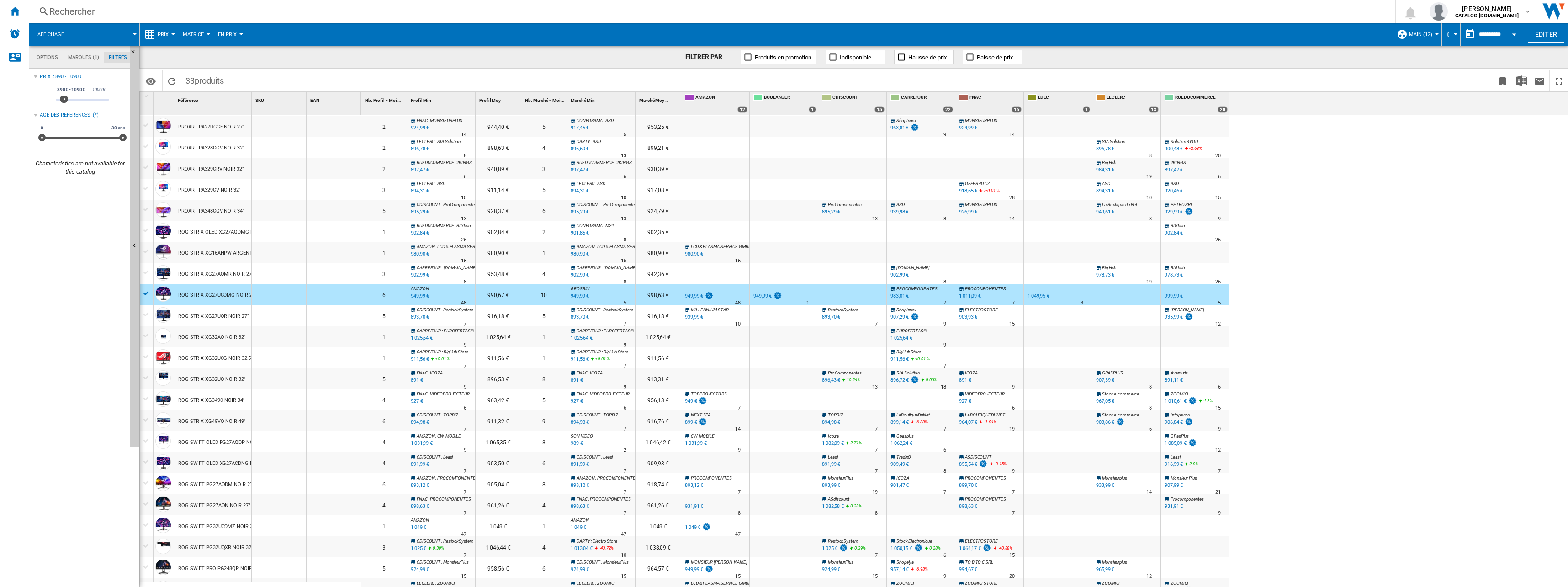
scroll to position [91, 0]
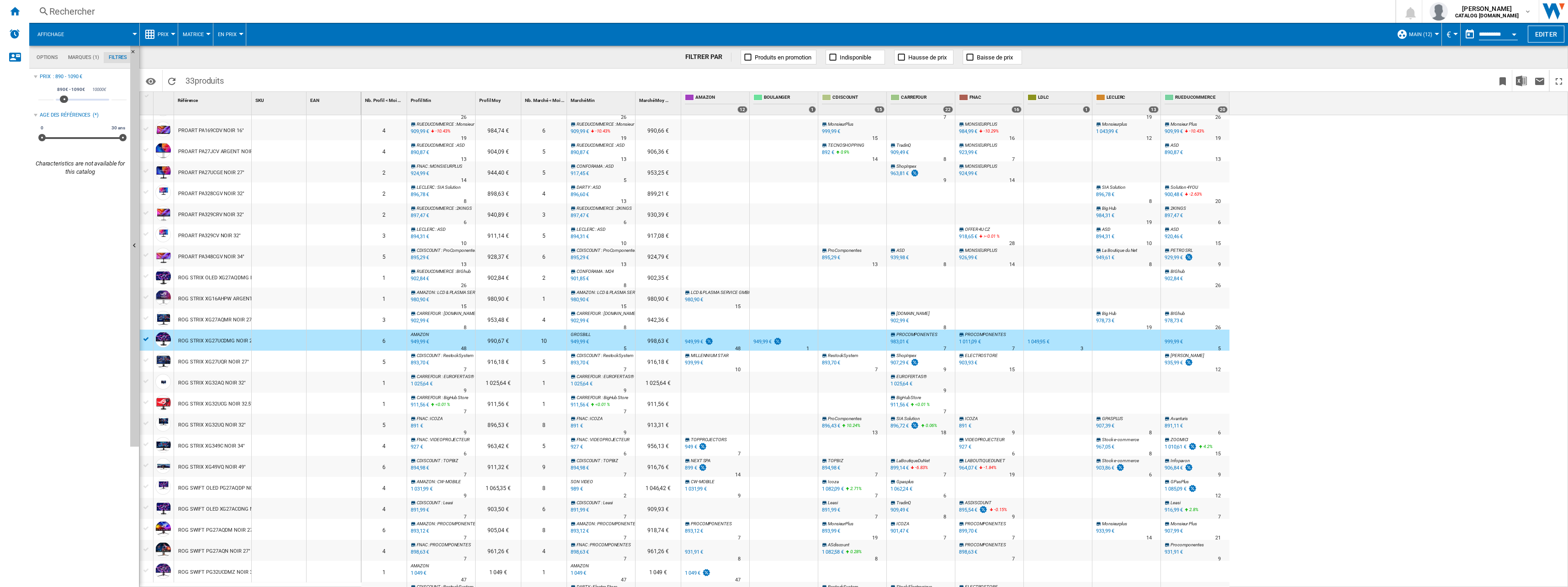
click at [234, 279] on div "ROG STRIX OLED XG27AQDMG NOIR 27"" at bounding box center [225, 278] width 93 height 21
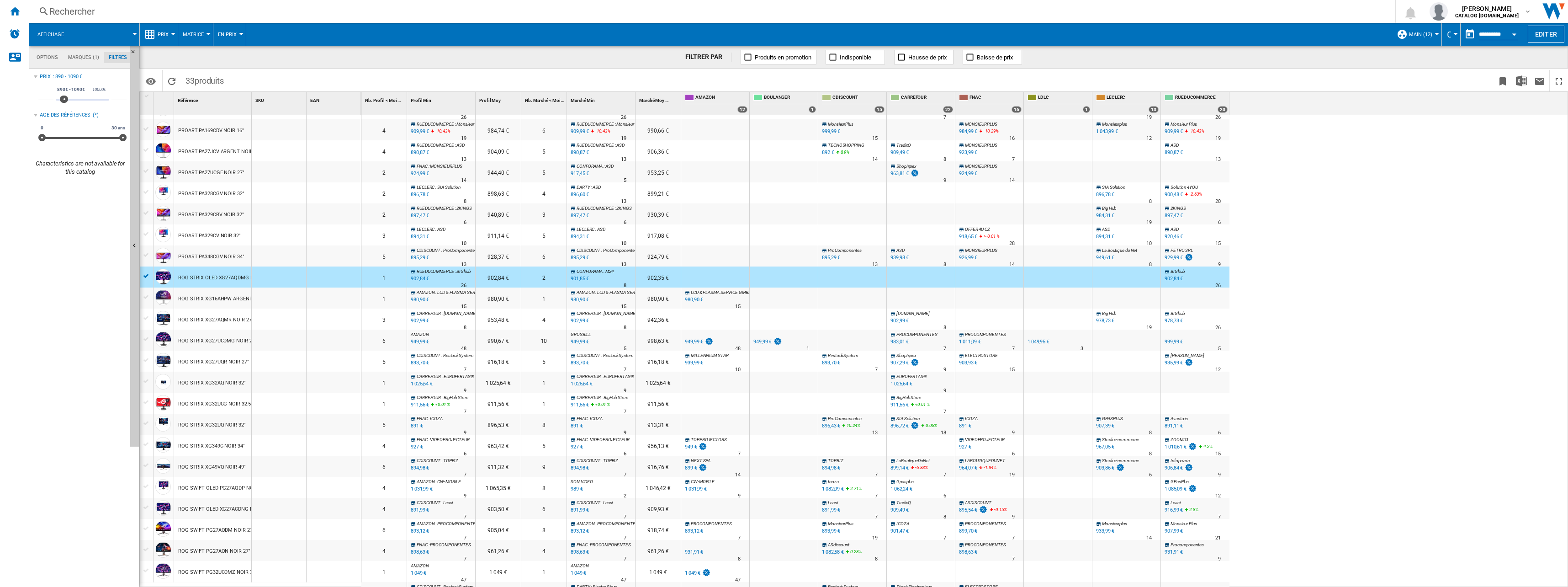
click at [228, 343] on div "ROG STRIX XG27UCDMG NOIR 27"" at bounding box center [217, 341] width 78 height 21
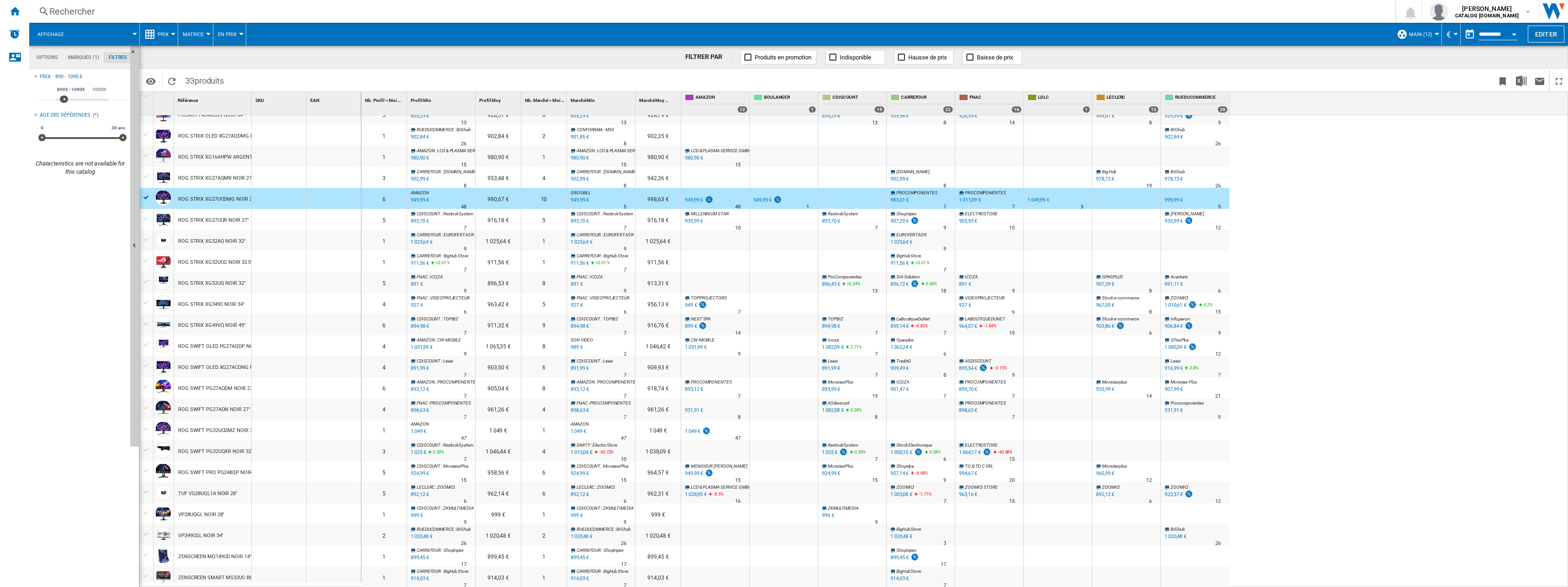
scroll to position [236, 0]
drag, startPoint x: 252, startPoint y: 99, endPoint x: 298, endPoint y: 93, distance: 46.4
click at [298, 93] on div "SKU 1" at bounding box center [279, 104] width 55 height 23
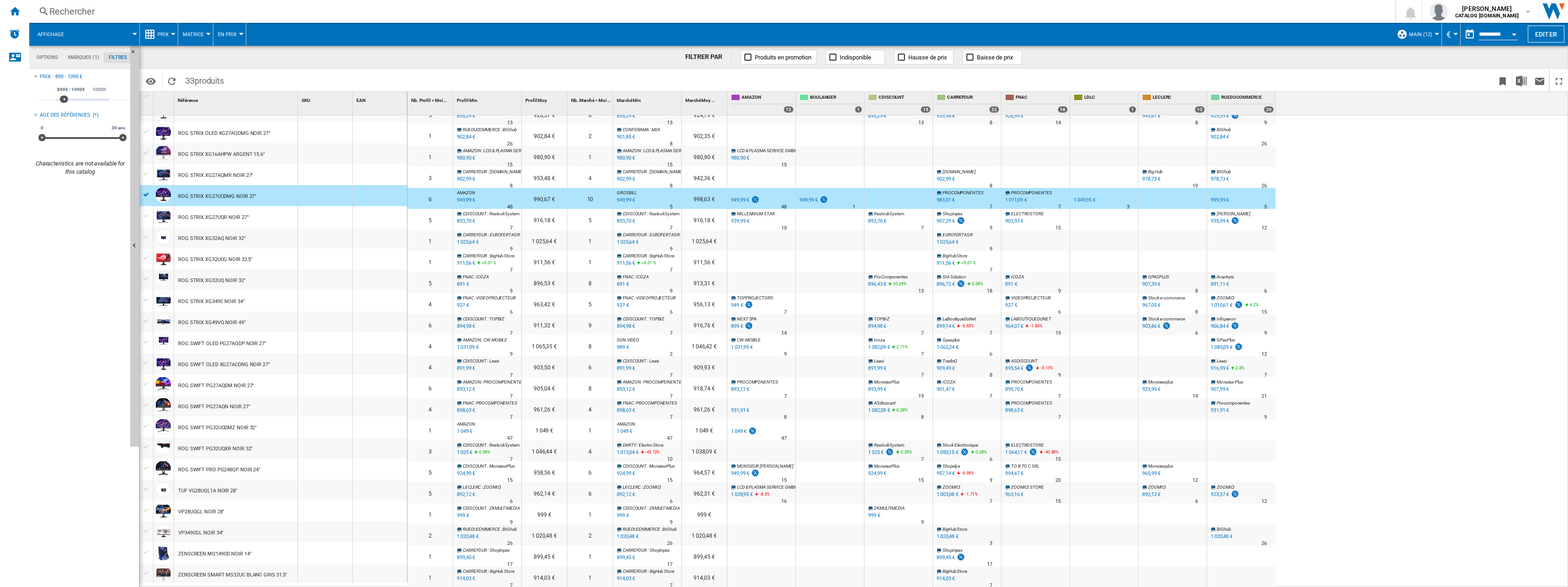
click at [262, 428] on div "ROG SWIFT PG32UCDMZ NOIR 32"" at bounding box center [236, 427] width 124 height 21
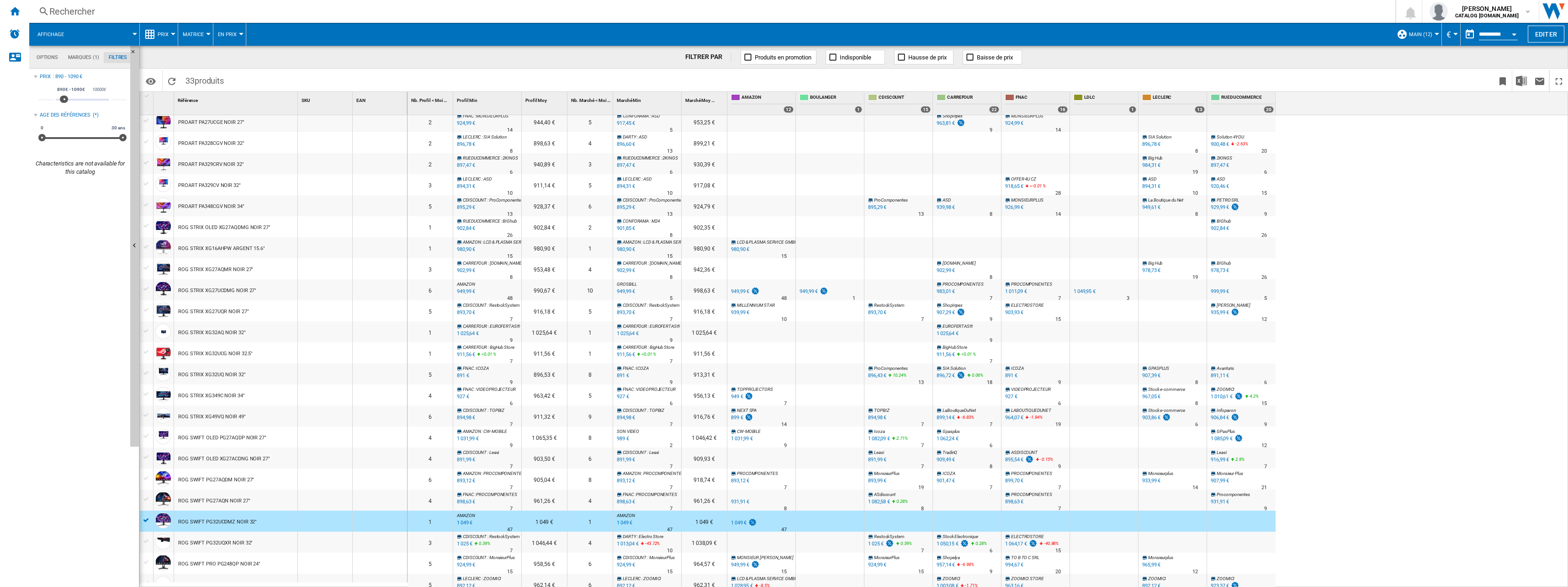
scroll to position [96, 0]
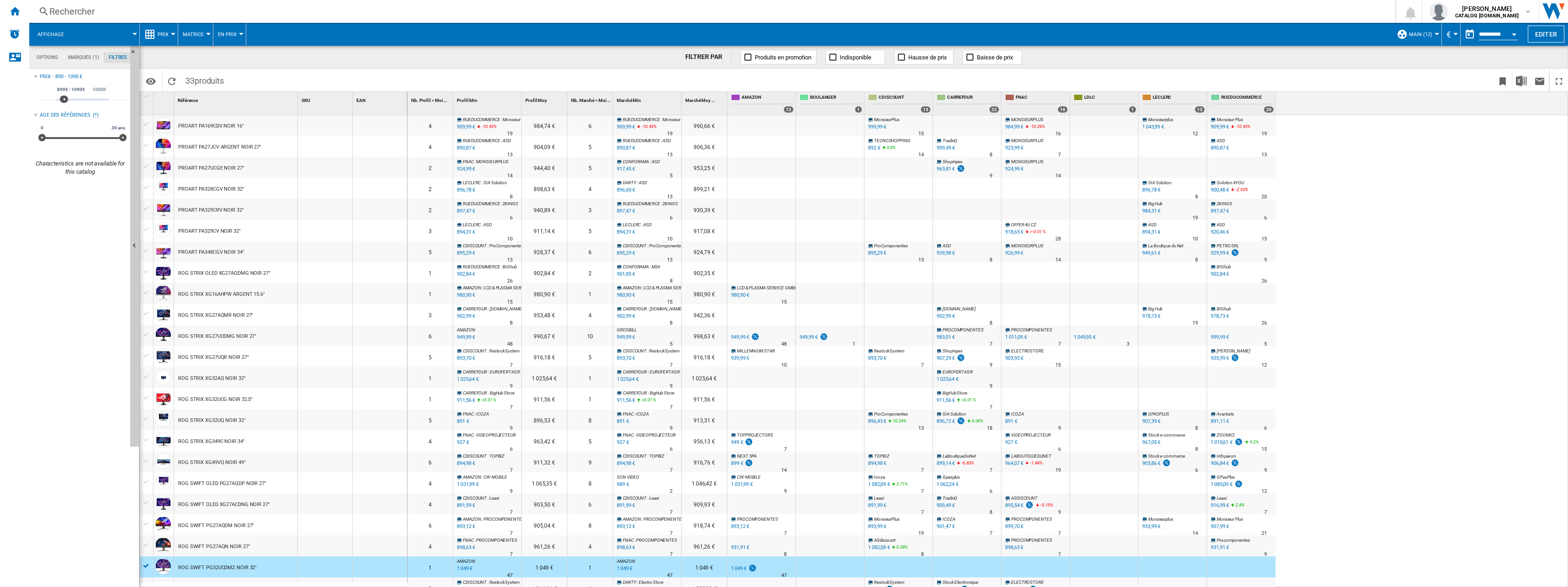
click at [145, 336] on div at bounding box center [147, 335] width 10 height 9
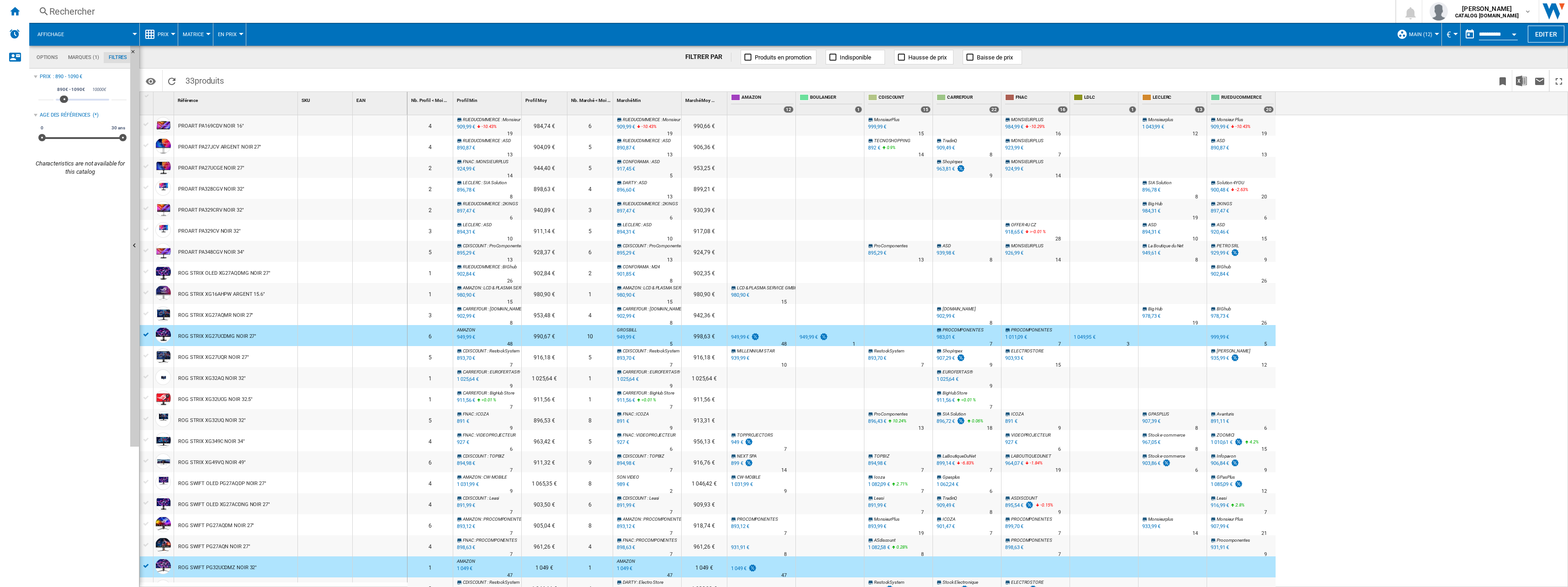
click at [144, 568] on div at bounding box center [147, 566] width 10 height 9
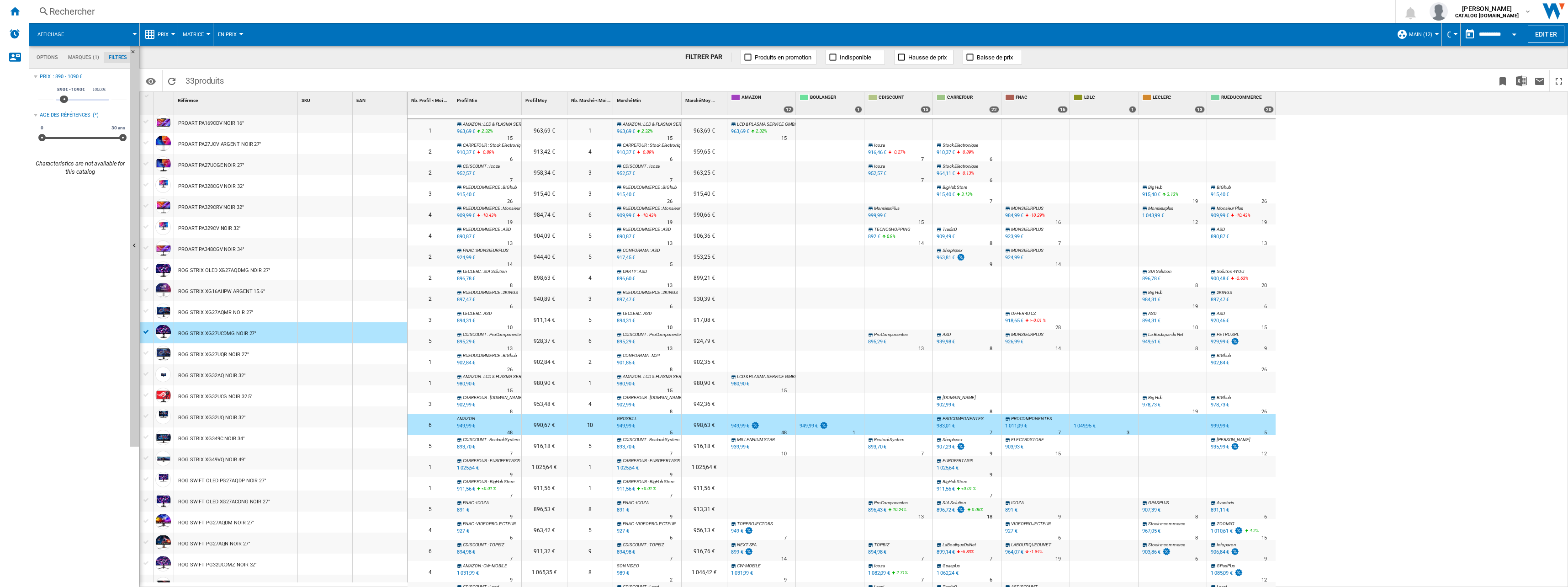
scroll to position [0, 0]
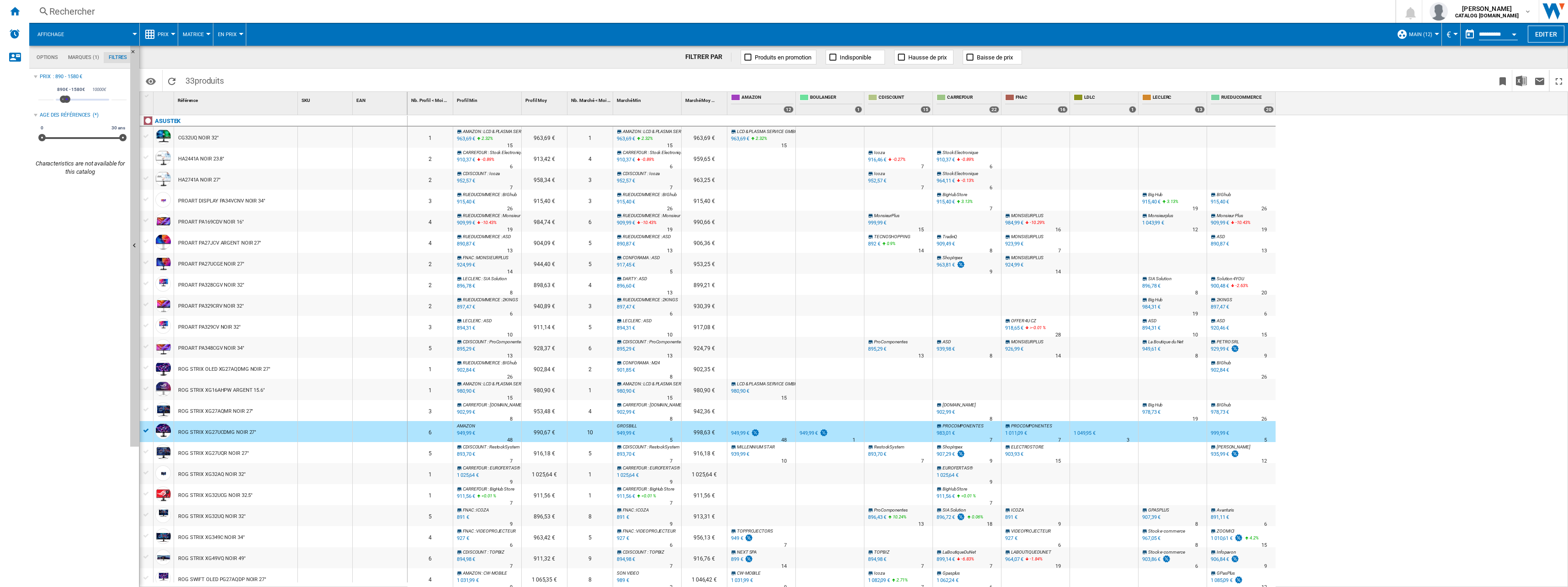
type input "****"
click at [67, 101] on span at bounding box center [67, 99] width 7 height 7
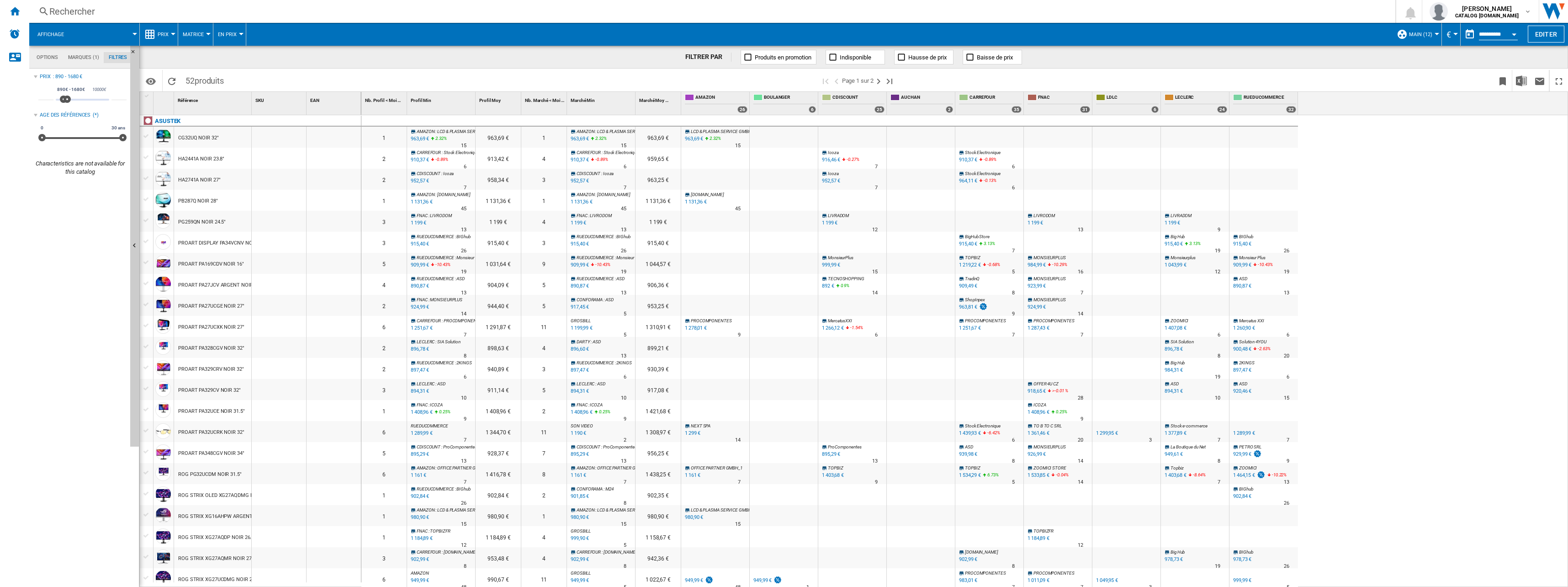
scroll to position [91, 0]
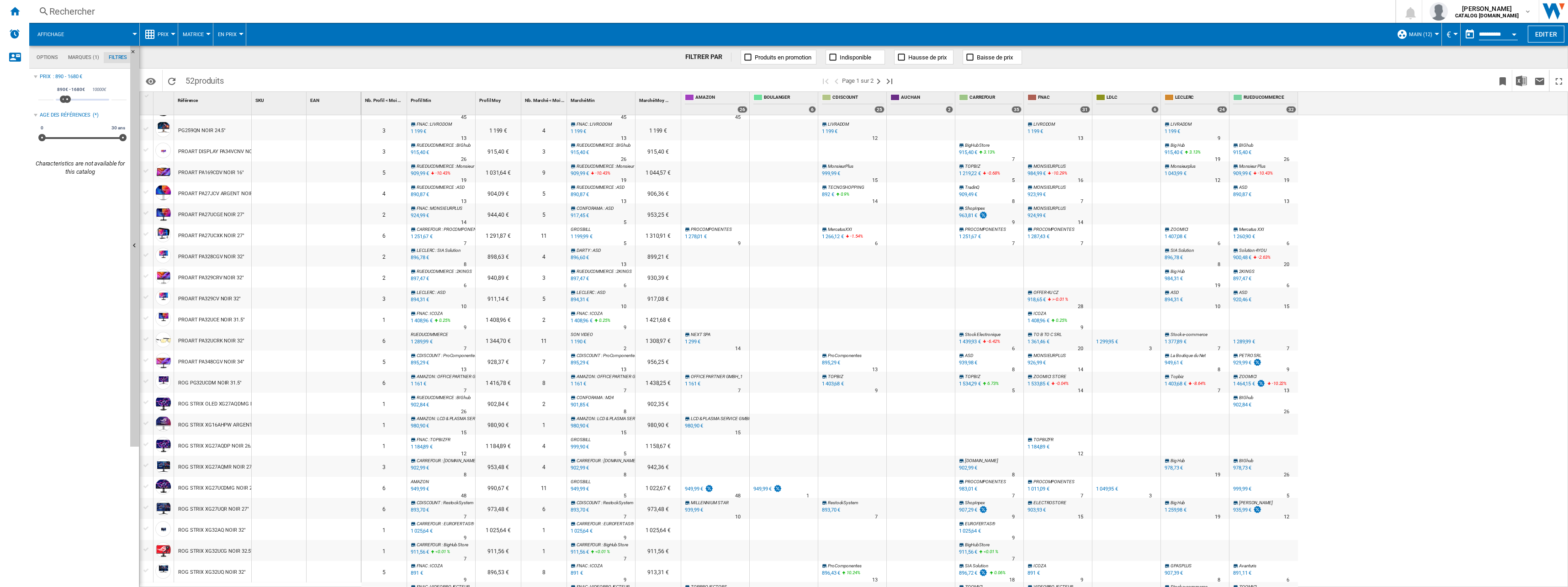
click at [144, 487] on div at bounding box center [147, 487] width 10 height 9
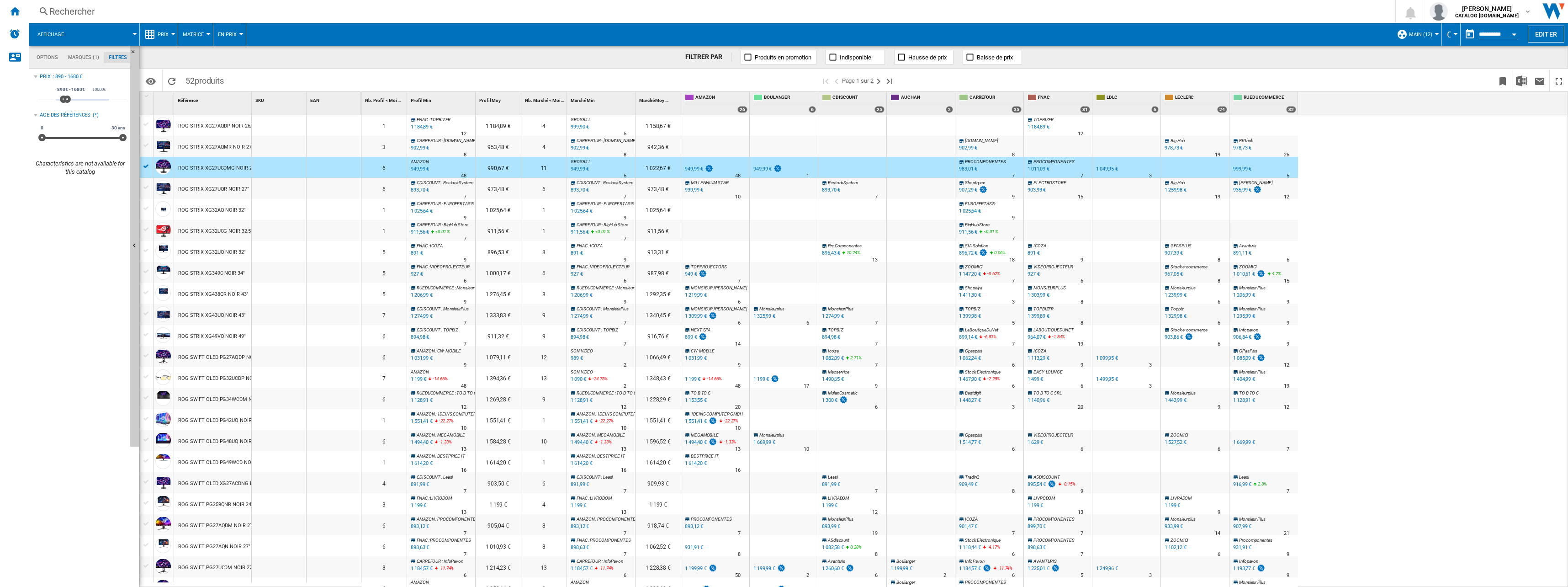
scroll to position [0, 0]
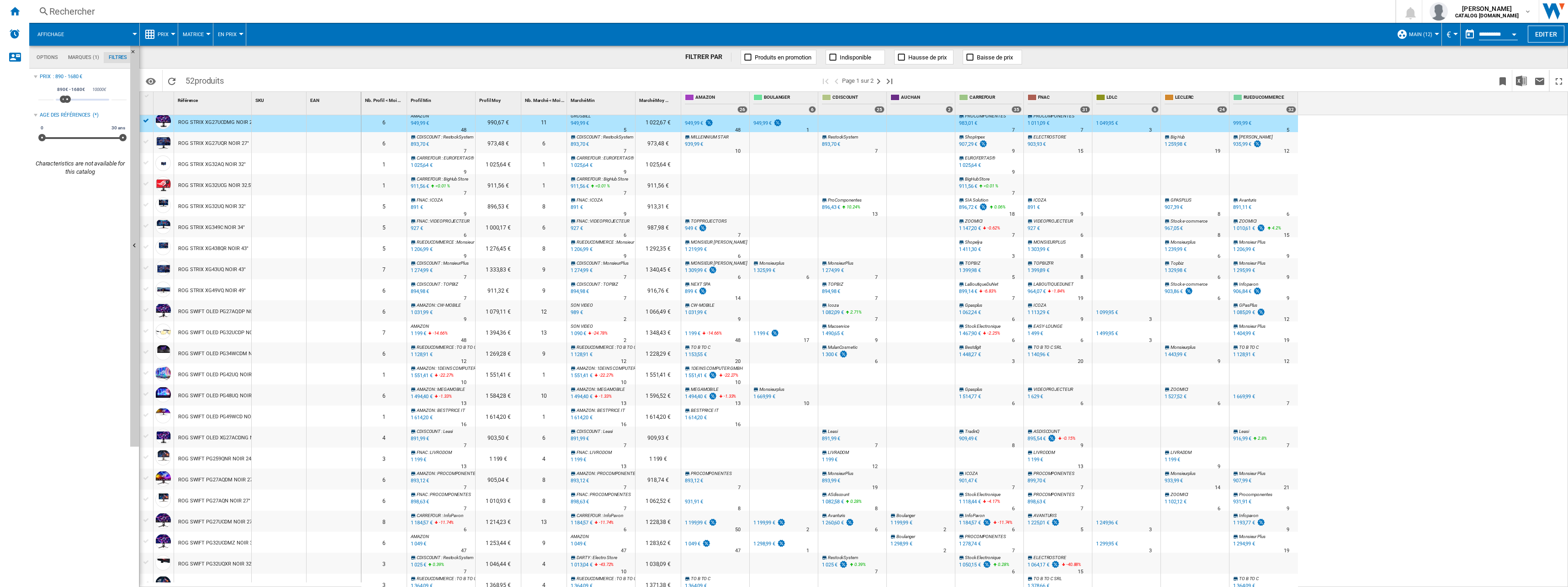
click at [146, 519] on div at bounding box center [147, 520] width 10 height 9
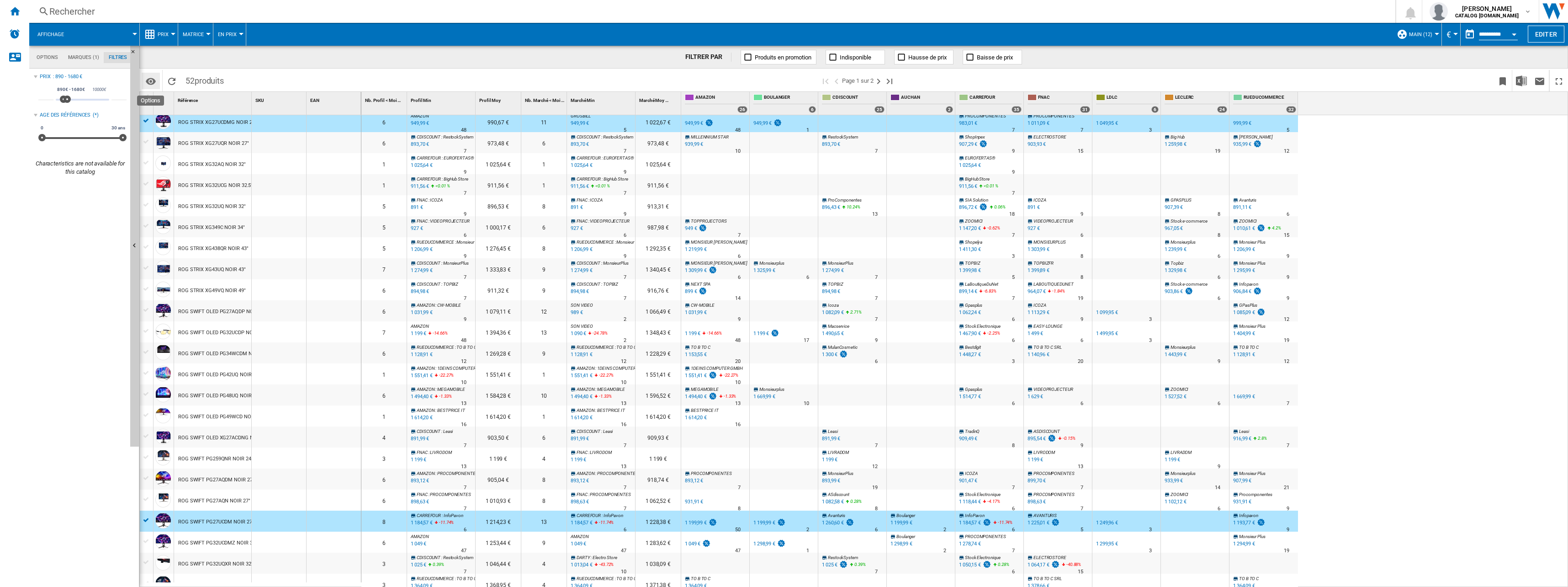
click at [155, 82] on md-icon "Options" at bounding box center [151, 82] width 11 height 11
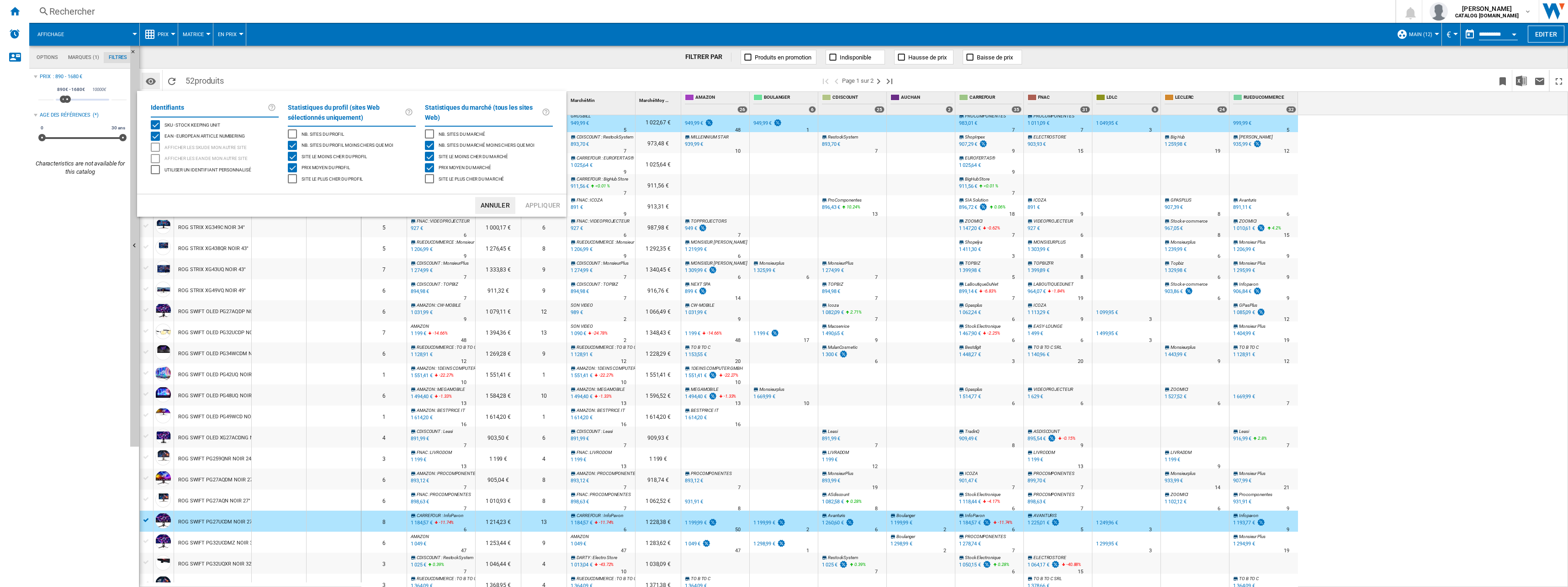
click at [155, 82] on md-backdrop at bounding box center [784, 294] width 1568 height 587
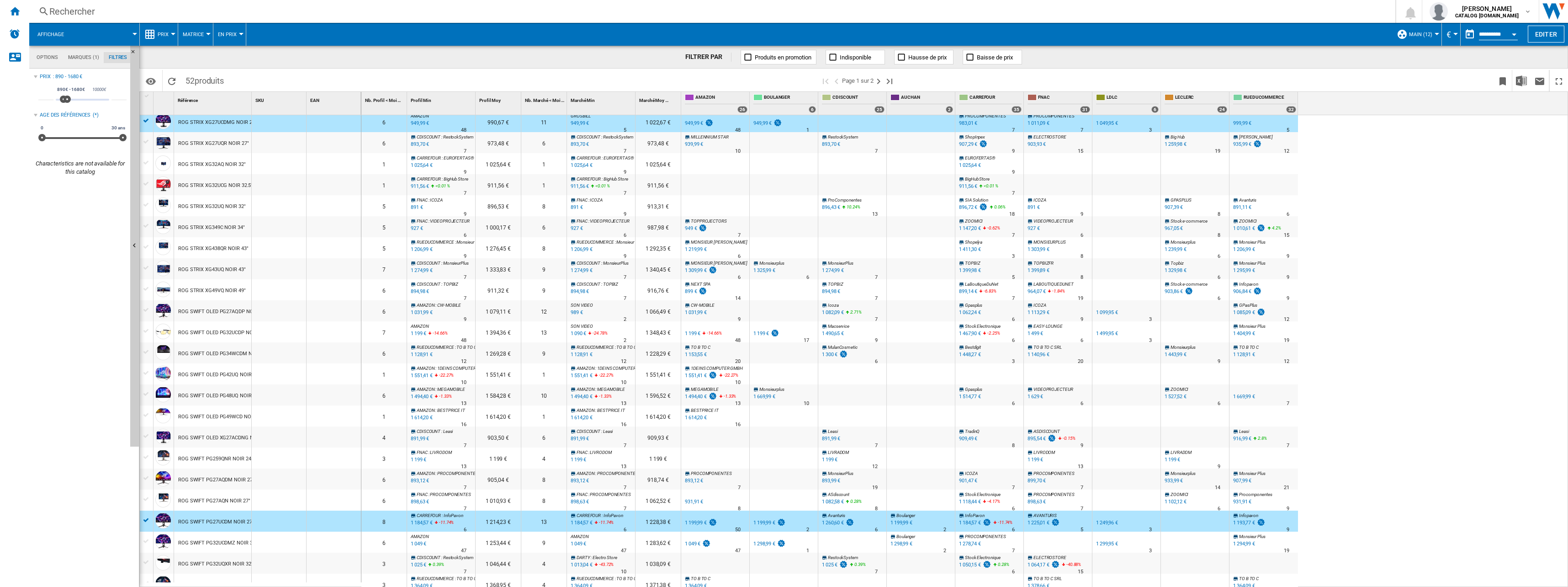
scroll to position [412, 0]
